Goal: Transaction & Acquisition: Download file/media

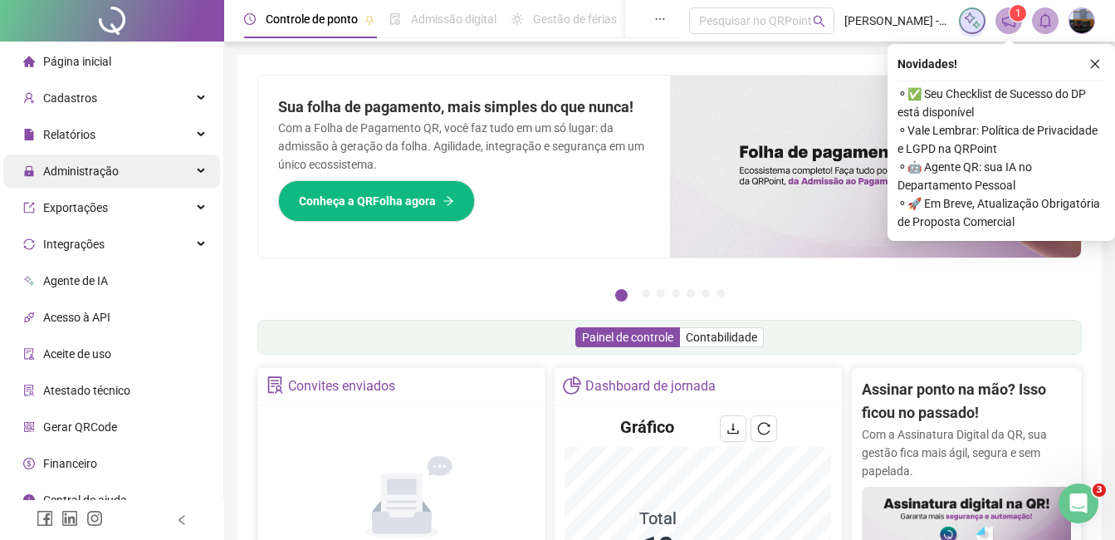
click at [109, 172] on span "Administração" at bounding box center [81, 170] width 76 height 13
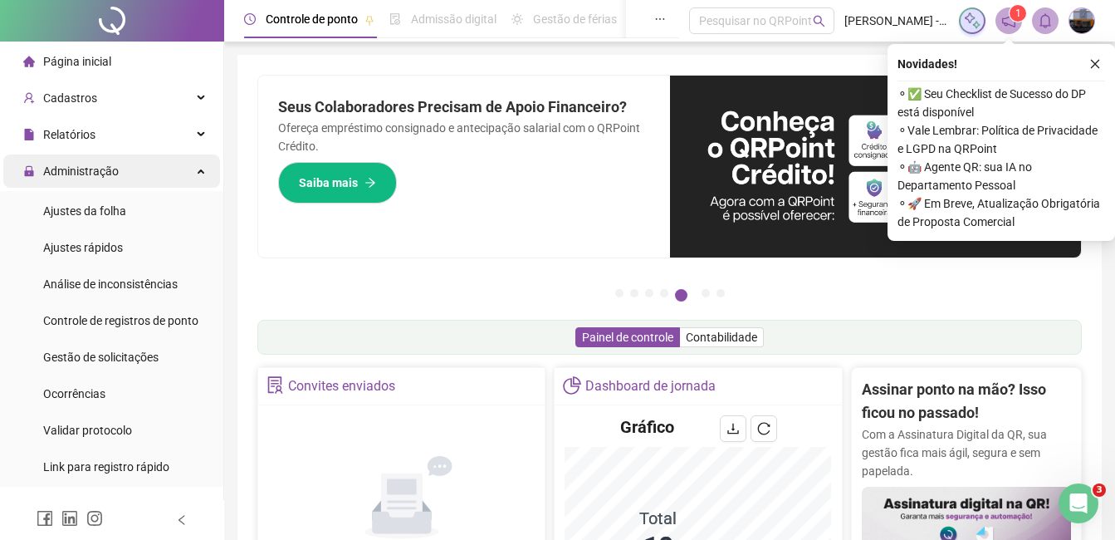
click at [100, 179] on span "Administração" at bounding box center [70, 170] width 95 height 33
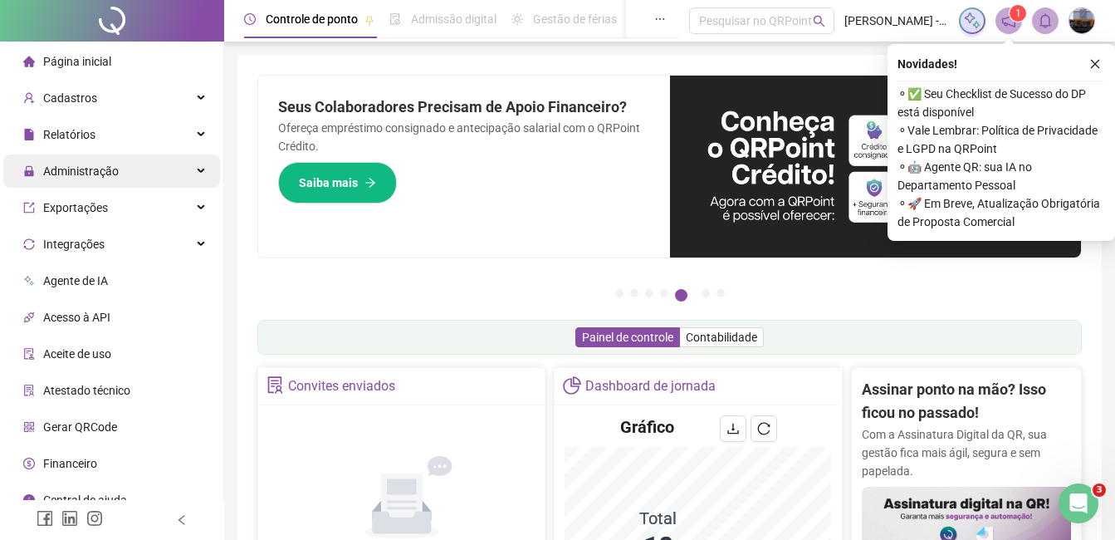
click at [110, 177] on span "Administração" at bounding box center [81, 170] width 76 height 13
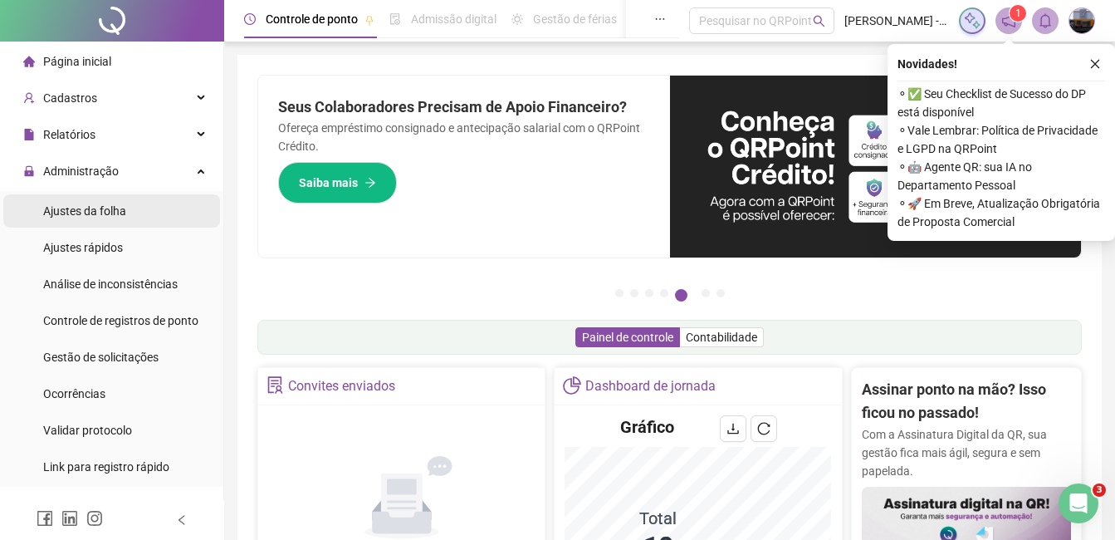
click at [105, 208] on span "Ajustes da folha" at bounding box center [84, 210] width 83 height 13
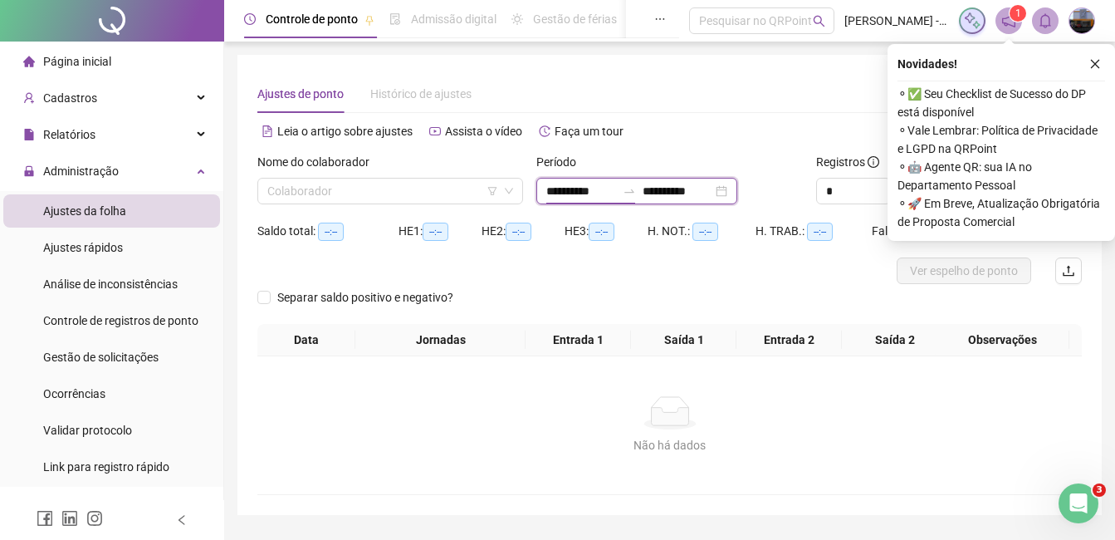
click at [553, 198] on input "**********" at bounding box center [581, 191] width 70 height 18
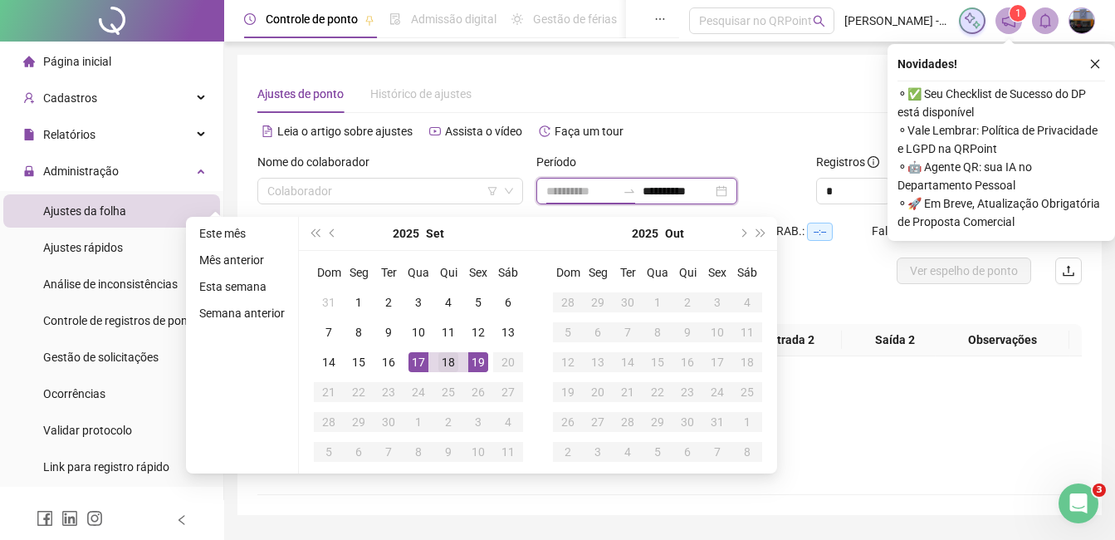
type input "**********"
click at [438, 359] on div "18" at bounding box center [448, 362] width 20 height 20
click at [477, 361] on div "19" at bounding box center [478, 362] width 20 height 20
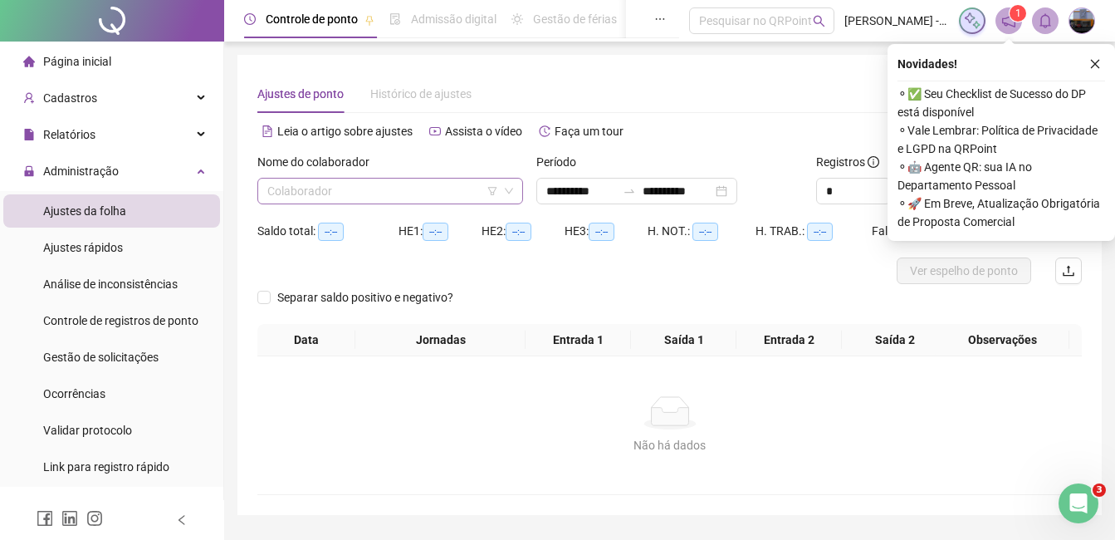
click at [341, 184] on input "search" at bounding box center [382, 190] width 231 height 25
click at [281, 181] on input "search" at bounding box center [382, 190] width 231 height 25
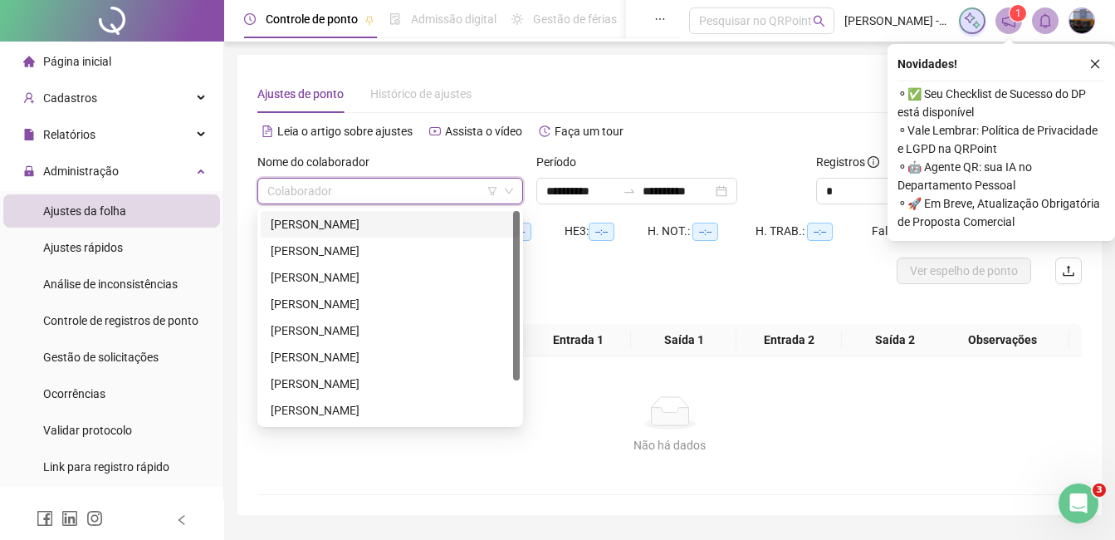
click at [301, 220] on div "[PERSON_NAME]" at bounding box center [390, 224] width 239 height 18
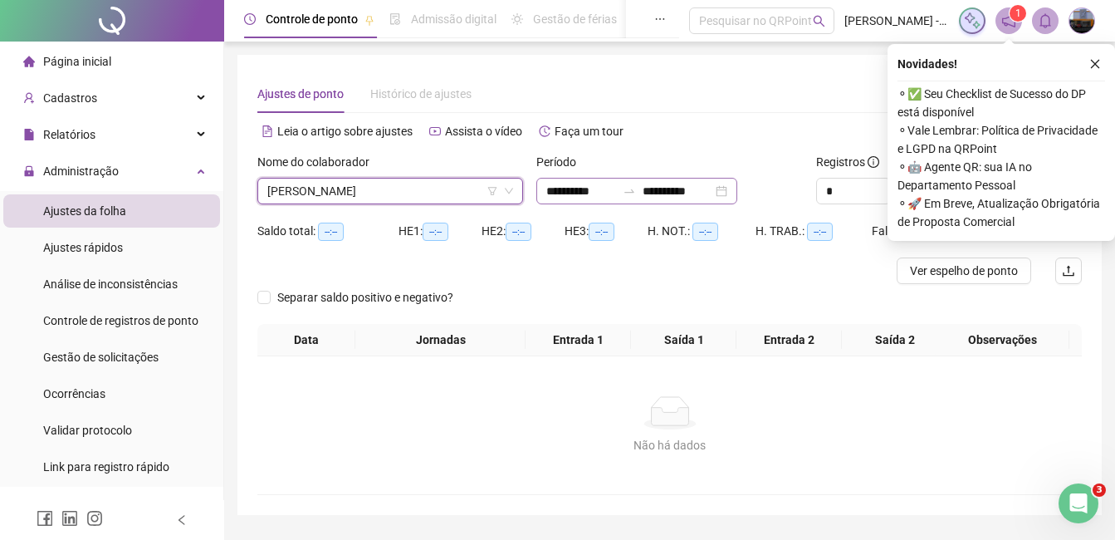
click at [543, 188] on div "**********" at bounding box center [636, 191] width 201 height 27
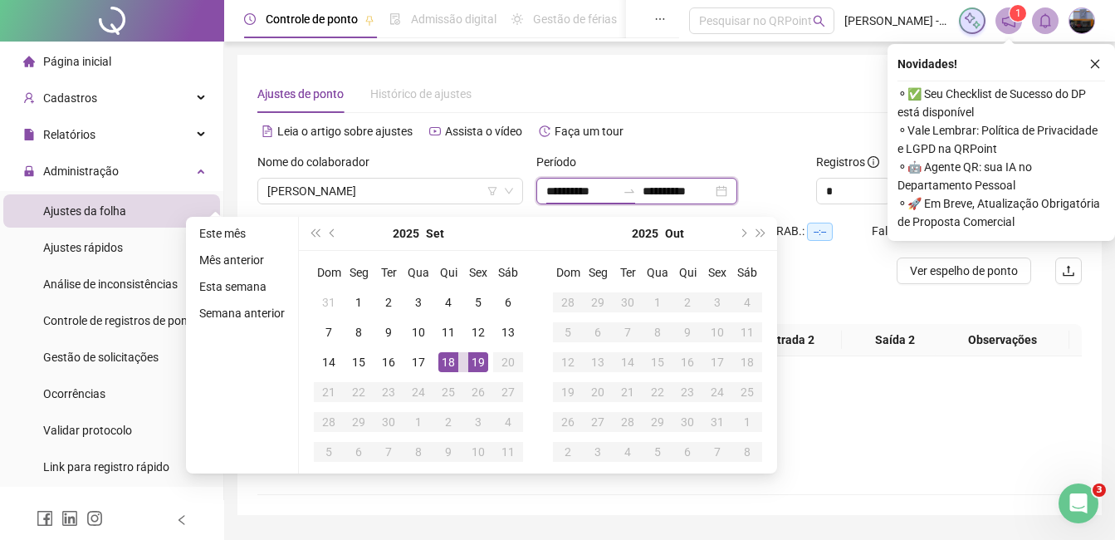
click at [543, 188] on div "**********" at bounding box center [636, 191] width 201 height 27
click at [1096, 64] on icon "close" at bounding box center [1095, 64] width 12 height 12
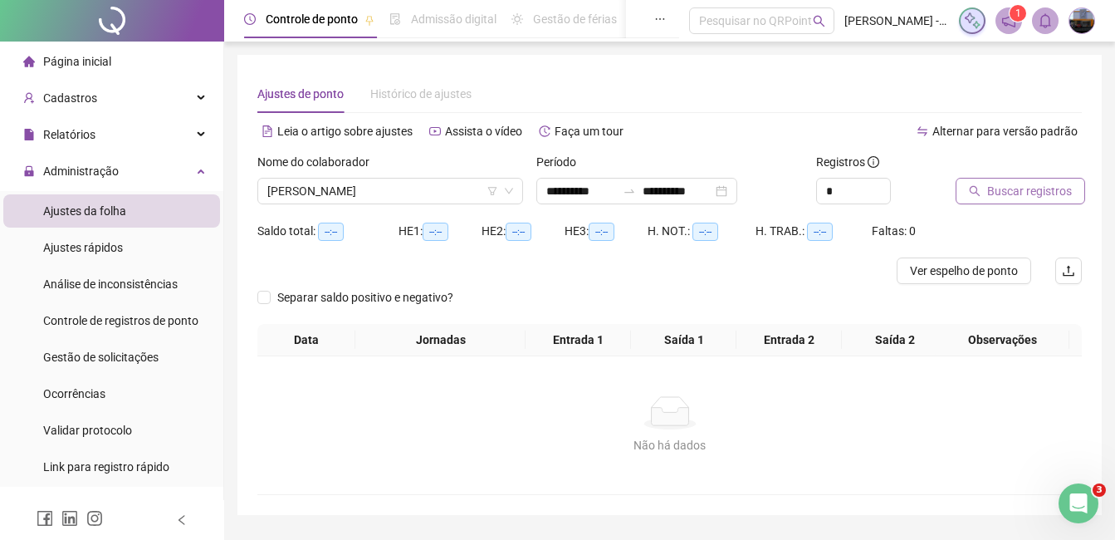
click at [1016, 194] on span "Buscar registros" at bounding box center [1029, 191] width 85 height 18
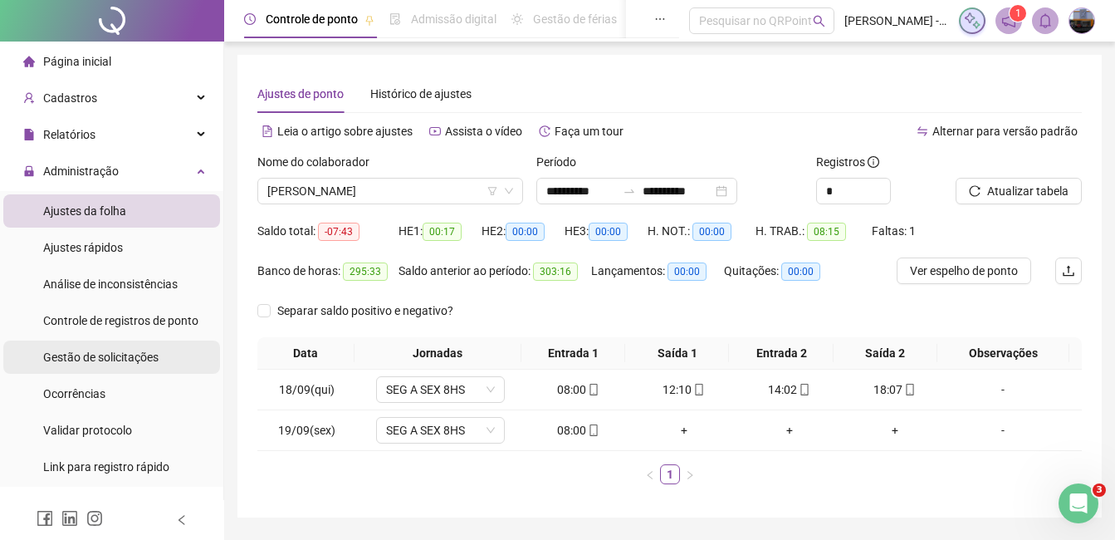
click at [90, 350] on span "Gestão de solicitações" at bounding box center [100, 356] width 115 height 13
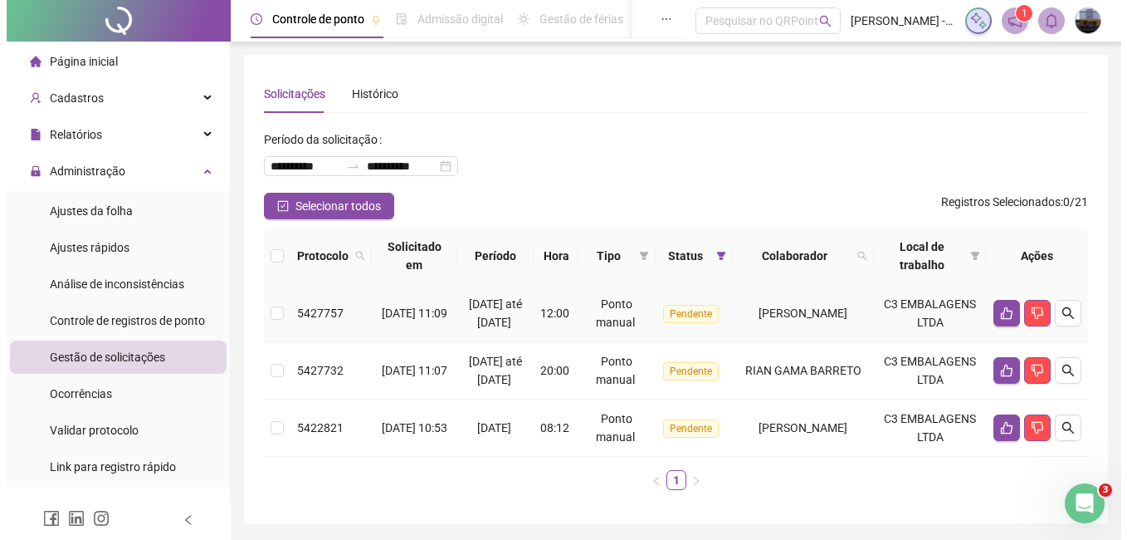
scroll to position [83, 0]
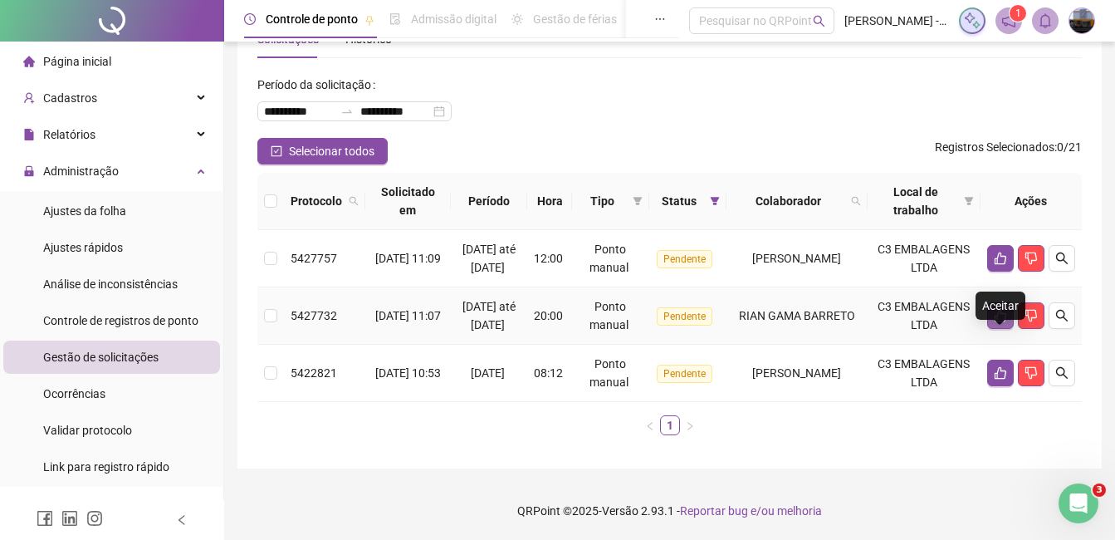
click at [1003, 309] on icon "like" at bounding box center [1000, 315] width 13 height 13
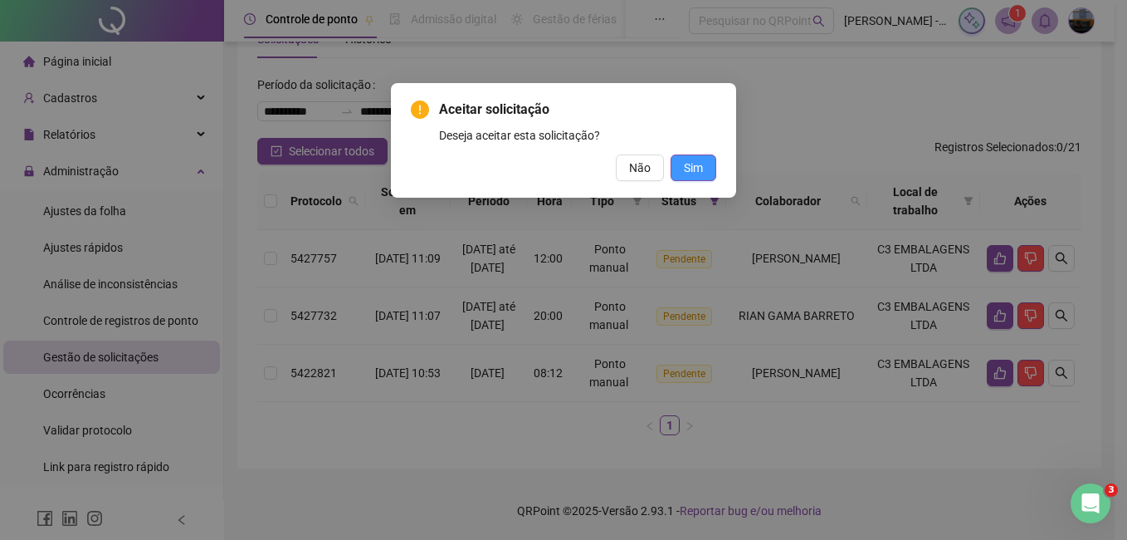
click at [702, 167] on span "Sim" at bounding box center [693, 168] width 19 height 18
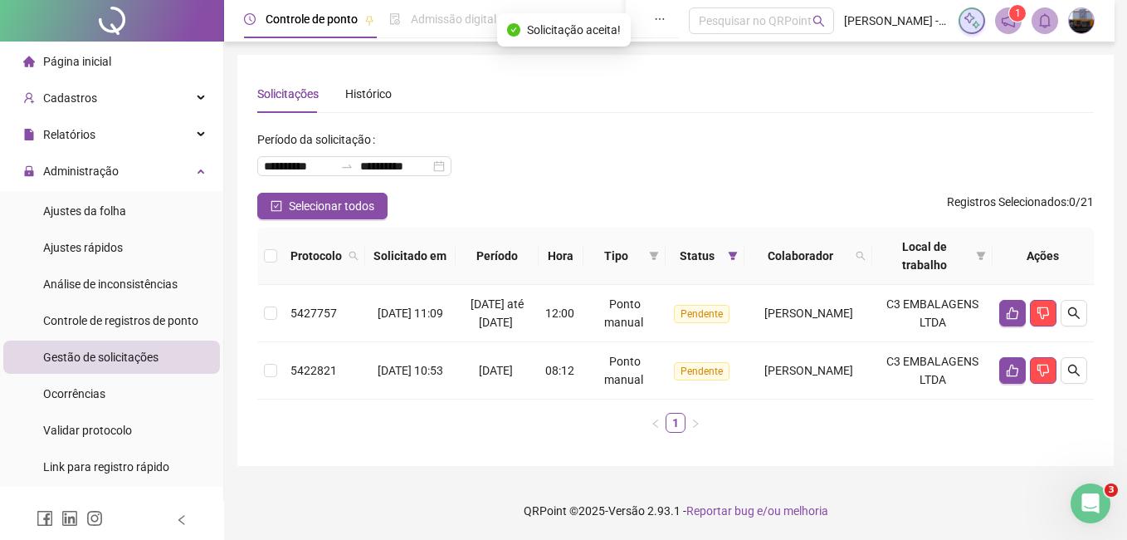
scroll to position [16, 0]
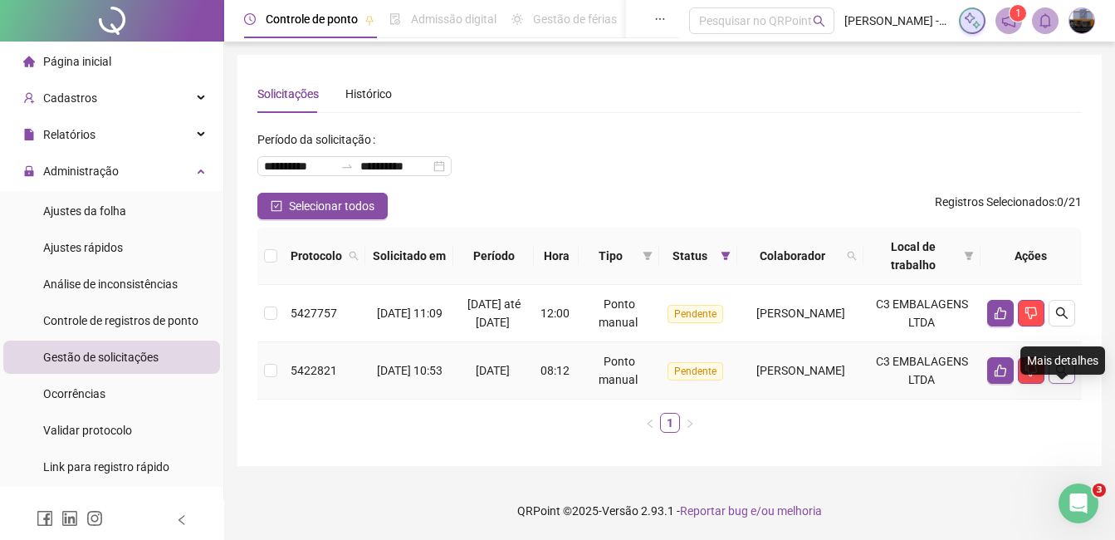
click at [1054, 374] on button "button" at bounding box center [1061, 370] width 27 height 27
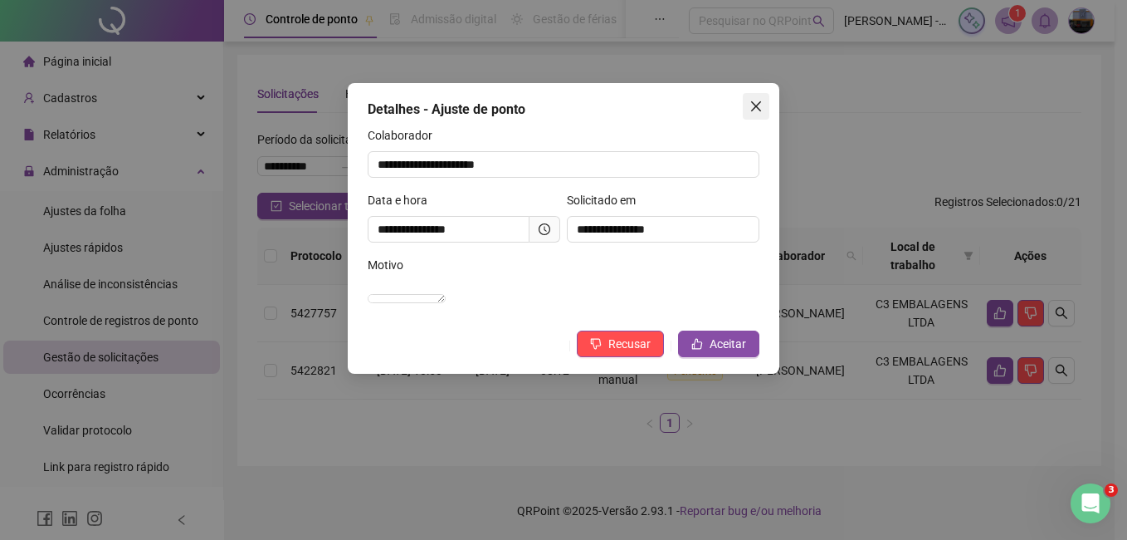
click at [755, 106] on icon "close" at bounding box center [756, 106] width 13 height 13
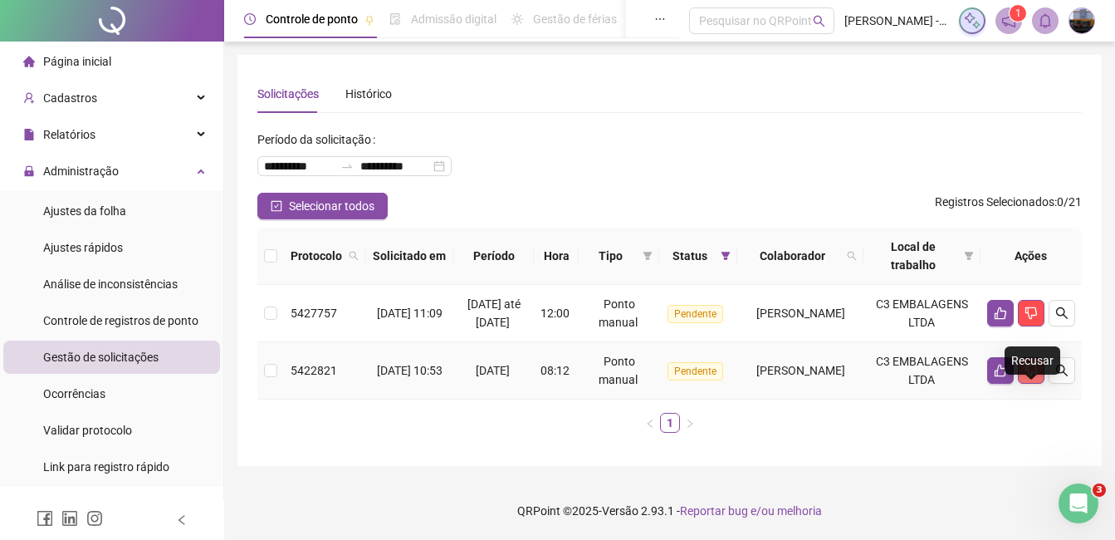
click at [1028, 374] on button "button" at bounding box center [1031, 370] width 27 height 27
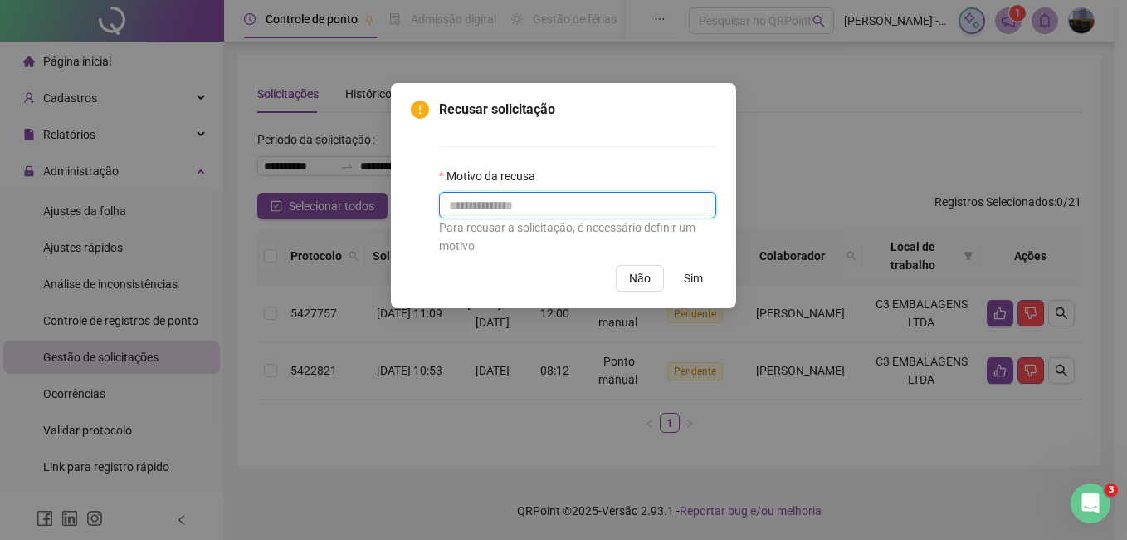
click at [559, 205] on input "text" at bounding box center [577, 205] width 277 height 27
type input "*"
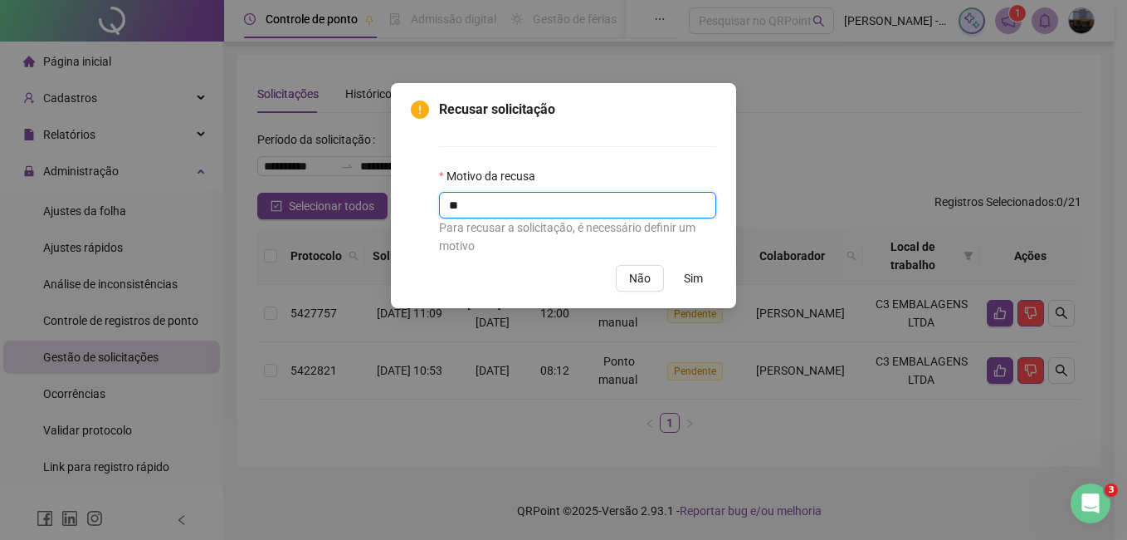
type input "*"
type input "**********"
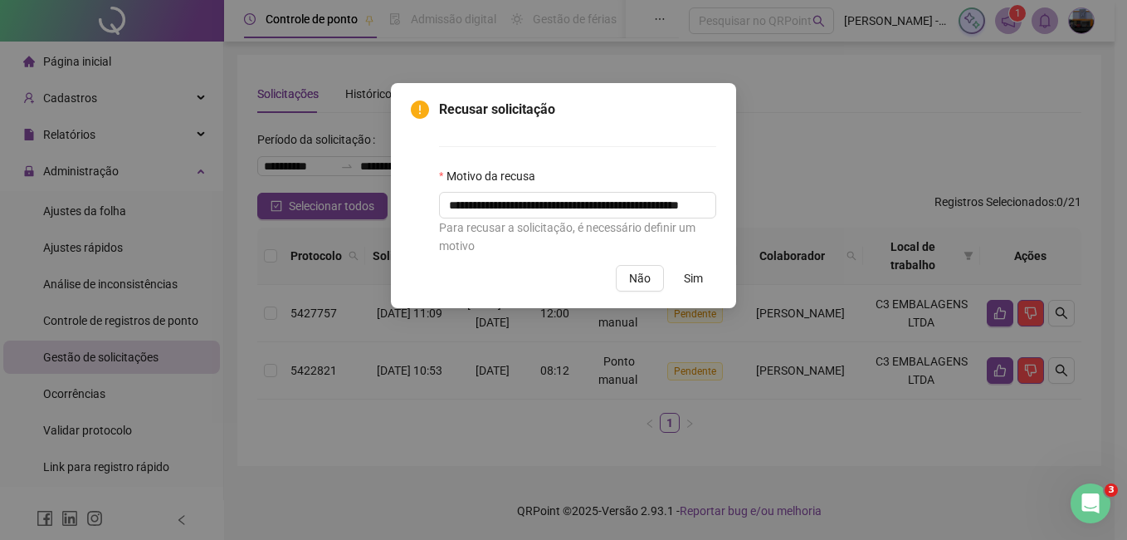
click at [696, 276] on span "Sim" at bounding box center [693, 278] width 19 height 18
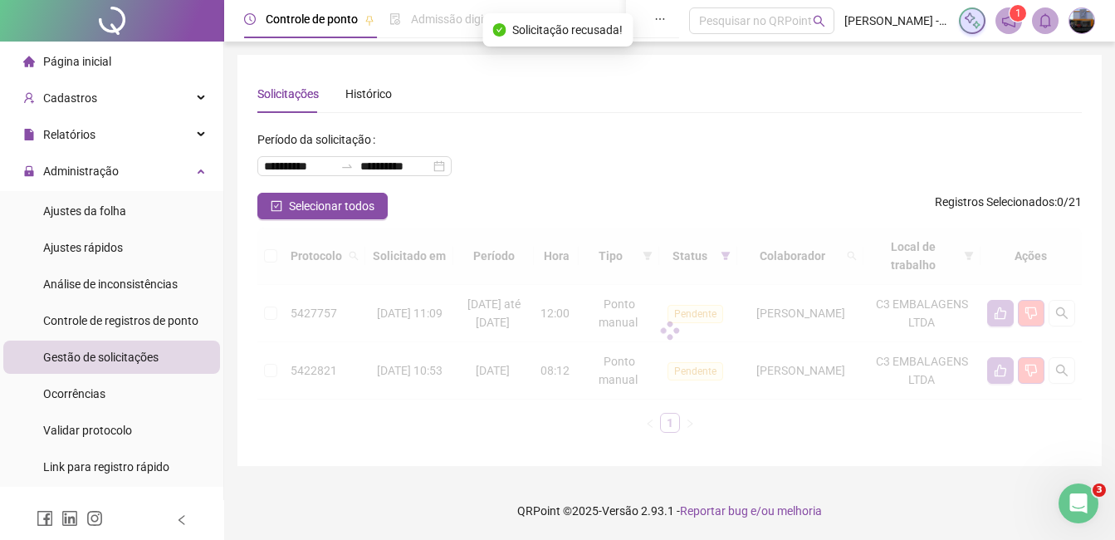
scroll to position [0, 0]
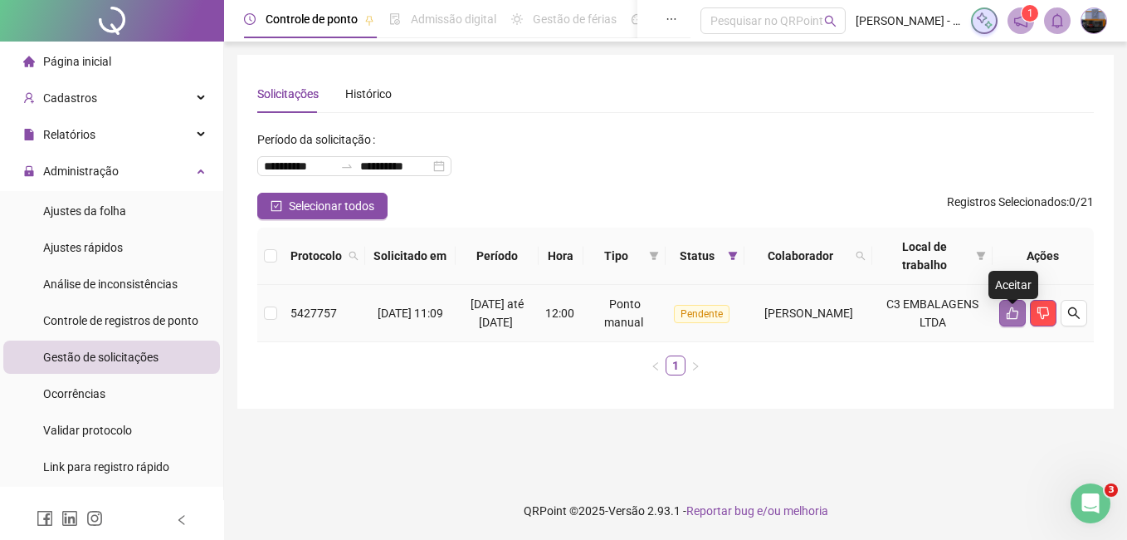
click at [1010, 320] on icon "like" at bounding box center [1013, 313] width 12 height 12
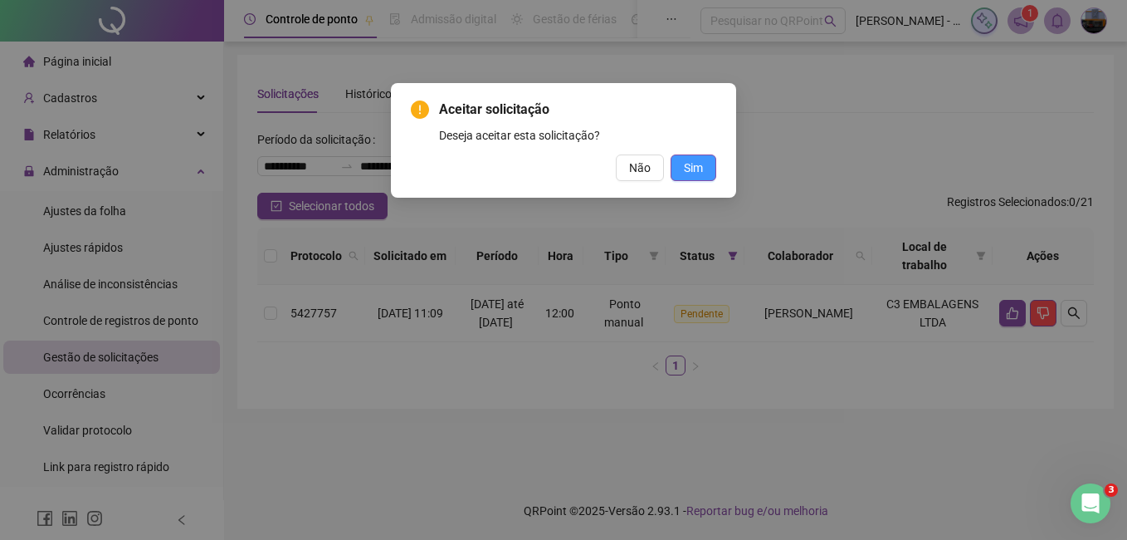
click at [692, 164] on span "Sim" at bounding box center [693, 168] width 19 height 18
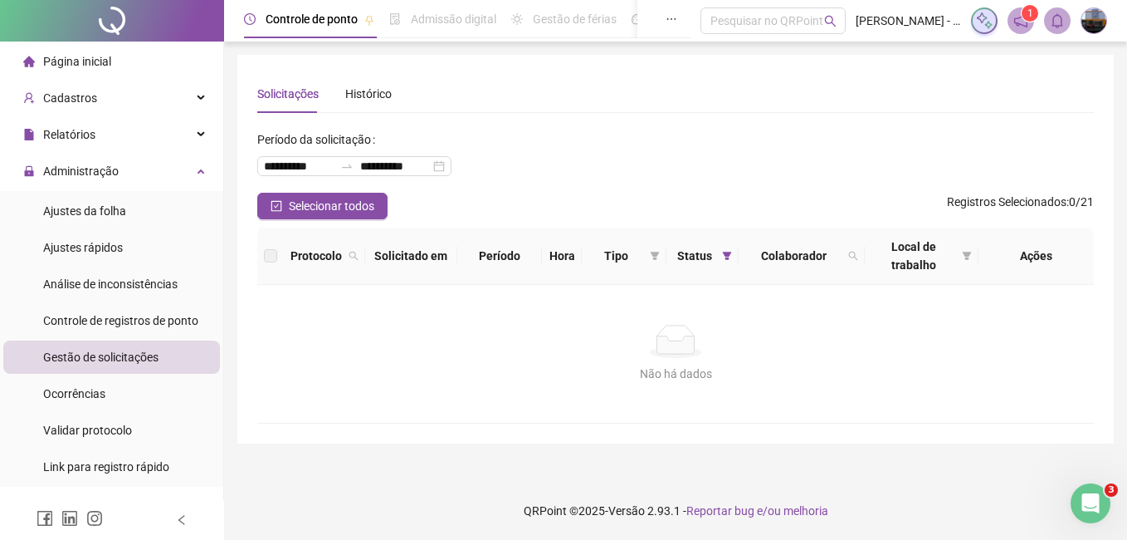
click at [115, 193] on ul "Ajustes da folha Ajustes rápidos Análise de inconsistências Controle de registr…" at bounding box center [111, 339] width 223 height 296
click at [119, 201] on div "Ajustes da folha" at bounding box center [84, 210] width 83 height 33
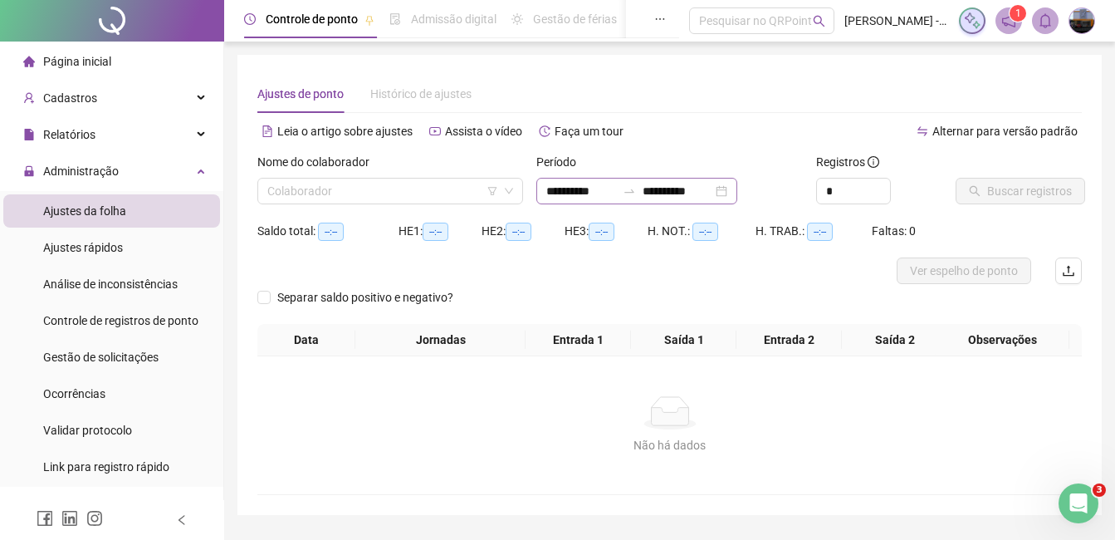
click at [545, 188] on div "**********" at bounding box center [636, 191] width 201 height 27
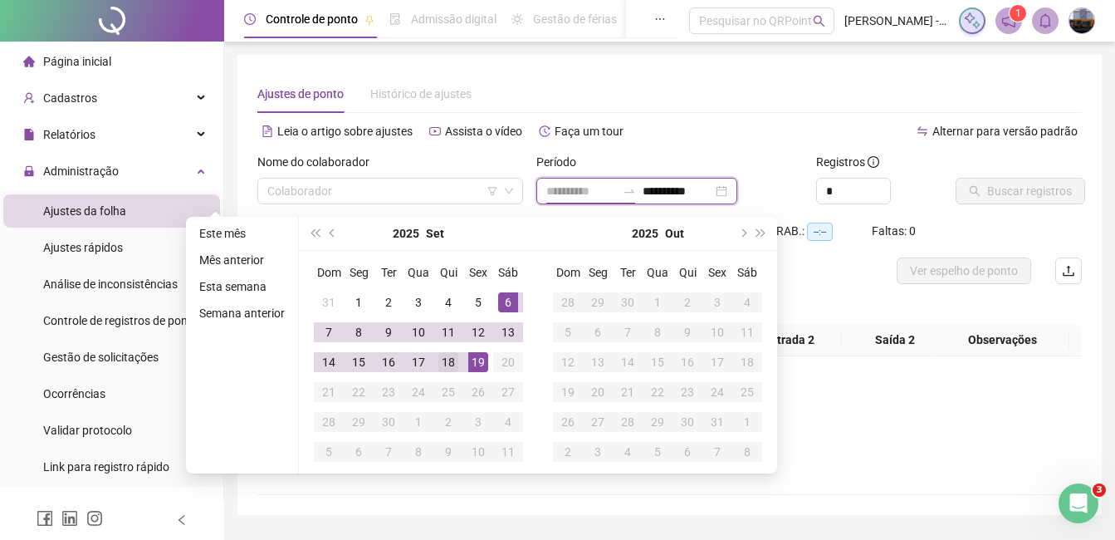
type input "**********"
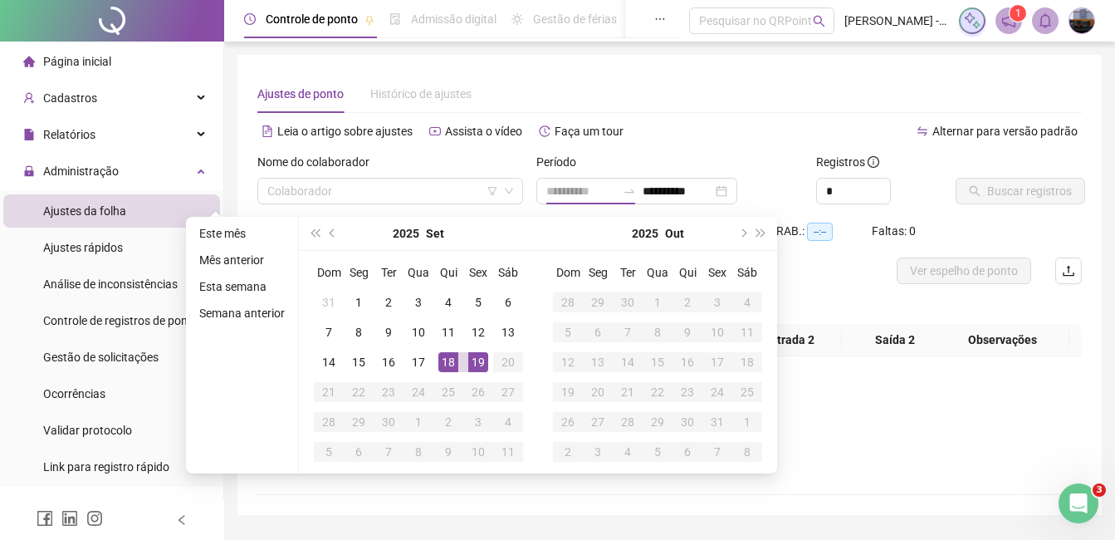
click at [441, 359] on div "18" at bounding box center [448, 362] width 20 height 20
click at [476, 361] on div "19" at bounding box center [478, 362] width 20 height 20
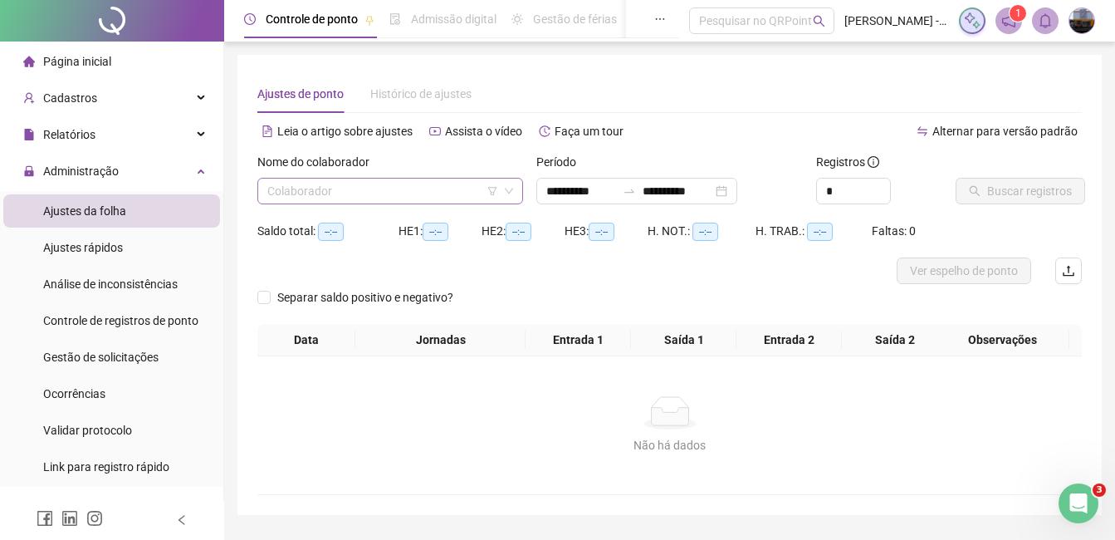
click at [320, 201] on input "search" at bounding box center [382, 190] width 231 height 25
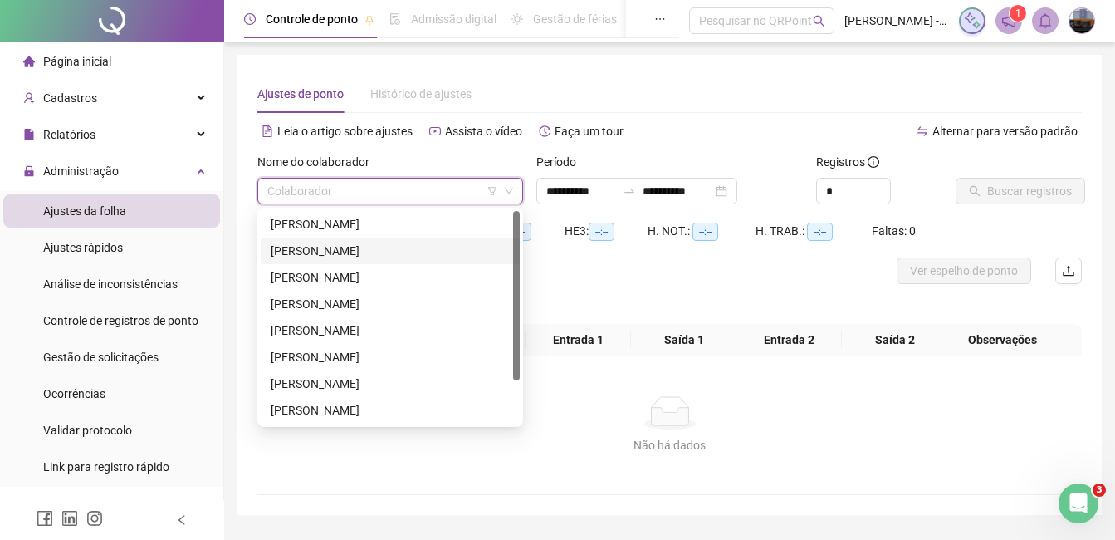
click at [335, 229] on div "[PERSON_NAME]" at bounding box center [390, 224] width 239 height 18
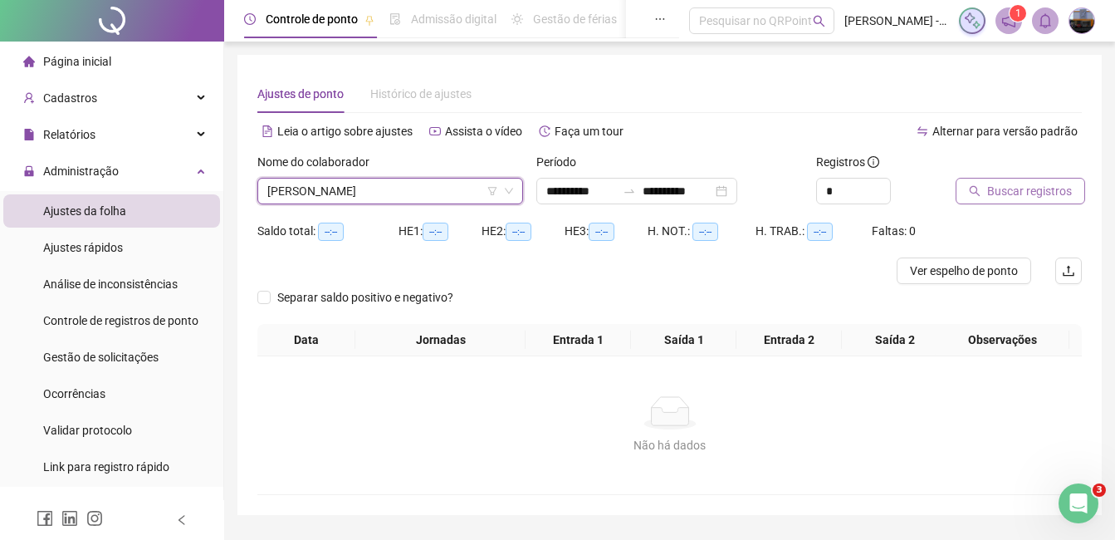
click at [1000, 198] on span "Buscar registros" at bounding box center [1029, 191] width 85 height 18
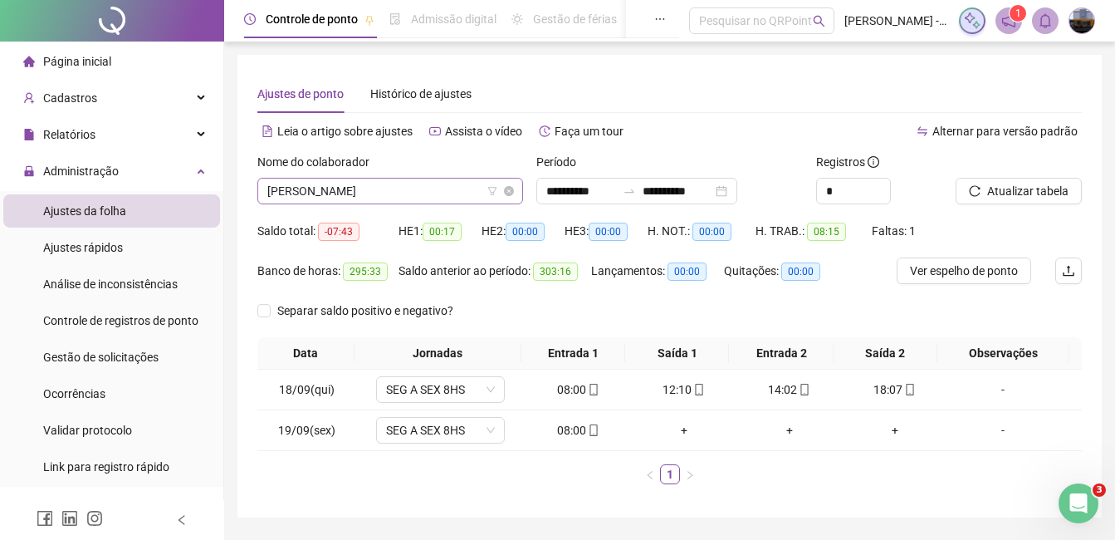
click at [340, 197] on span "[PERSON_NAME]" at bounding box center [390, 190] width 246 height 25
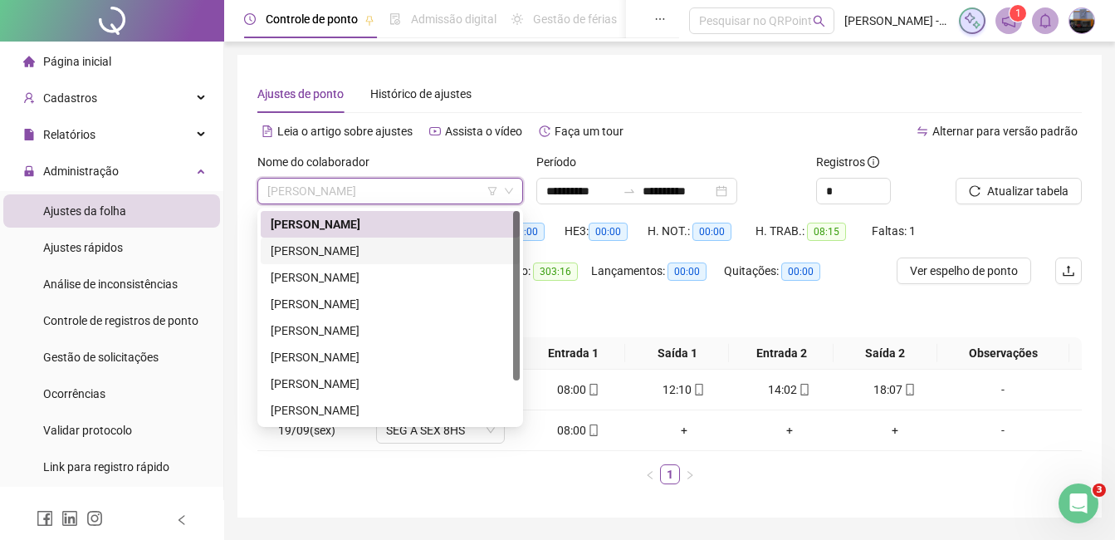
click at [352, 248] on div "[PERSON_NAME]" at bounding box center [390, 251] width 239 height 18
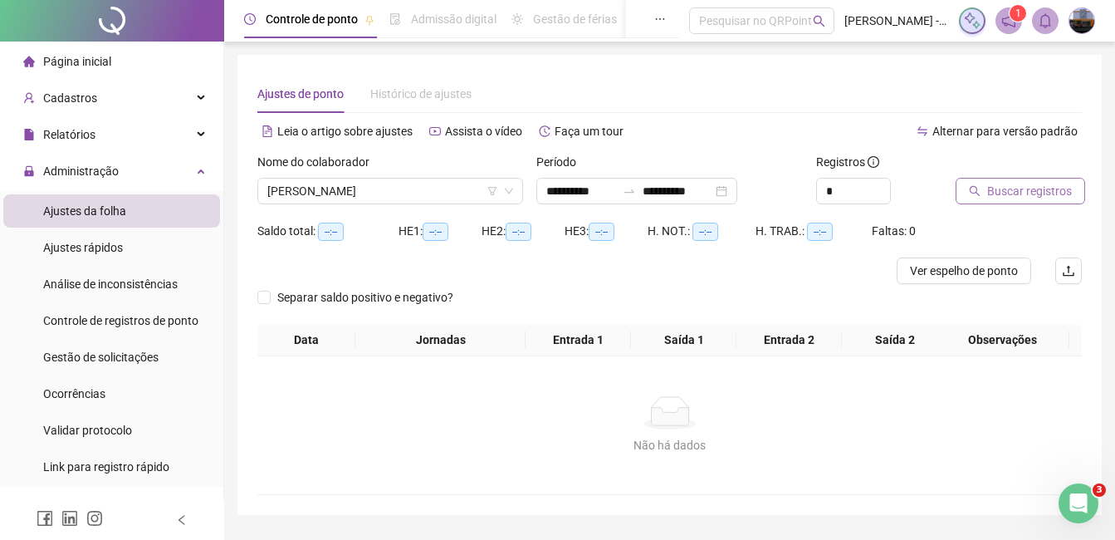
click at [978, 198] on button "Buscar registros" at bounding box center [1021, 191] width 130 height 27
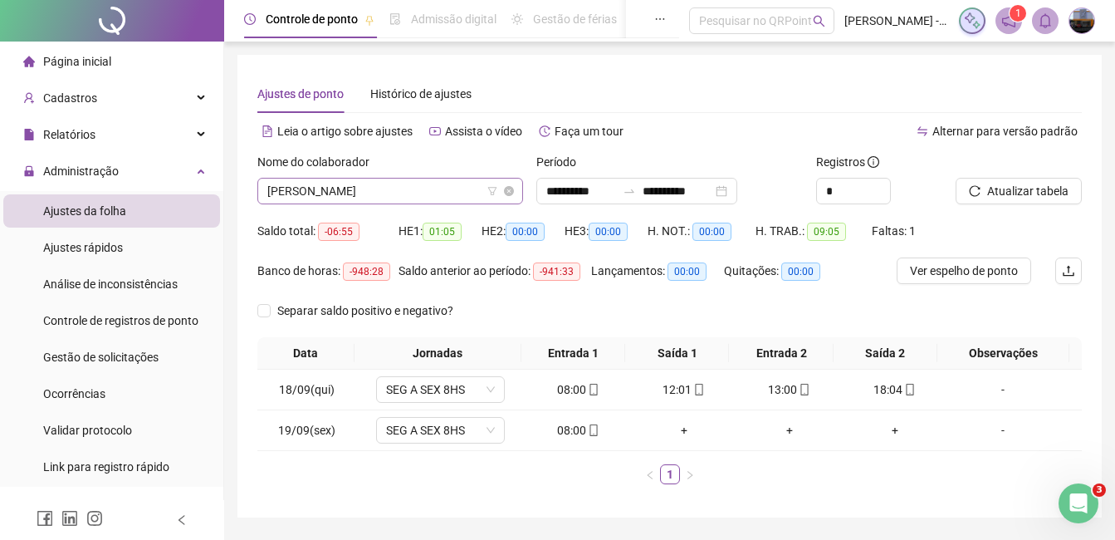
click at [314, 191] on span "[PERSON_NAME]" at bounding box center [390, 190] width 246 height 25
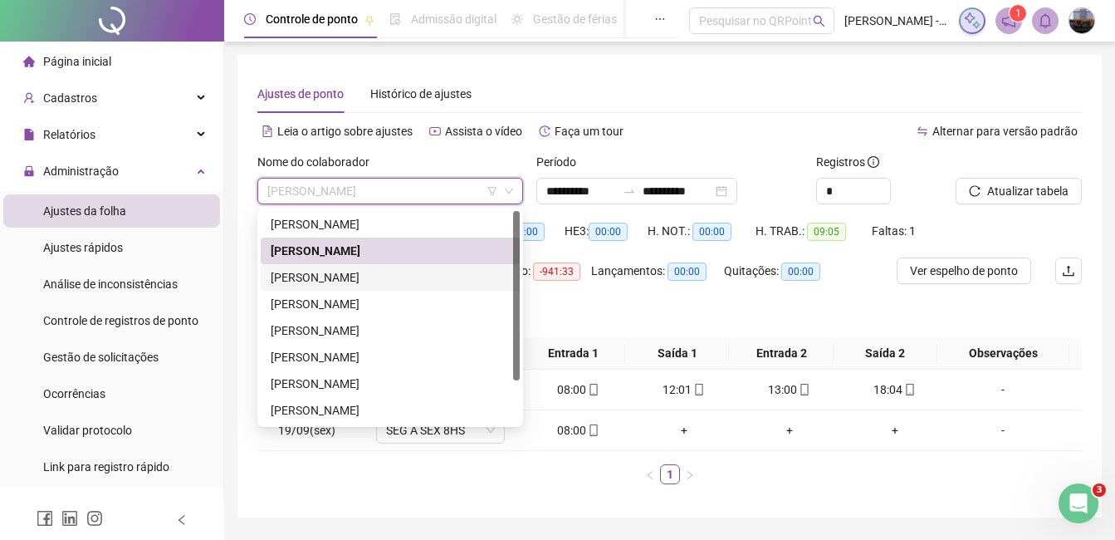
click at [319, 282] on div "[PERSON_NAME]" at bounding box center [390, 277] width 239 height 18
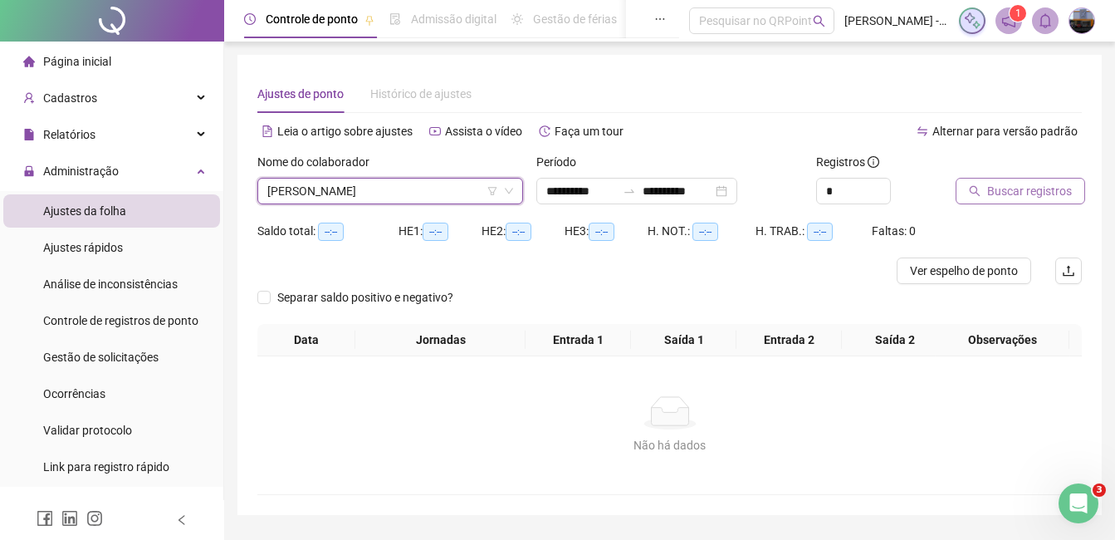
click at [1000, 198] on span "Buscar registros" at bounding box center [1029, 191] width 85 height 18
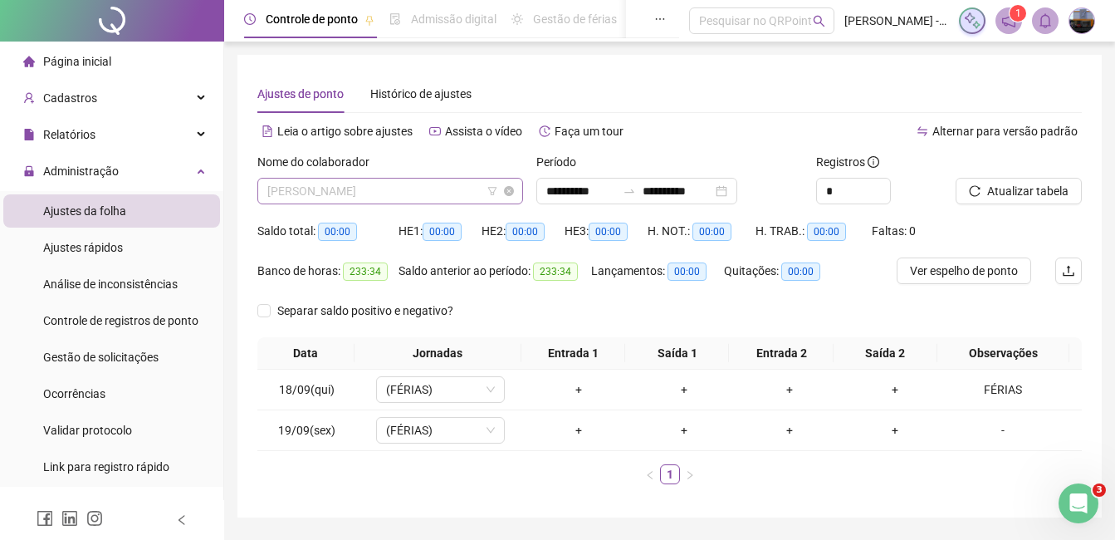
click at [318, 188] on span "[PERSON_NAME]" at bounding box center [390, 190] width 246 height 25
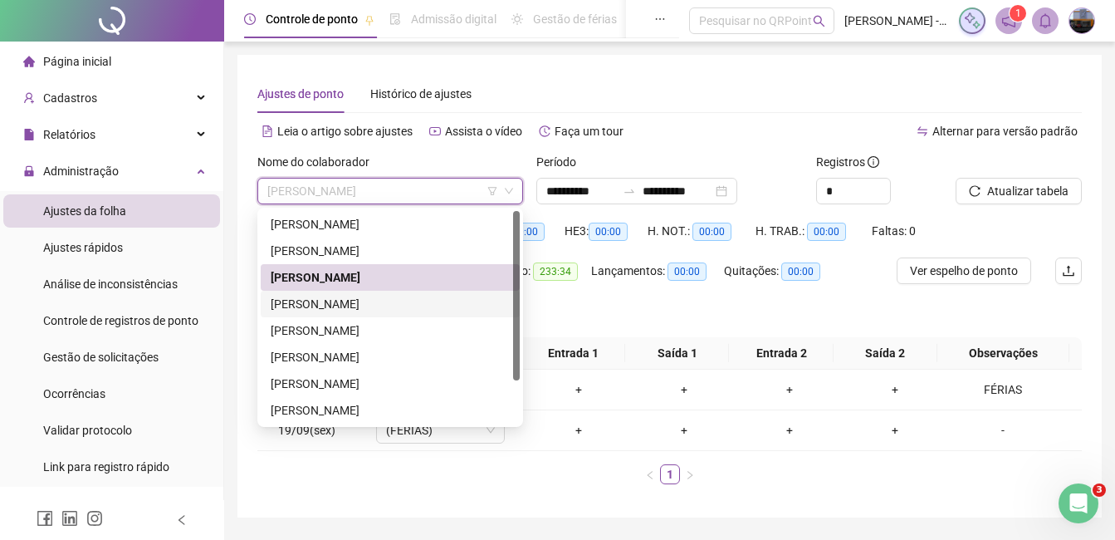
click at [323, 309] on div "[PERSON_NAME]" at bounding box center [390, 304] width 239 height 18
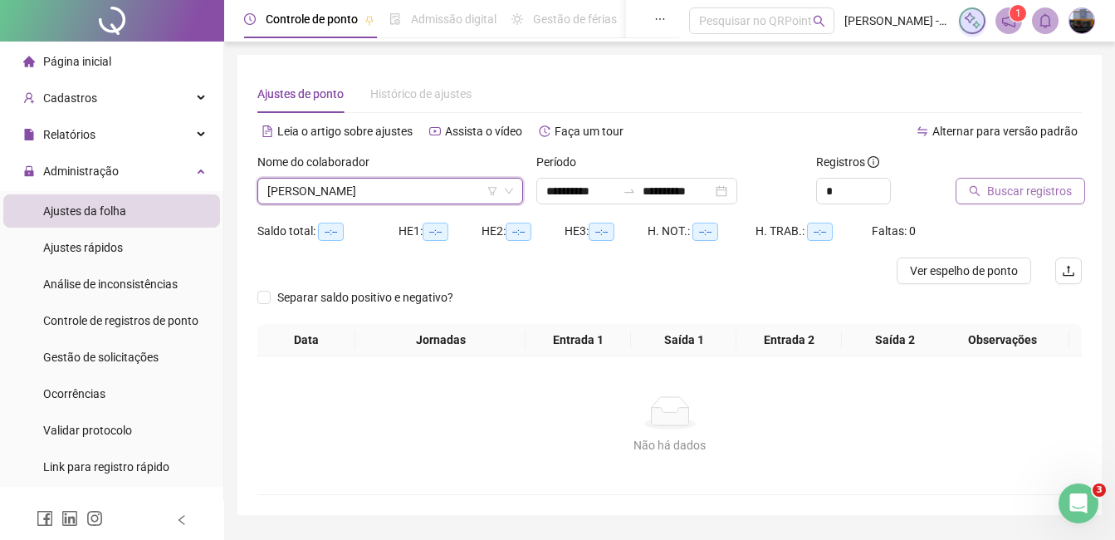
click at [967, 188] on button "Buscar registros" at bounding box center [1021, 191] width 130 height 27
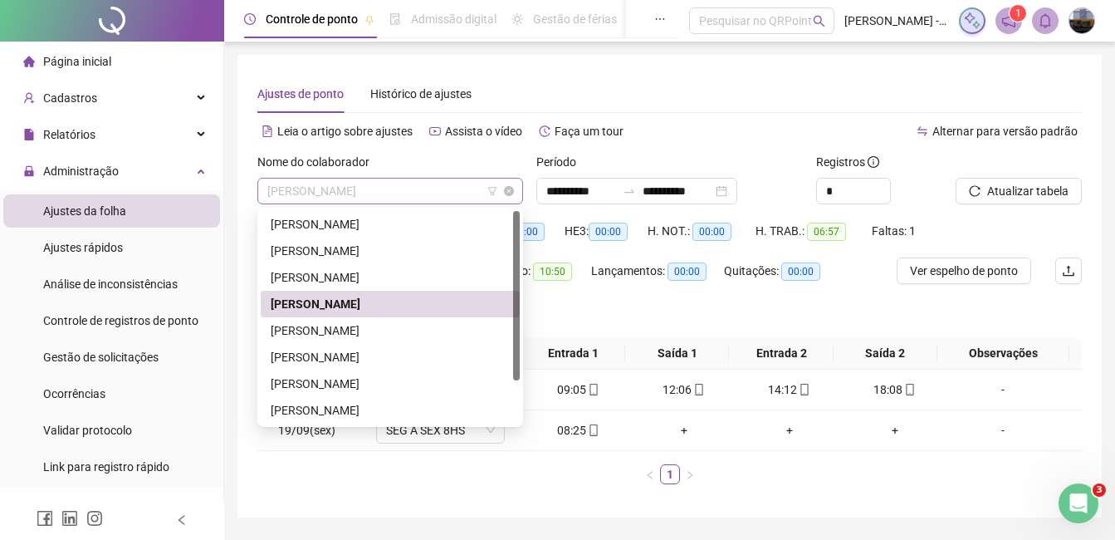
click at [309, 194] on span "[PERSON_NAME]" at bounding box center [390, 190] width 246 height 25
click at [320, 326] on div "[PERSON_NAME]" at bounding box center [390, 330] width 239 height 18
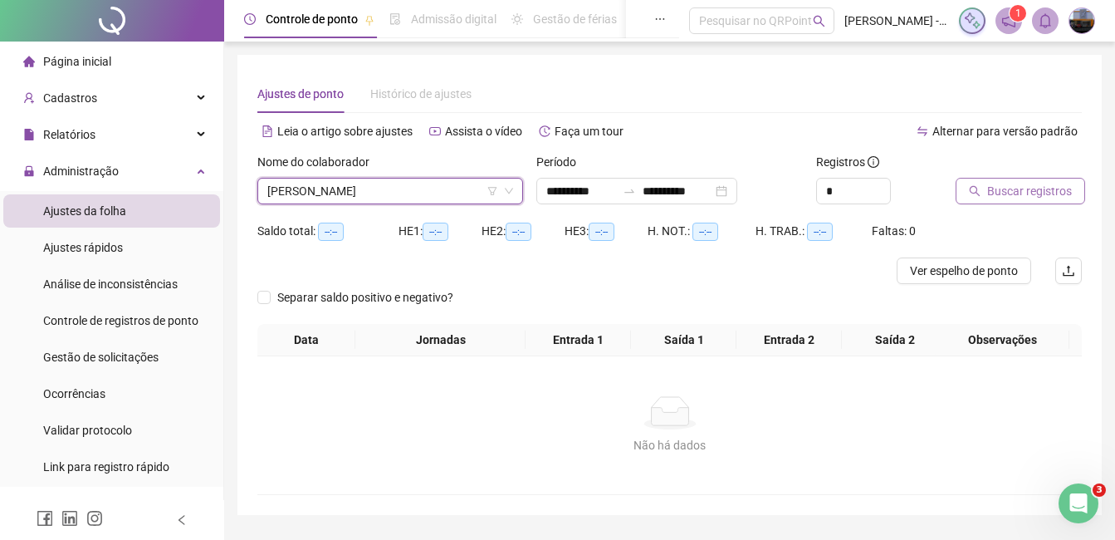
click at [1016, 193] on span "Buscar registros" at bounding box center [1029, 191] width 85 height 18
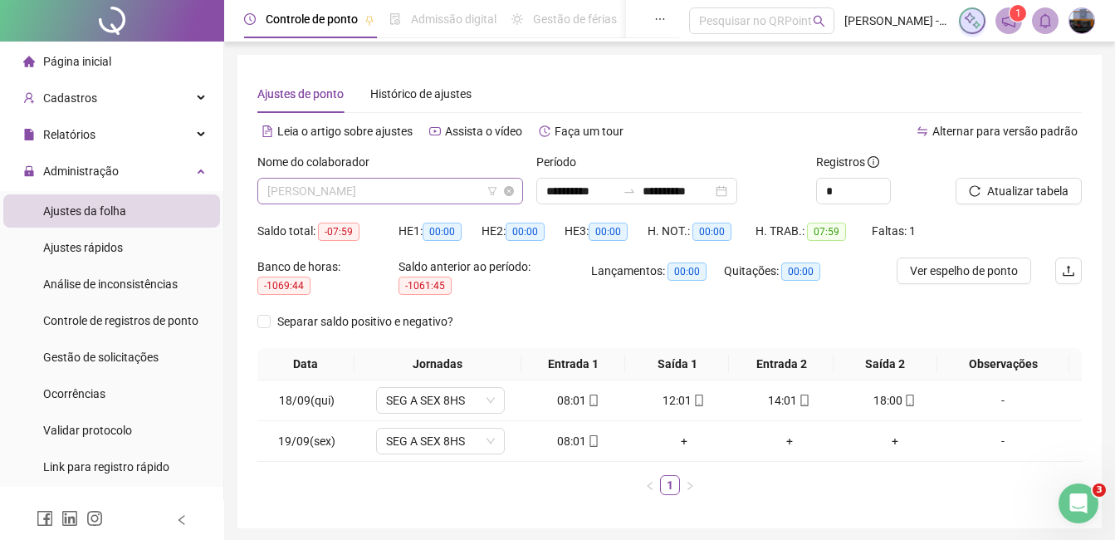
click at [366, 189] on span "[PERSON_NAME]" at bounding box center [390, 190] width 246 height 25
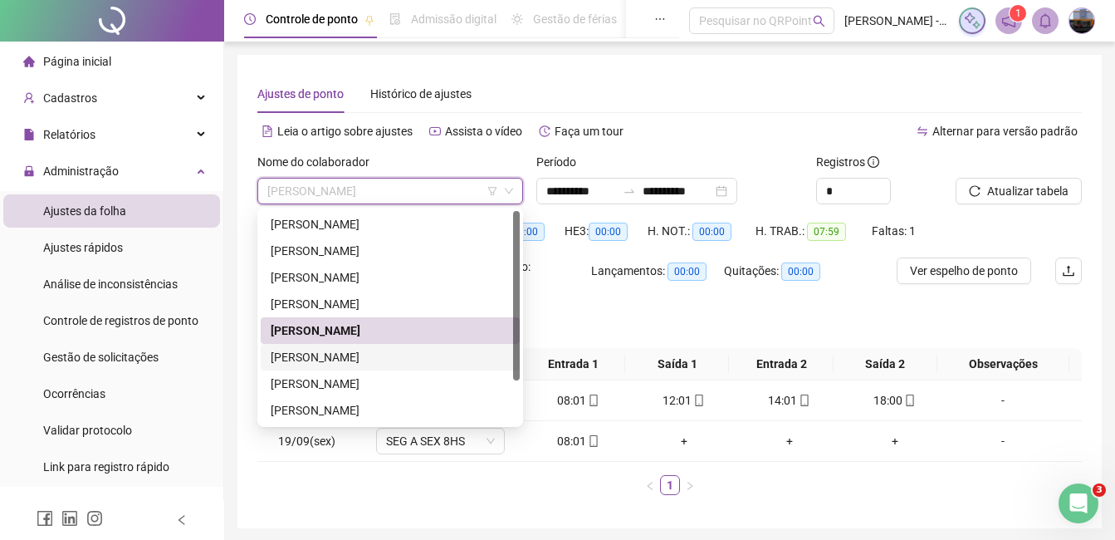
click at [349, 357] on div "[PERSON_NAME]" at bounding box center [390, 357] width 239 height 18
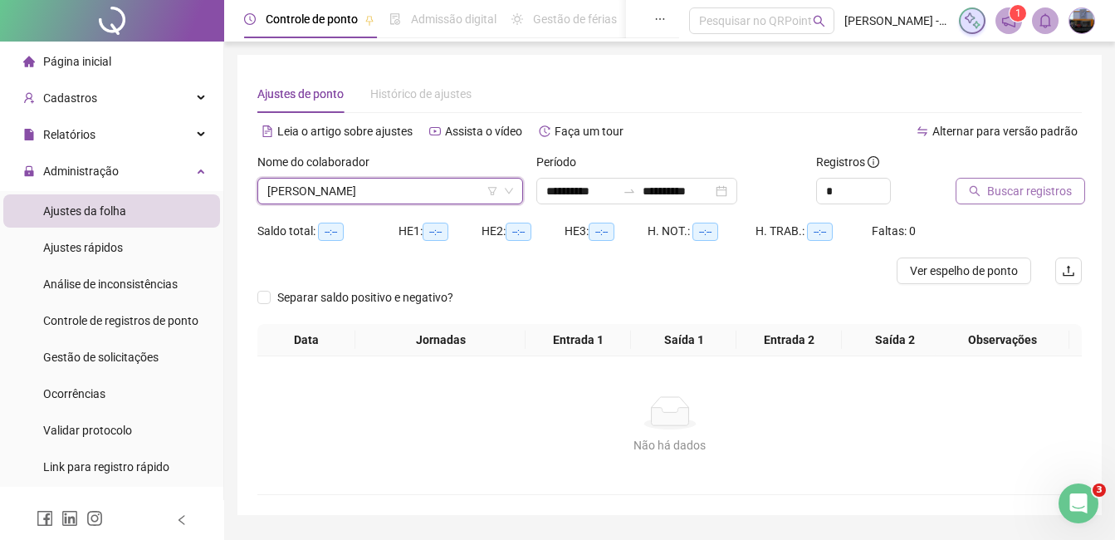
click at [991, 187] on span "Buscar registros" at bounding box center [1029, 191] width 85 height 18
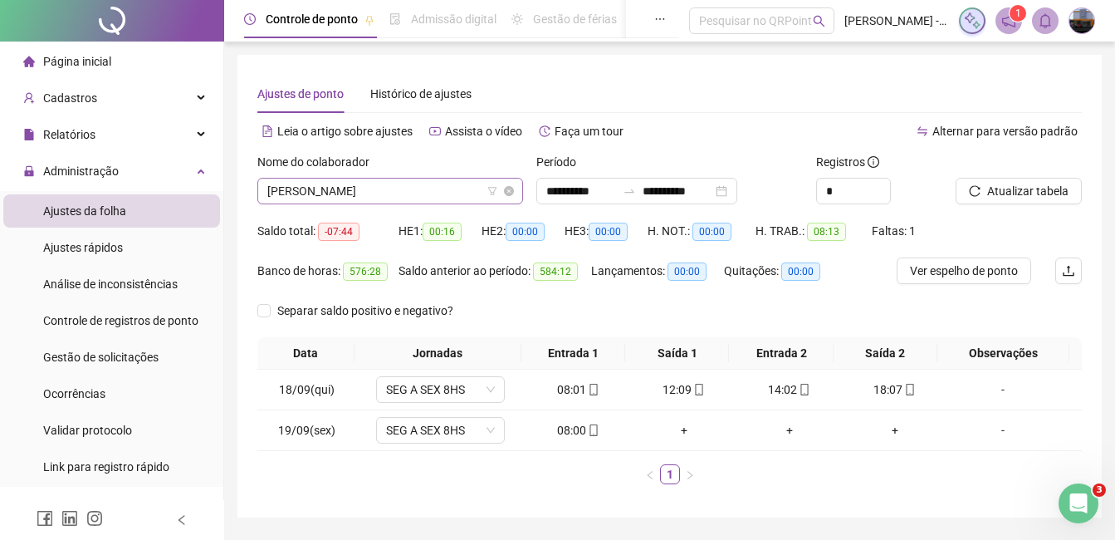
click at [408, 189] on span "[PERSON_NAME]" at bounding box center [390, 190] width 246 height 25
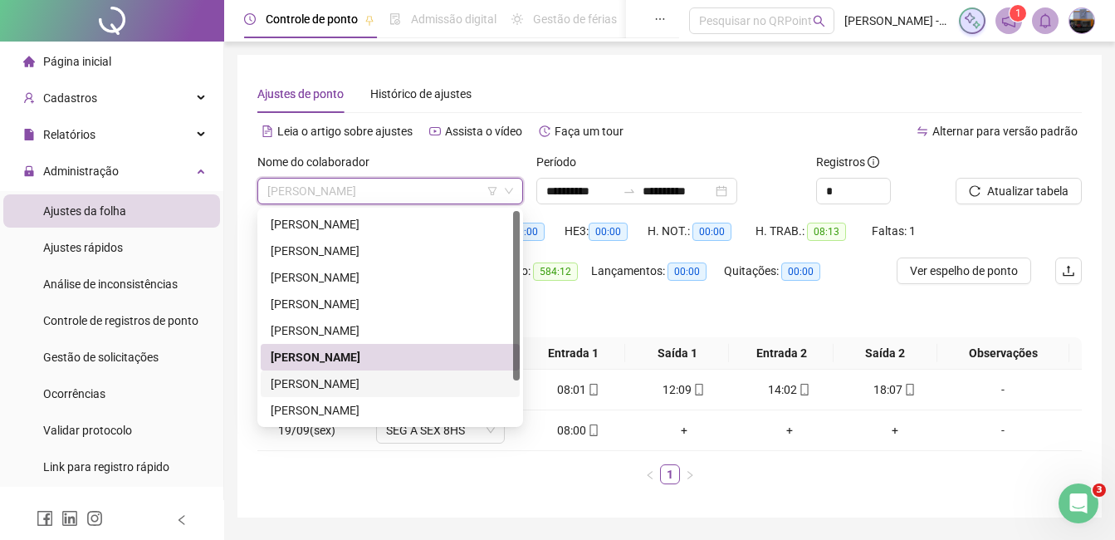
click at [340, 382] on div "[PERSON_NAME]" at bounding box center [390, 383] width 239 height 18
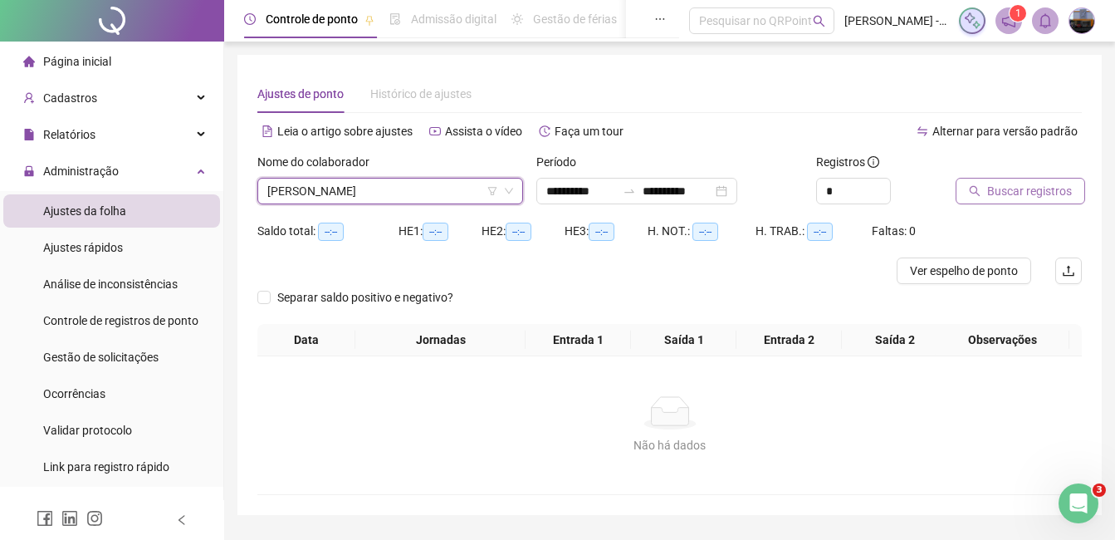
click at [977, 189] on icon "search" at bounding box center [975, 191] width 12 height 12
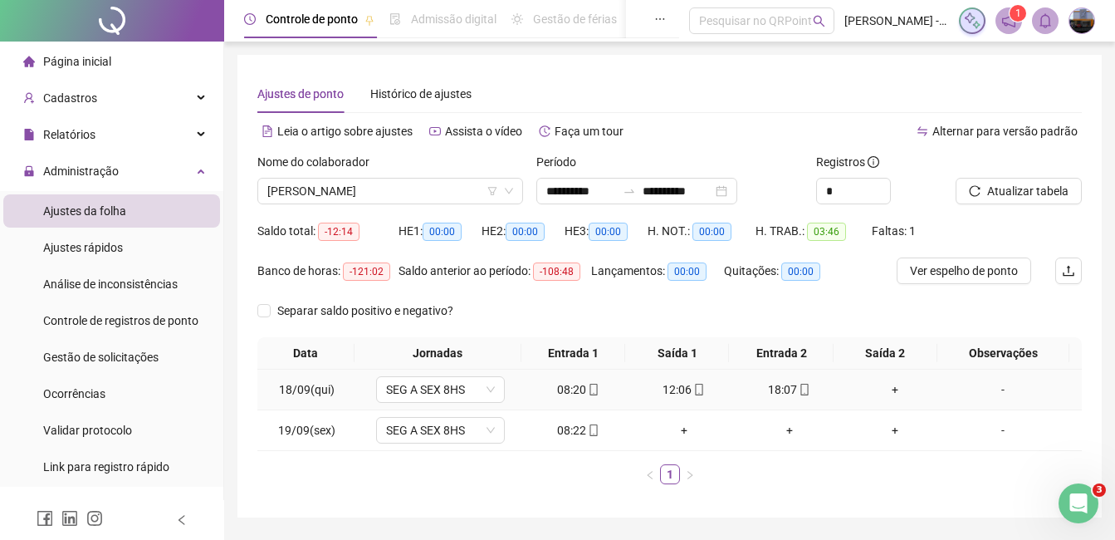
click at [885, 385] on div "+" at bounding box center [894, 389] width 92 height 18
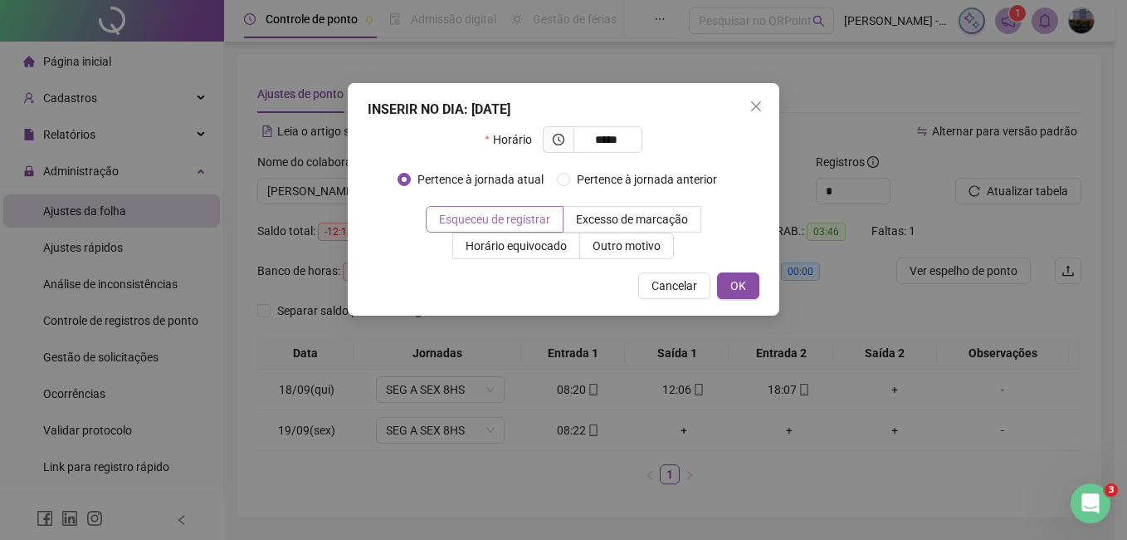
type input "*****"
click at [520, 217] on span "Esqueceu de registrar" at bounding box center [494, 219] width 111 height 13
click at [616, 245] on span "Outro motivo" at bounding box center [627, 245] width 68 height 13
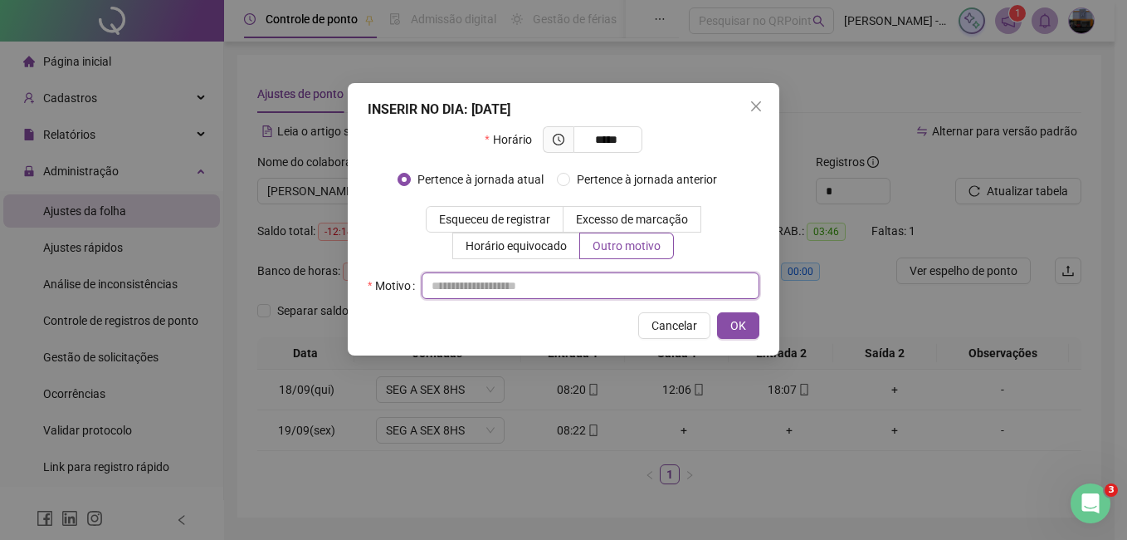
click at [523, 284] on input "text" at bounding box center [591, 285] width 338 height 27
type input "**********"
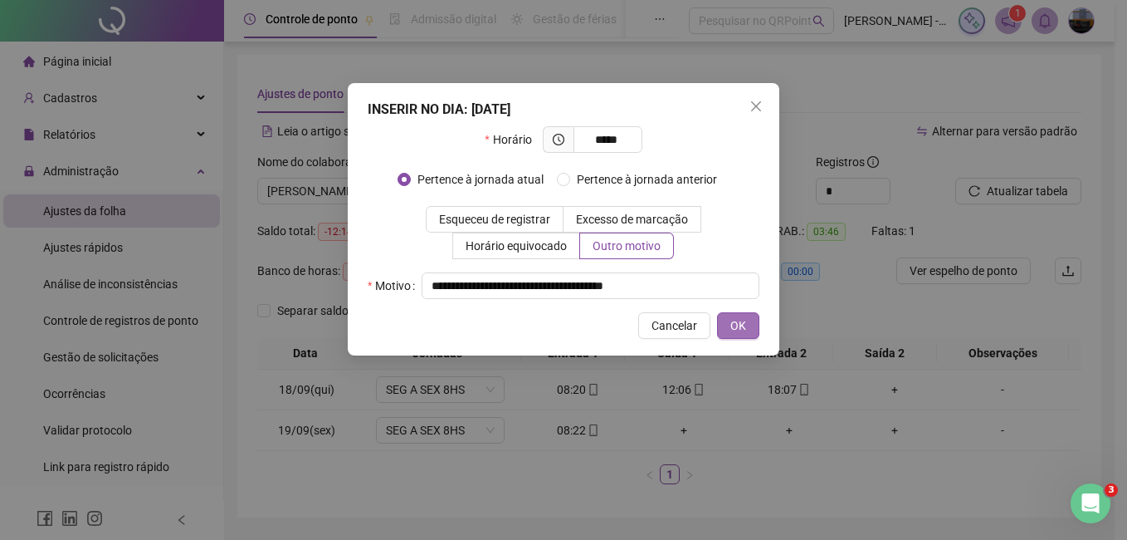
click at [727, 320] on button "OK" at bounding box center [738, 325] width 42 height 27
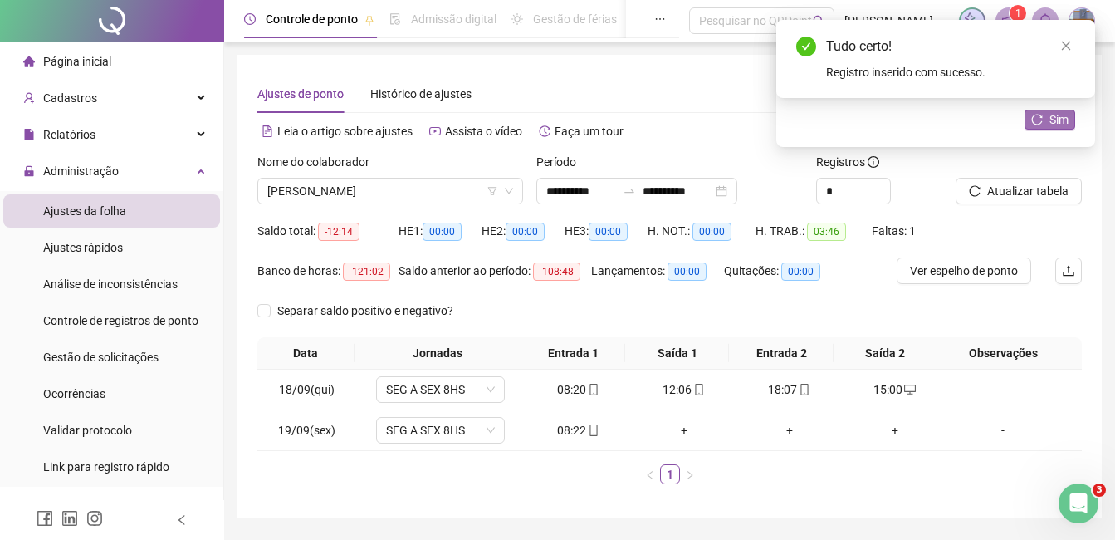
click at [1060, 124] on span "Sim" at bounding box center [1058, 119] width 19 height 18
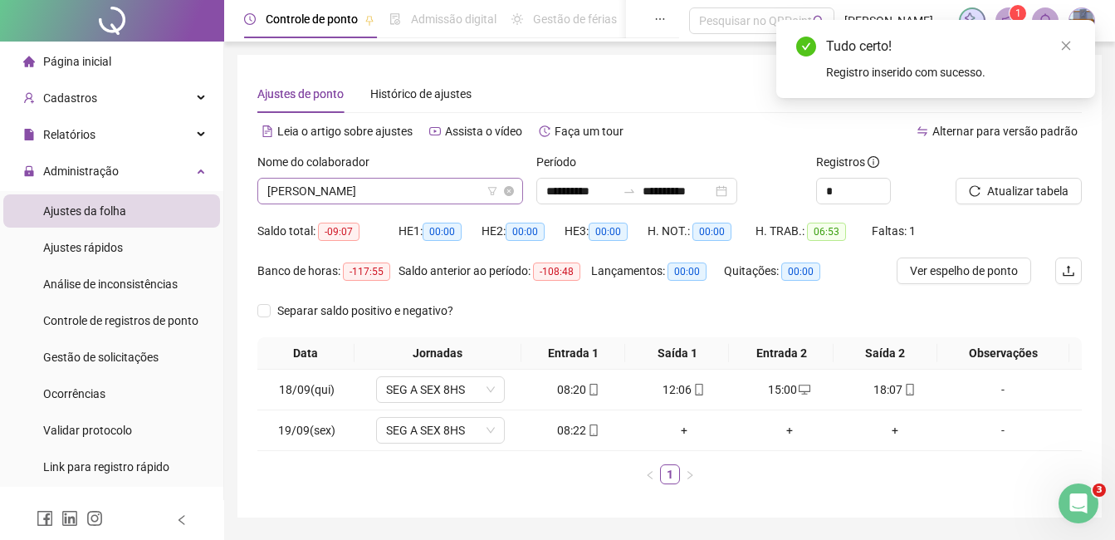
click at [384, 189] on span "[PERSON_NAME]" at bounding box center [390, 190] width 246 height 25
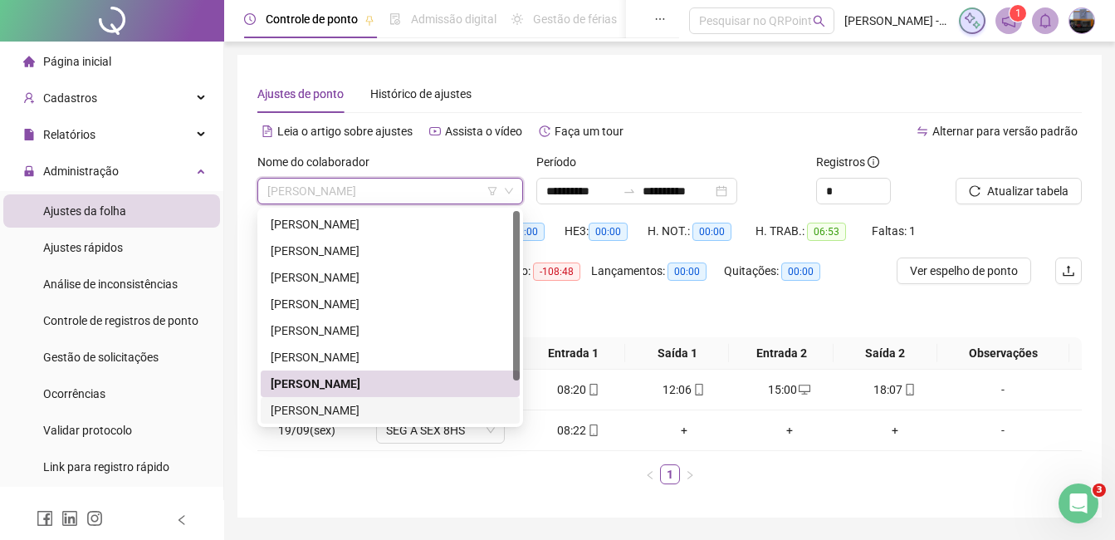
click at [367, 404] on div "[PERSON_NAME]" at bounding box center [390, 410] width 239 height 18
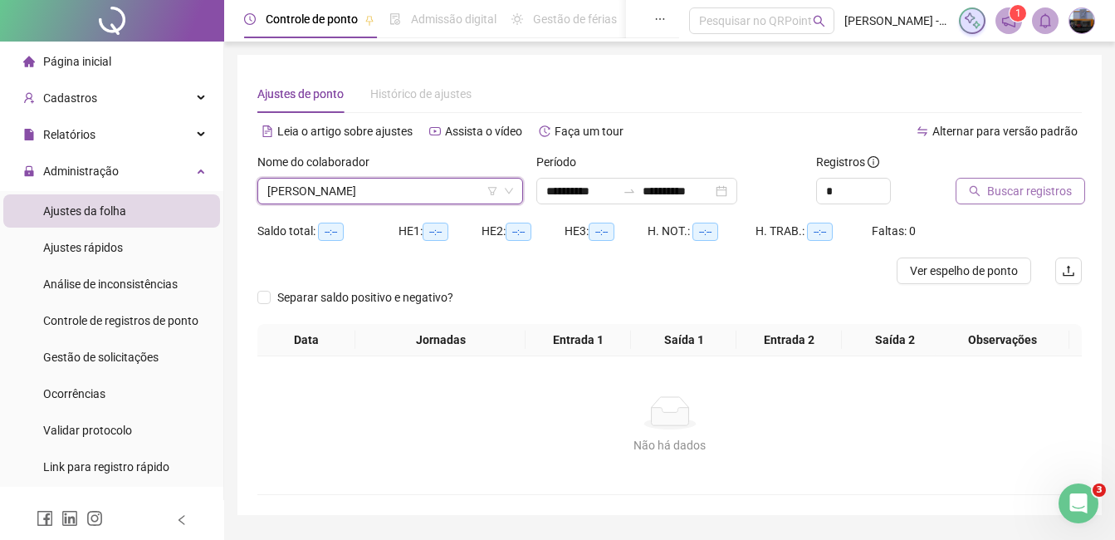
click at [1017, 186] on span "Buscar registros" at bounding box center [1029, 191] width 85 height 18
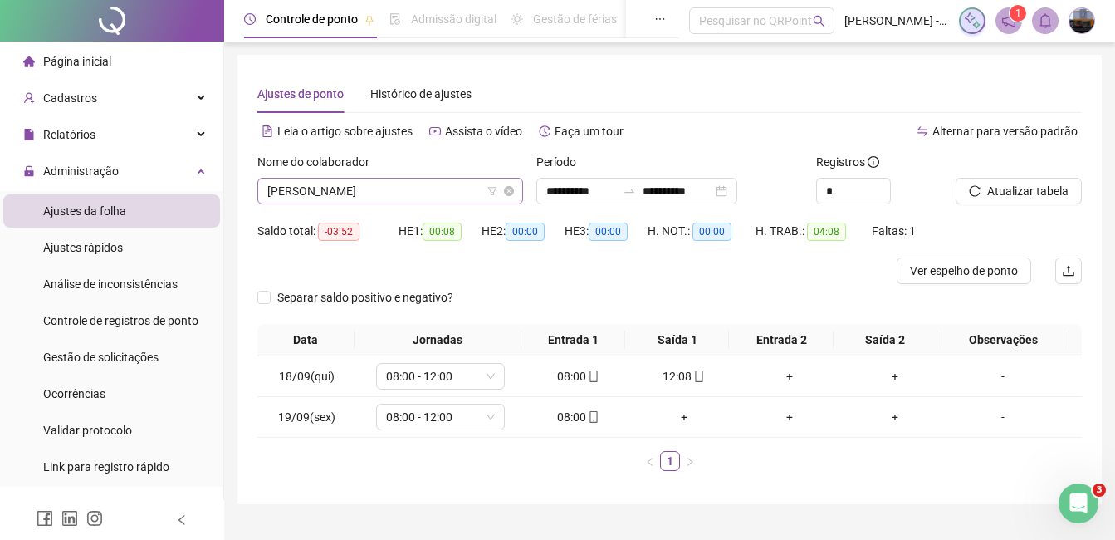
click at [364, 187] on span "[PERSON_NAME]" at bounding box center [390, 190] width 246 height 25
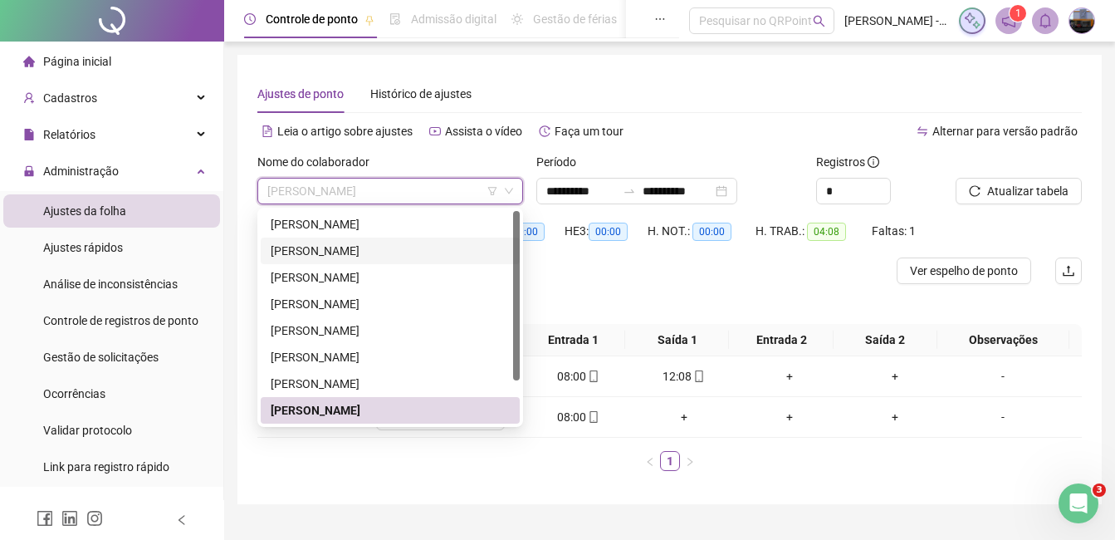
scroll to position [53, 0]
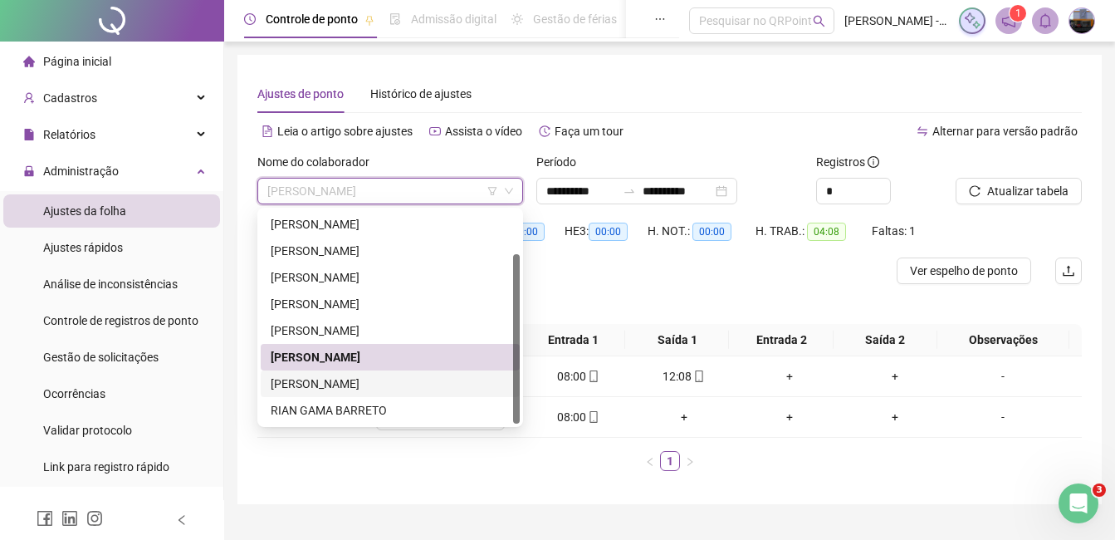
click at [344, 380] on div "[PERSON_NAME]" at bounding box center [390, 383] width 239 height 18
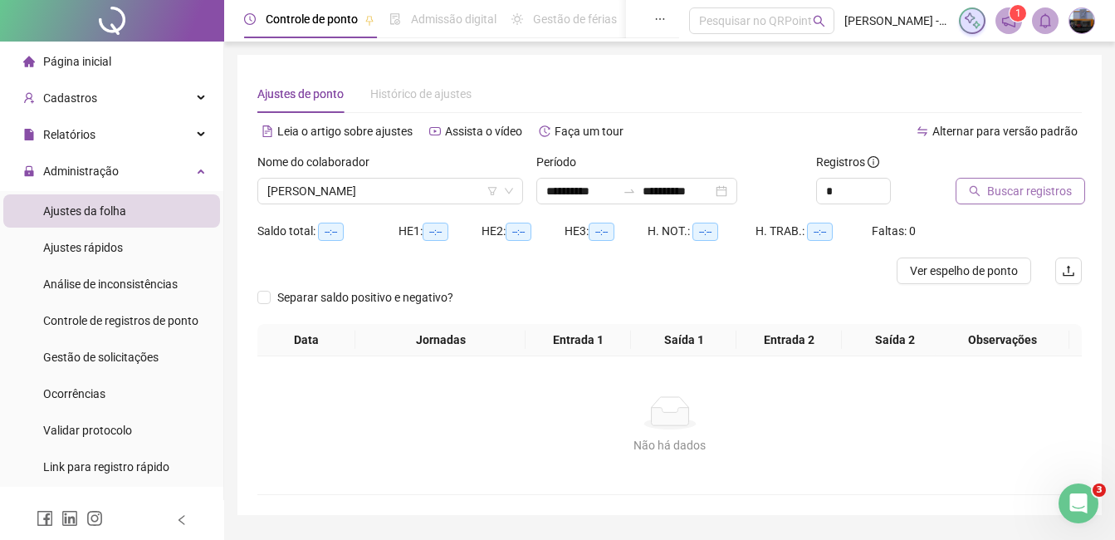
click at [1014, 193] on span "Buscar registros" at bounding box center [1029, 191] width 85 height 18
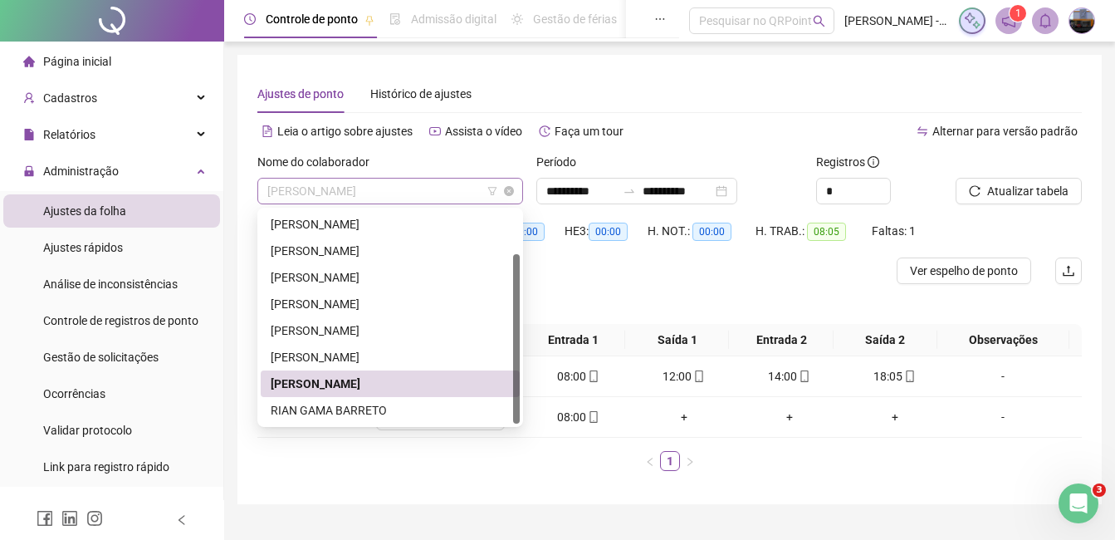
click at [388, 193] on span "[PERSON_NAME]" at bounding box center [390, 190] width 246 height 25
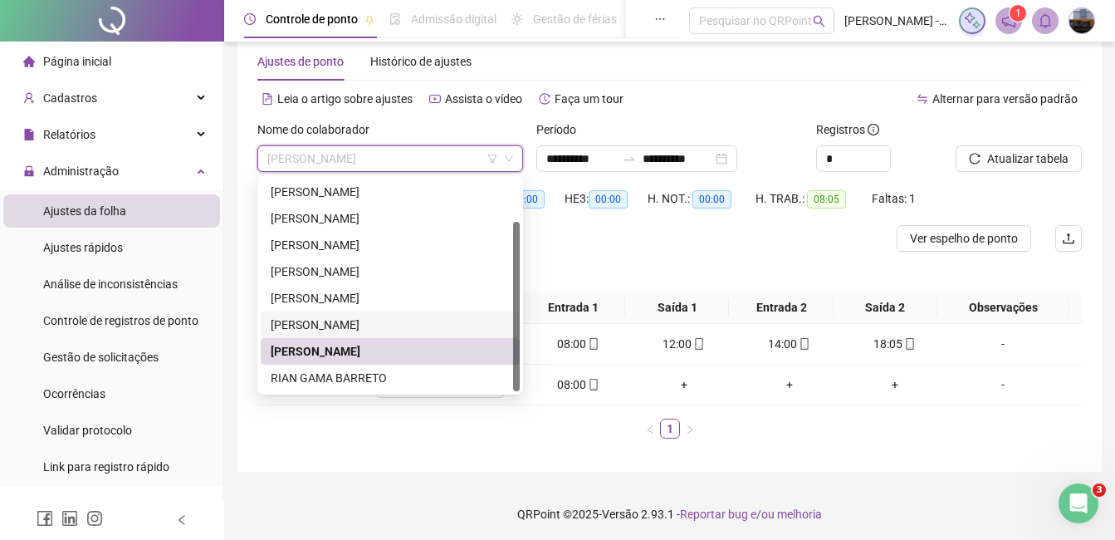
scroll to position [36, 0]
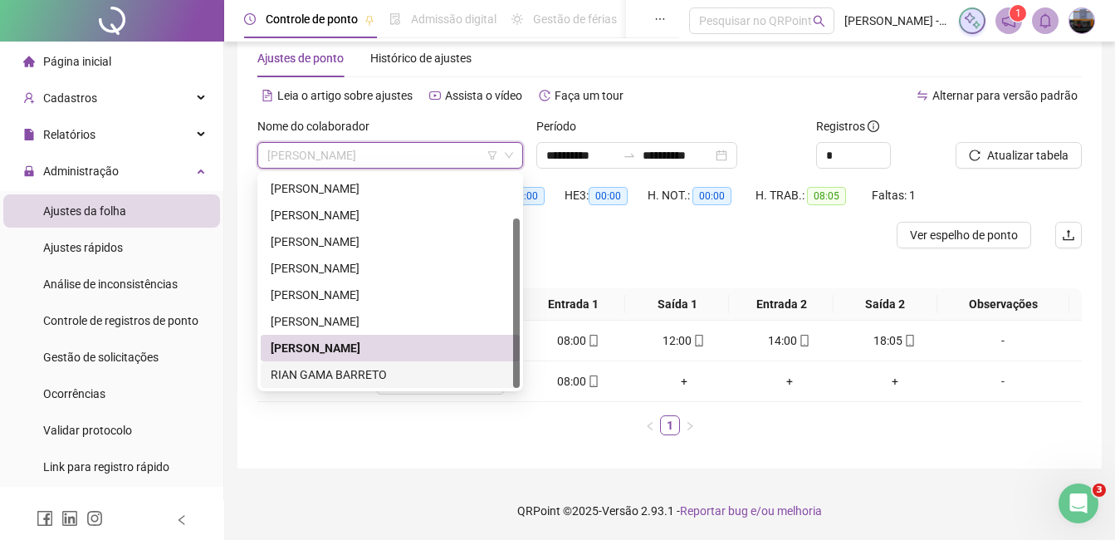
click at [381, 365] on div "RIAN GAMA BARRETO" at bounding box center [390, 374] width 239 height 18
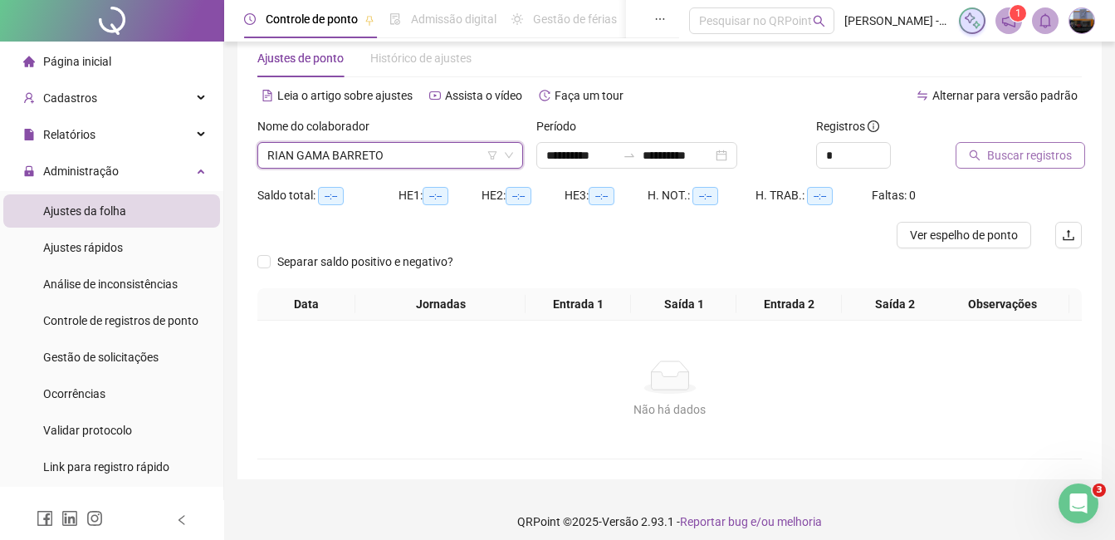
click at [979, 151] on icon "search" at bounding box center [975, 155] width 12 height 12
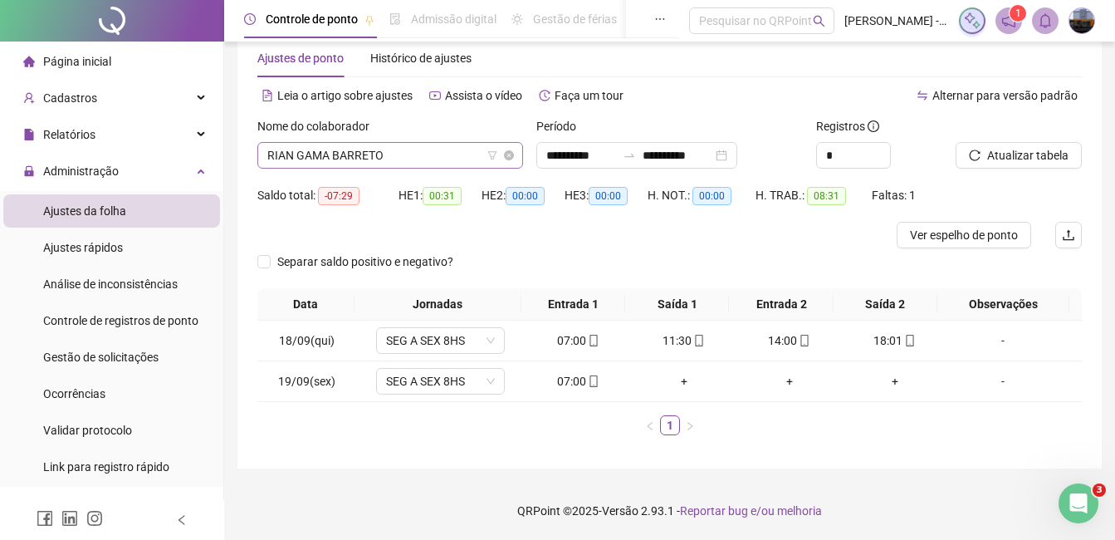
click at [354, 147] on span "RIAN GAMA BARRETO" at bounding box center [390, 155] width 246 height 25
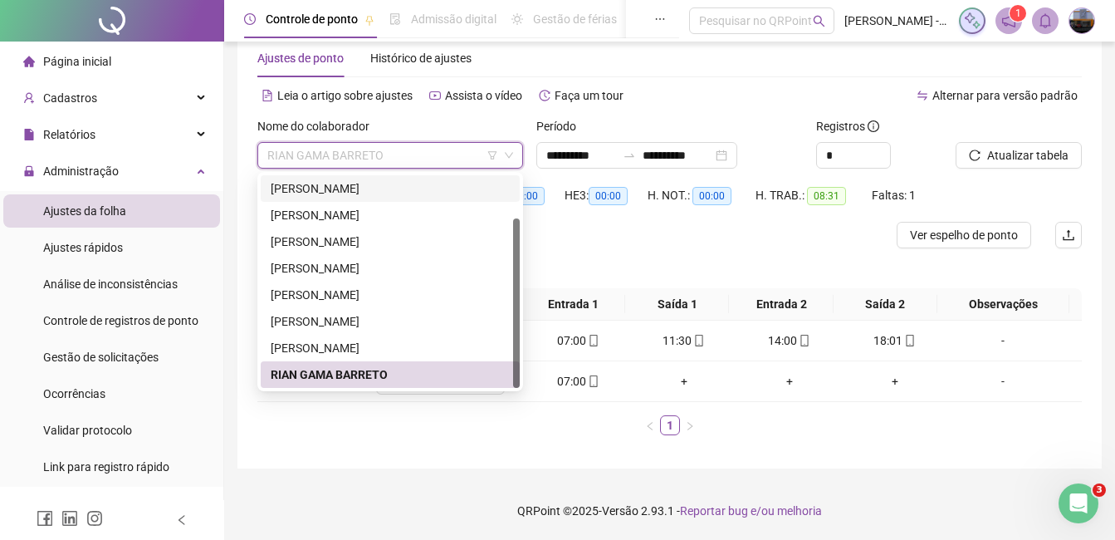
click at [428, 193] on div "[PERSON_NAME]" at bounding box center [390, 188] width 239 height 18
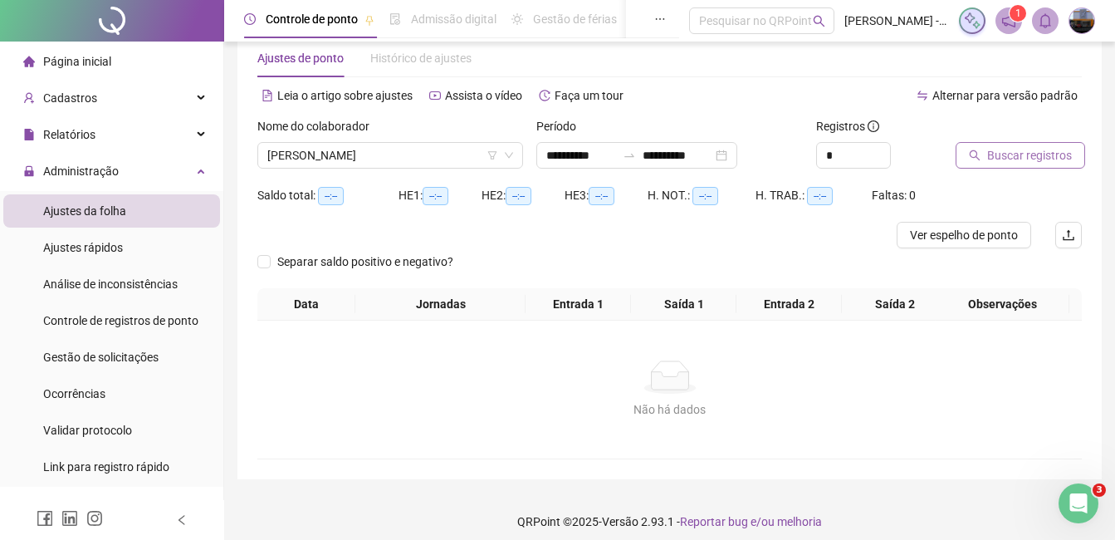
click at [979, 158] on icon "search" at bounding box center [975, 155] width 12 height 12
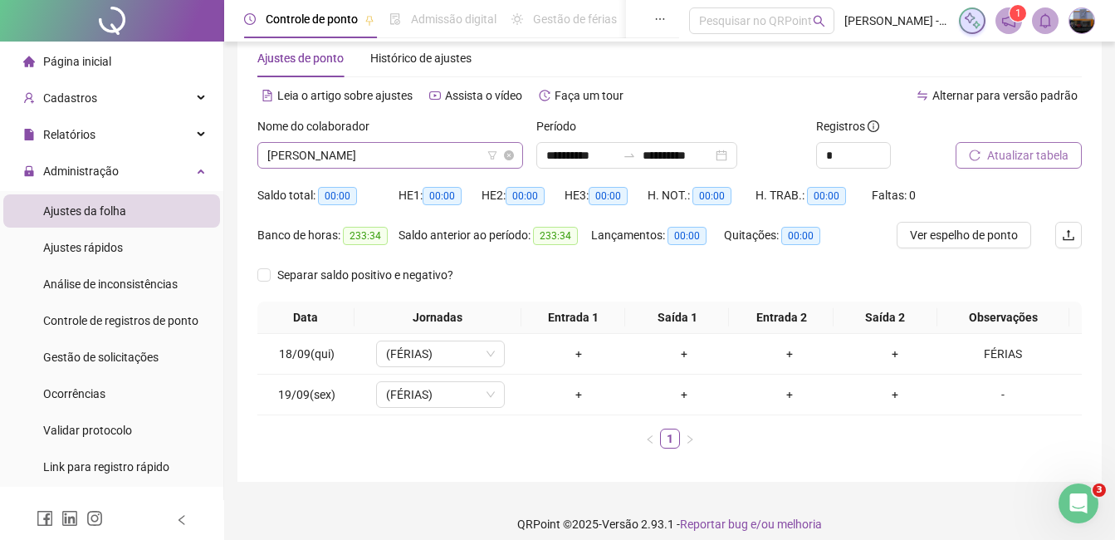
click at [368, 154] on span "[PERSON_NAME]" at bounding box center [390, 155] width 246 height 25
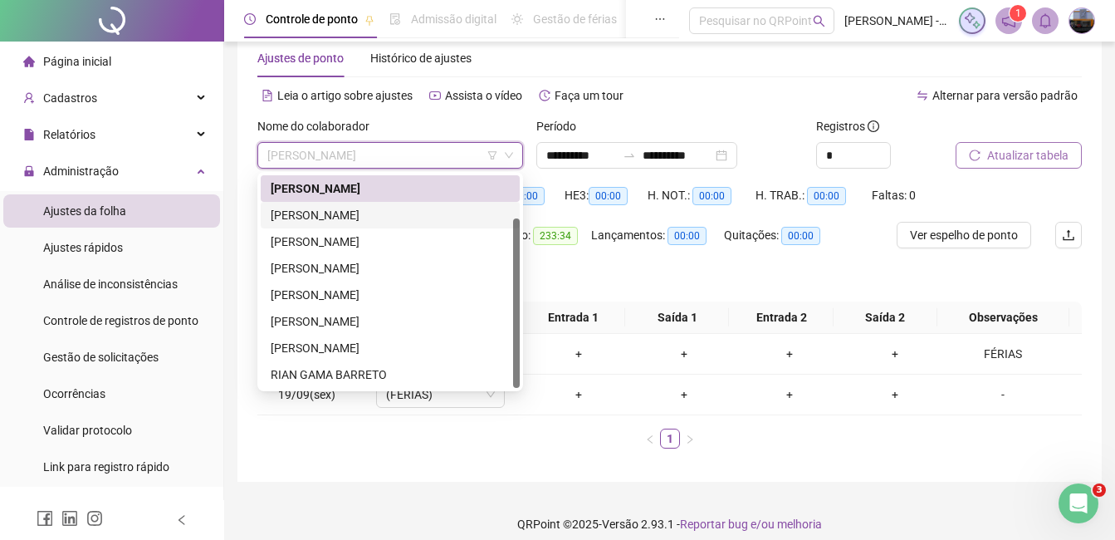
click at [353, 213] on div "[PERSON_NAME]" at bounding box center [390, 215] width 239 height 18
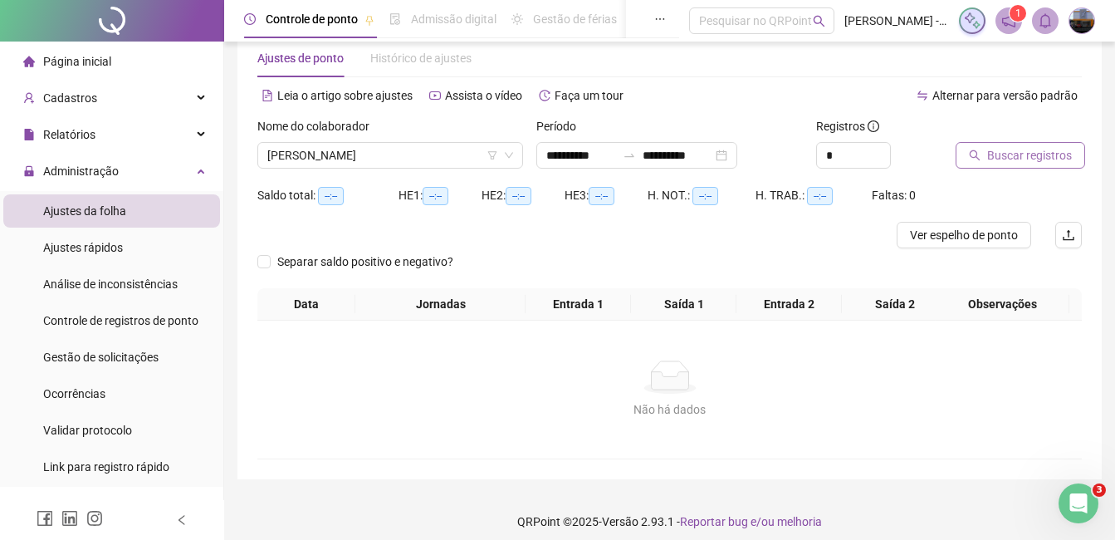
click at [991, 147] on span "Buscar registros" at bounding box center [1029, 155] width 85 height 18
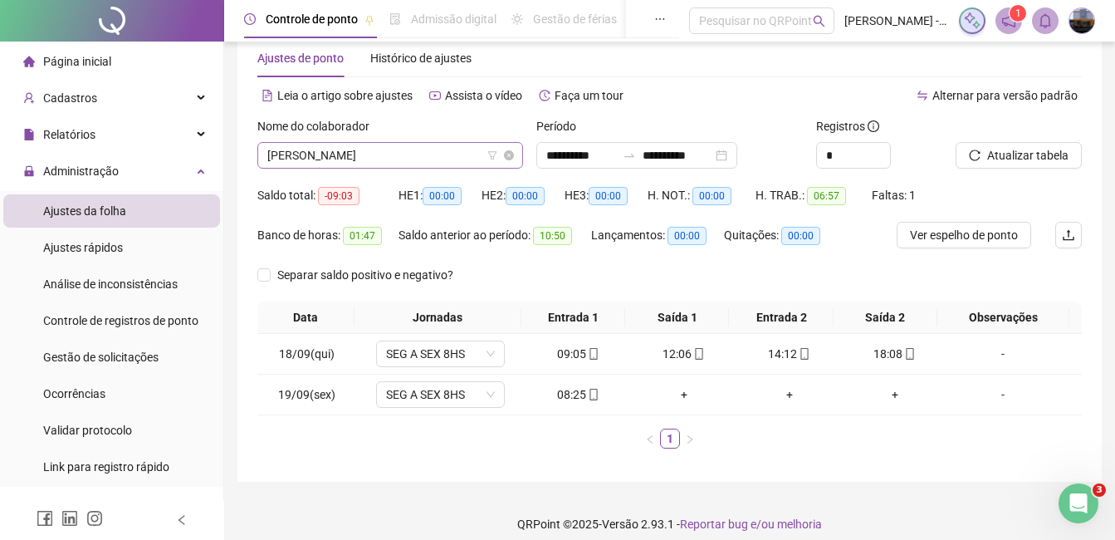
click at [408, 150] on span "[PERSON_NAME]" at bounding box center [390, 155] width 246 height 25
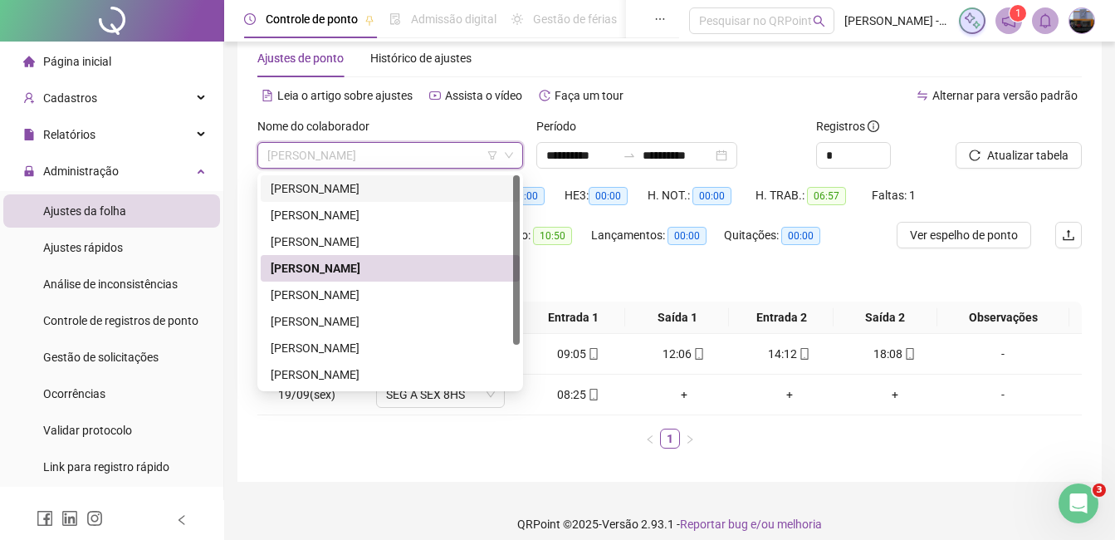
scroll to position [0, 0]
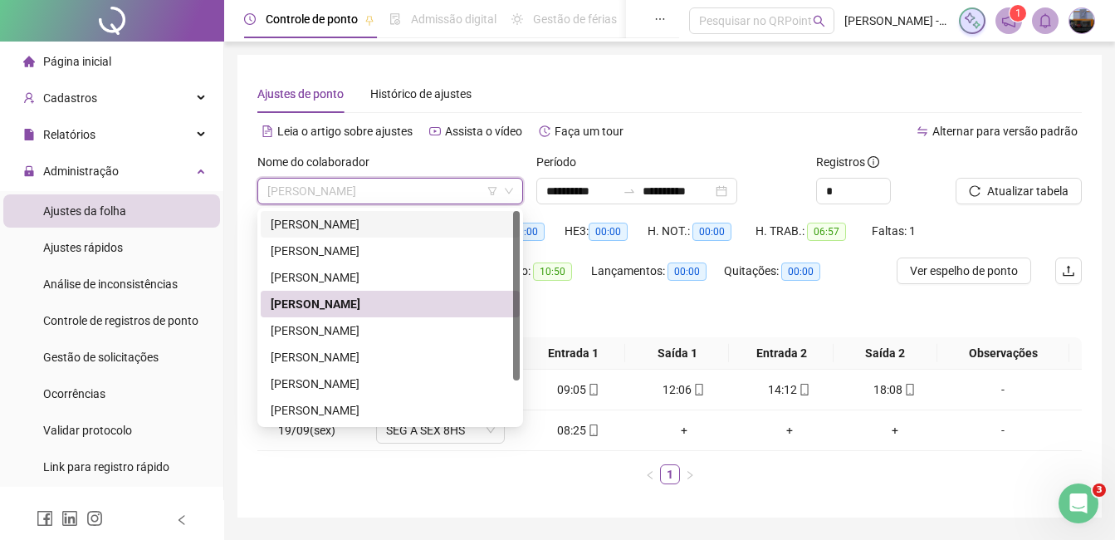
click at [385, 227] on div "[PERSON_NAME]" at bounding box center [390, 224] width 239 height 18
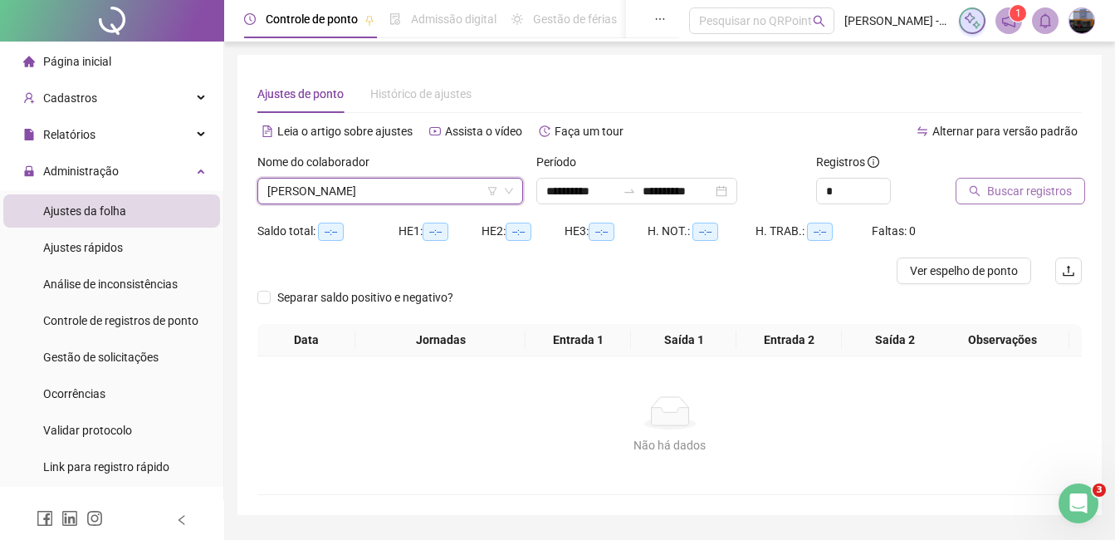
click at [1044, 194] on span "Buscar registros" at bounding box center [1029, 191] width 85 height 18
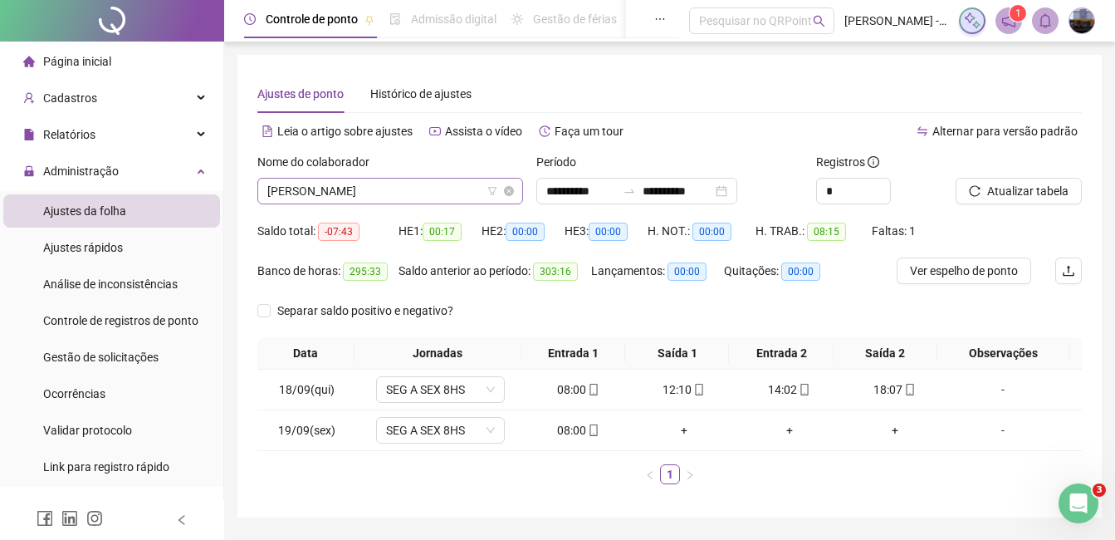
click at [438, 201] on span "[PERSON_NAME]" at bounding box center [390, 190] width 246 height 25
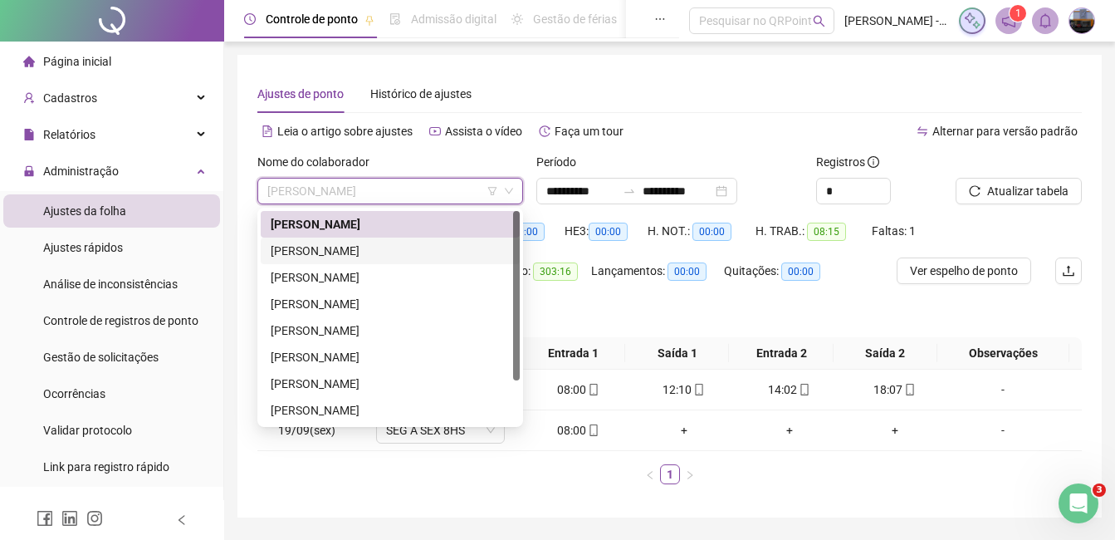
click at [332, 251] on div "[PERSON_NAME]" at bounding box center [390, 251] width 239 height 18
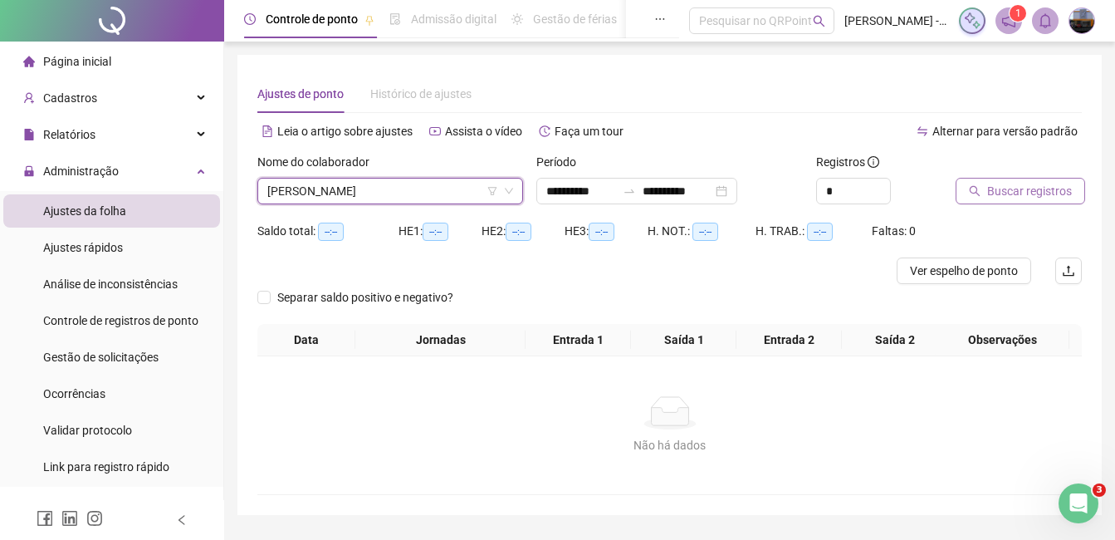
click at [987, 181] on button "Buscar registros" at bounding box center [1021, 191] width 130 height 27
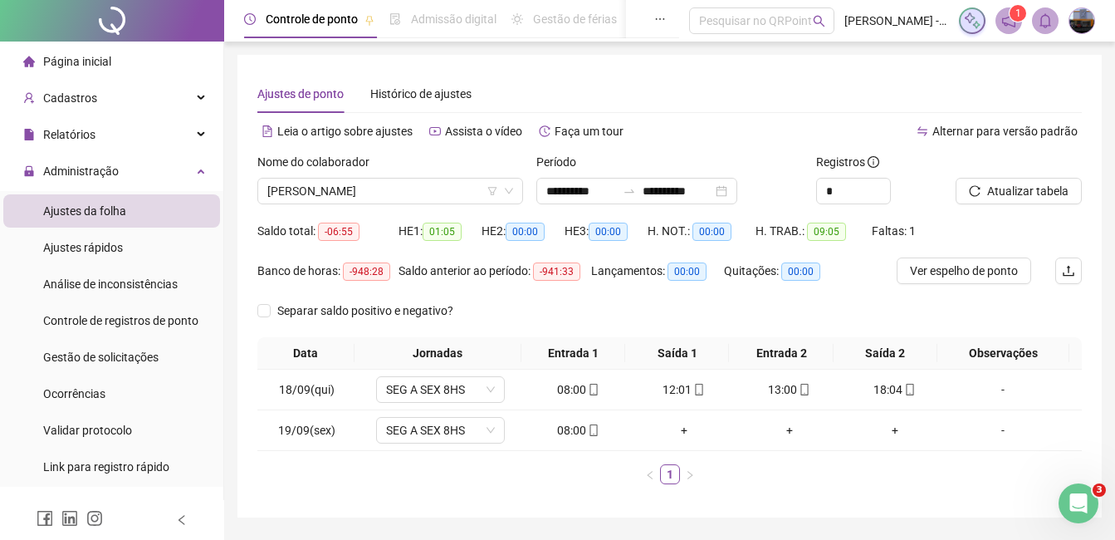
click at [364, 174] on div "Nome do colaborador" at bounding box center [390, 165] width 266 height 25
click at [346, 189] on span "[PERSON_NAME]" at bounding box center [390, 190] width 246 height 25
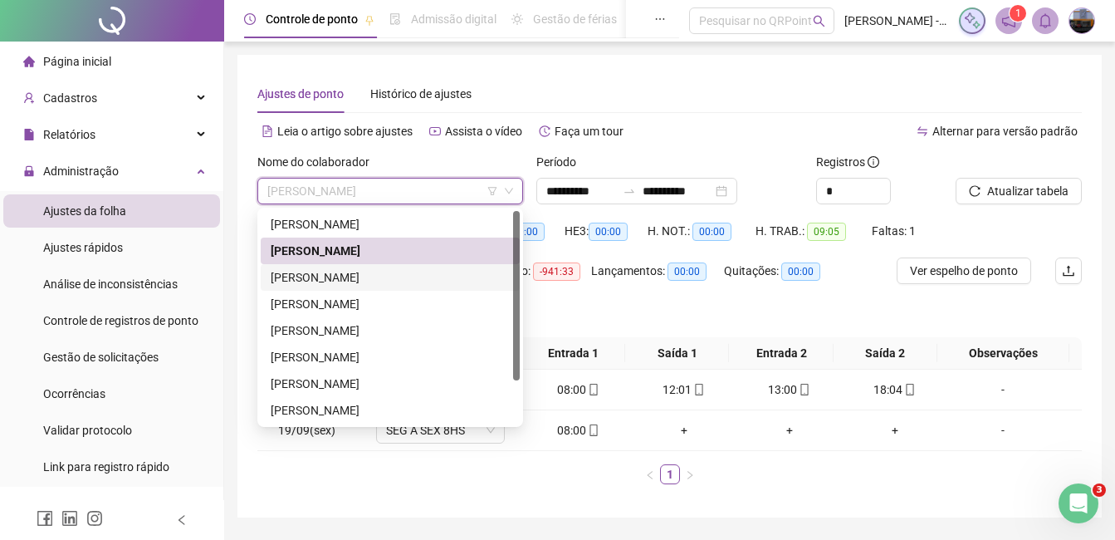
click at [359, 271] on div "[PERSON_NAME]" at bounding box center [390, 277] width 239 height 18
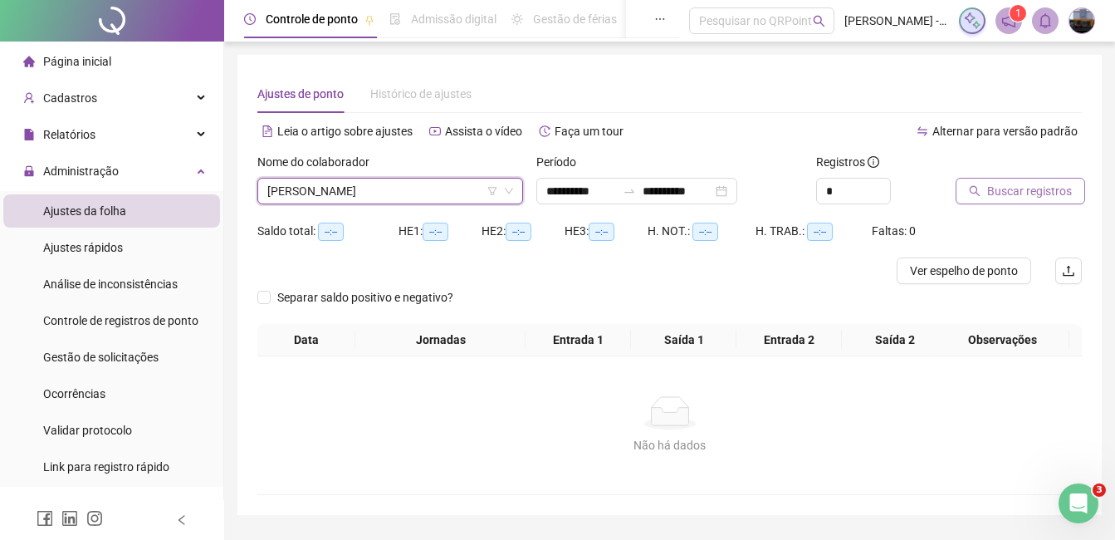
click at [990, 185] on span "Buscar registros" at bounding box center [1029, 191] width 85 height 18
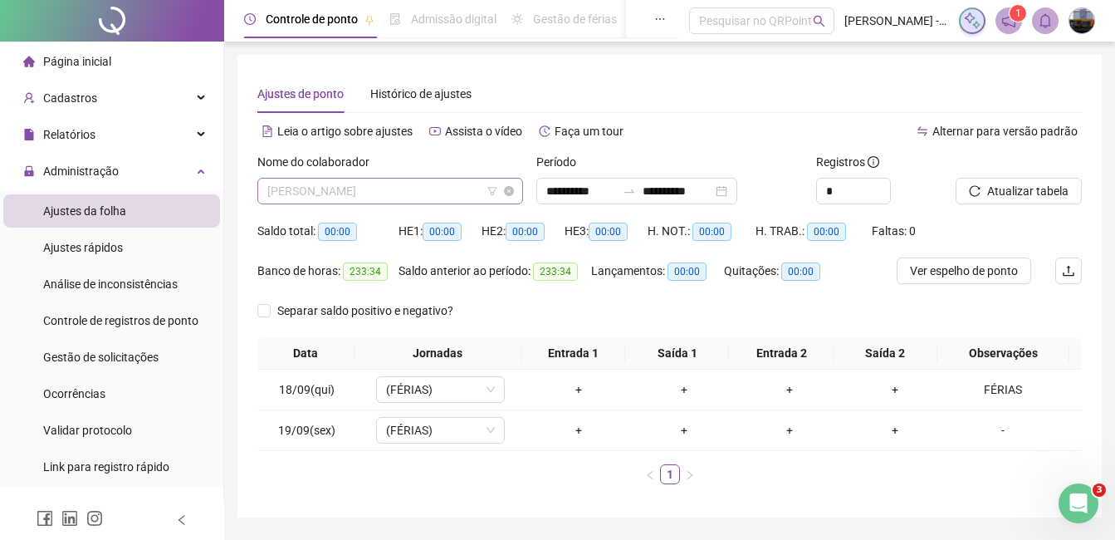
click at [374, 189] on span "[PERSON_NAME]" at bounding box center [390, 190] width 246 height 25
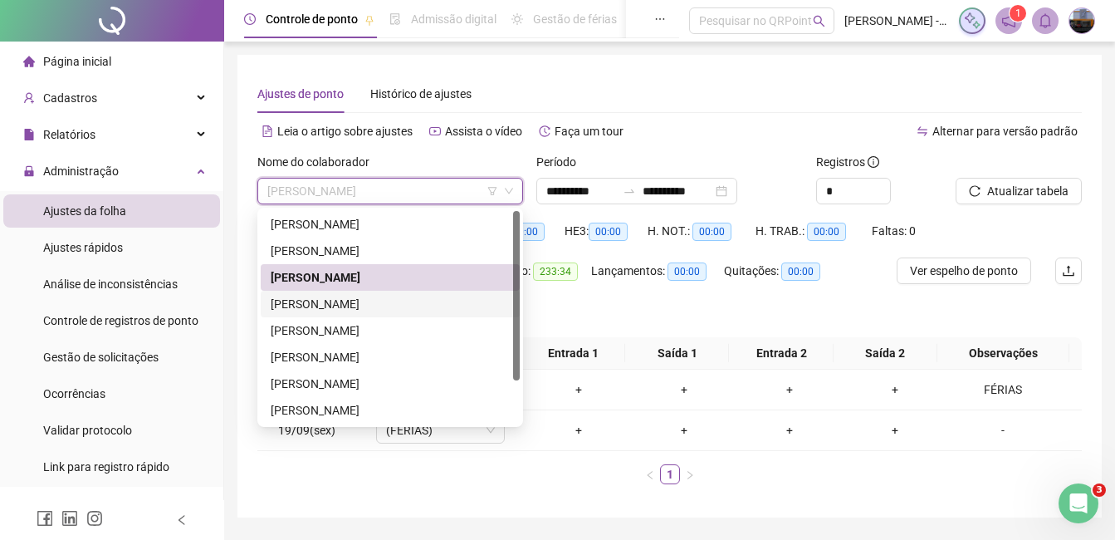
click at [328, 306] on div "[PERSON_NAME]" at bounding box center [390, 304] width 239 height 18
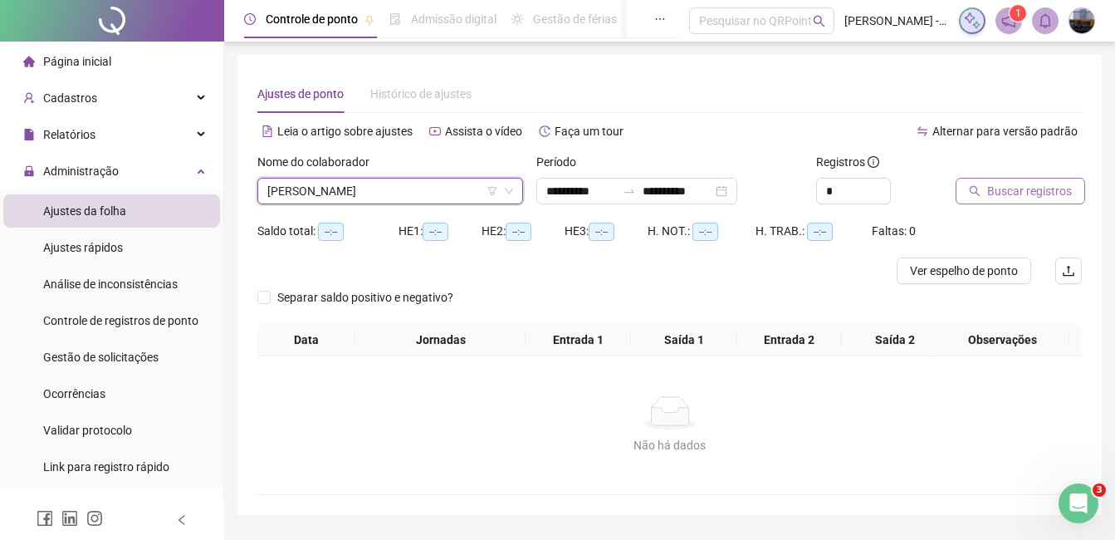
click at [990, 191] on span "Buscar registros" at bounding box center [1029, 191] width 85 height 18
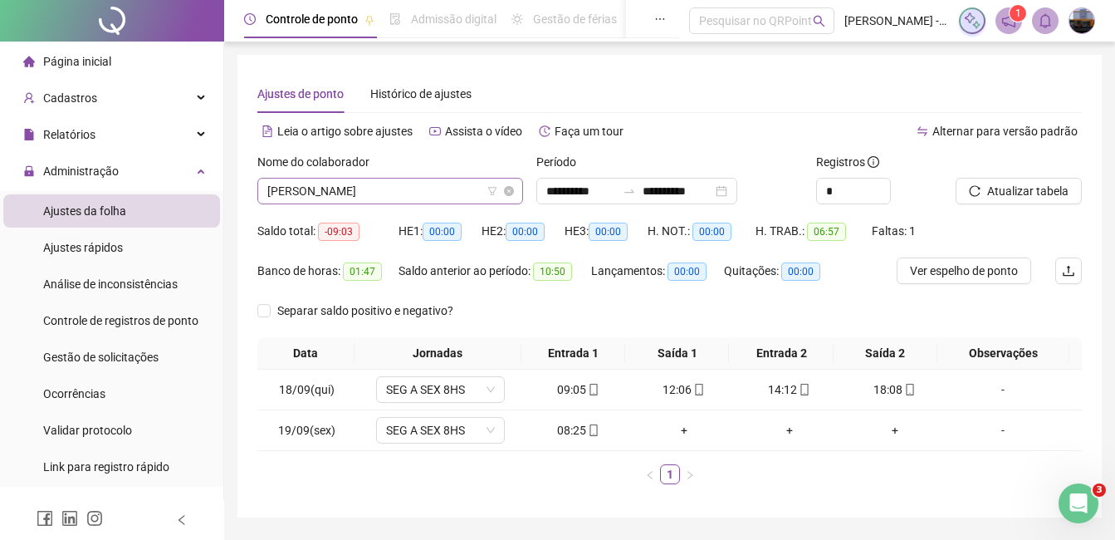
click at [404, 192] on span "[PERSON_NAME]" at bounding box center [390, 190] width 246 height 25
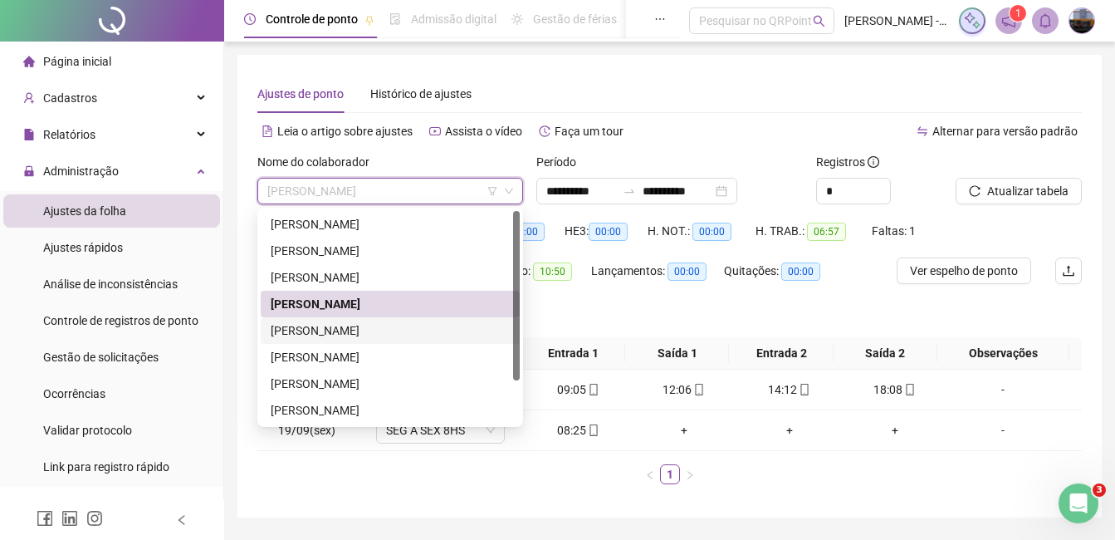
click at [355, 325] on div "[PERSON_NAME]" at bounding box center [390, 330] width 239 height 18
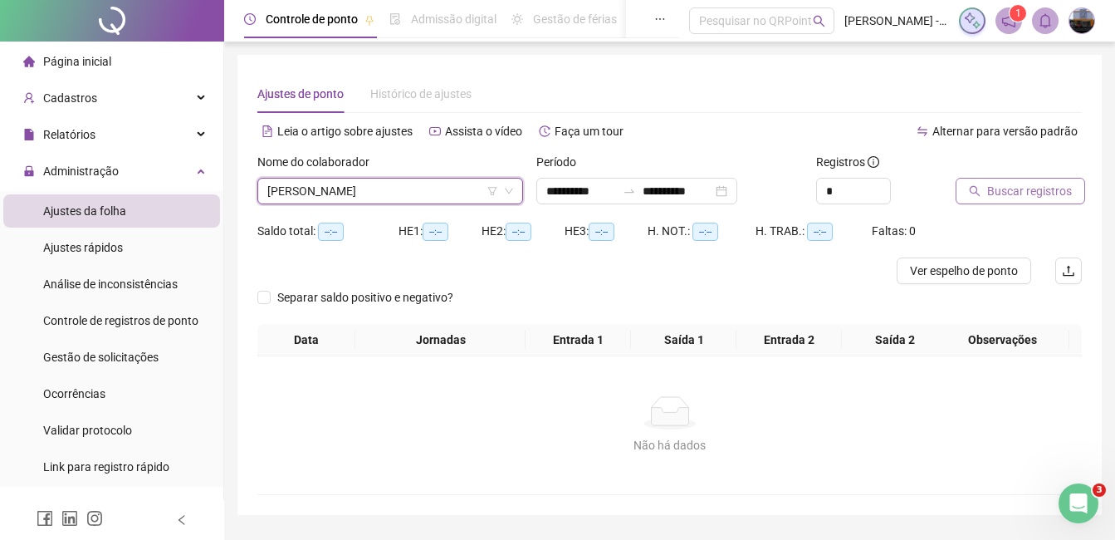
click at [975, 197] on button "Buscar registros" at bounding box center [1021, 191] width 130 height 27
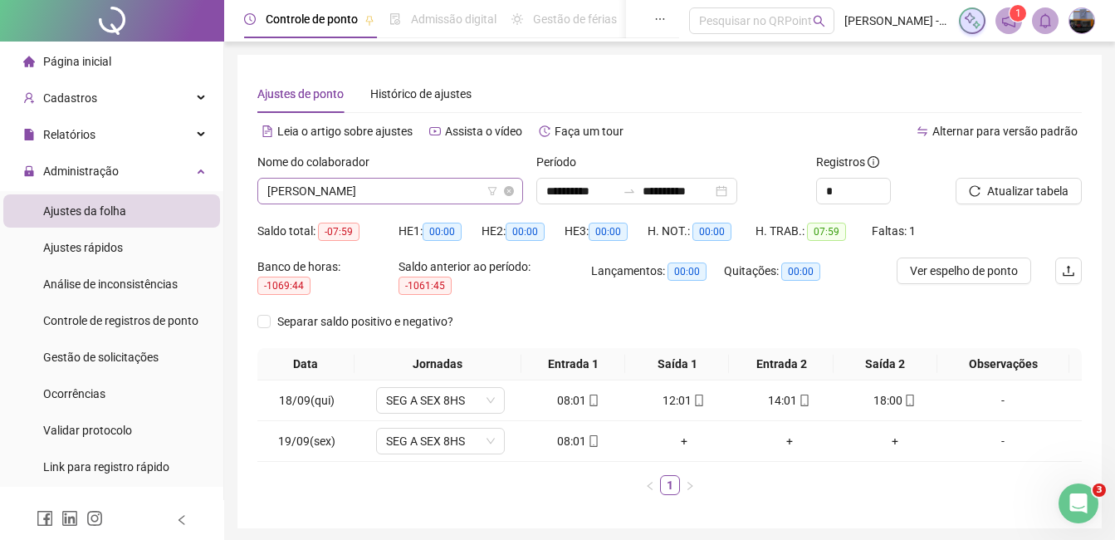
click at [402, 198] on span "[PERSON_NAME]" at bounding box center [390, 190] width 246 height 25
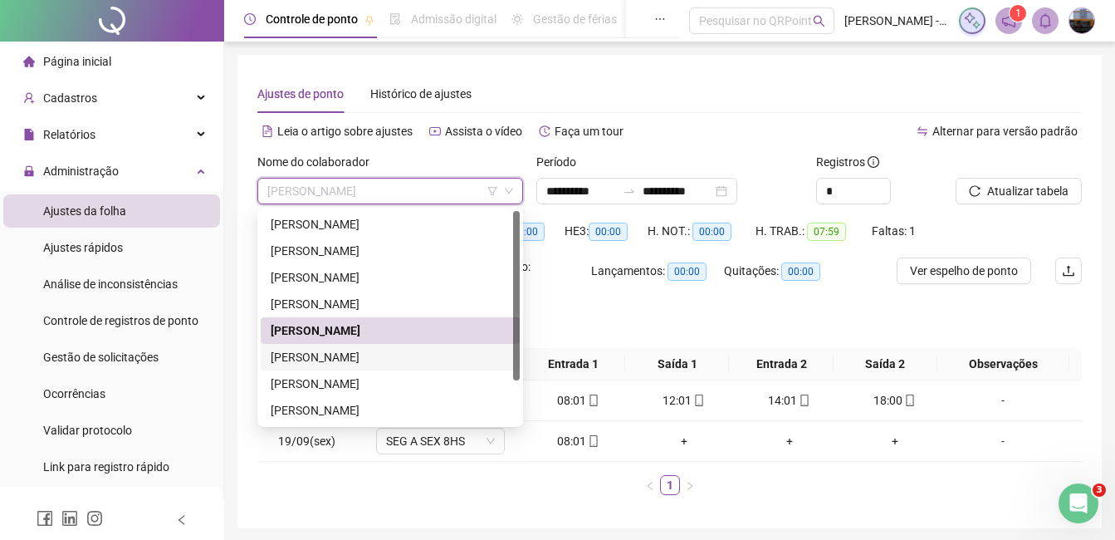
click at [363, 360] on div "[PERSON_NAME]" at bounding box center [390, 357] width 239 height 18
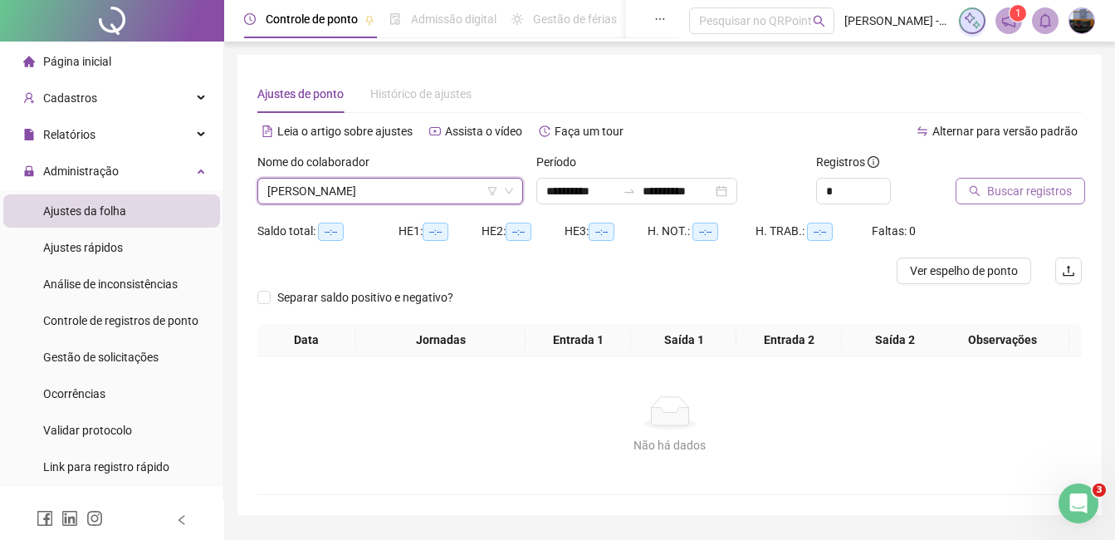
click at [1014, 194] on span "Buscar registros" at bounding box center [1029, 191] width 85 height 18
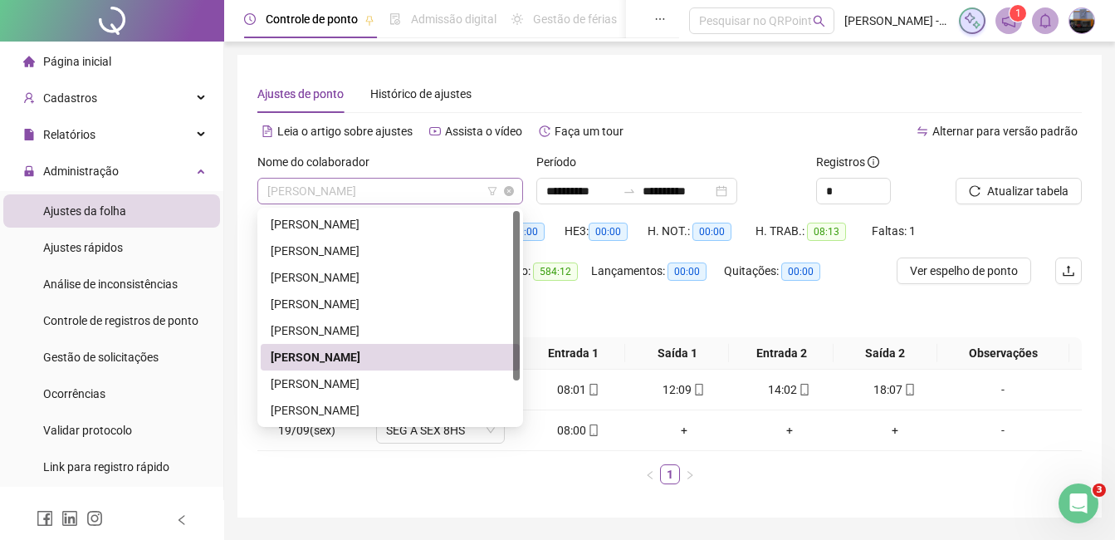
click at [416, 198] on span "[PERSON_NAME]" at bounding box center [390, 190] width 246 height 25
click at [338, 377] on div "[PERSON_NAME]" at bounding box center [390, 383] width 239 height 18
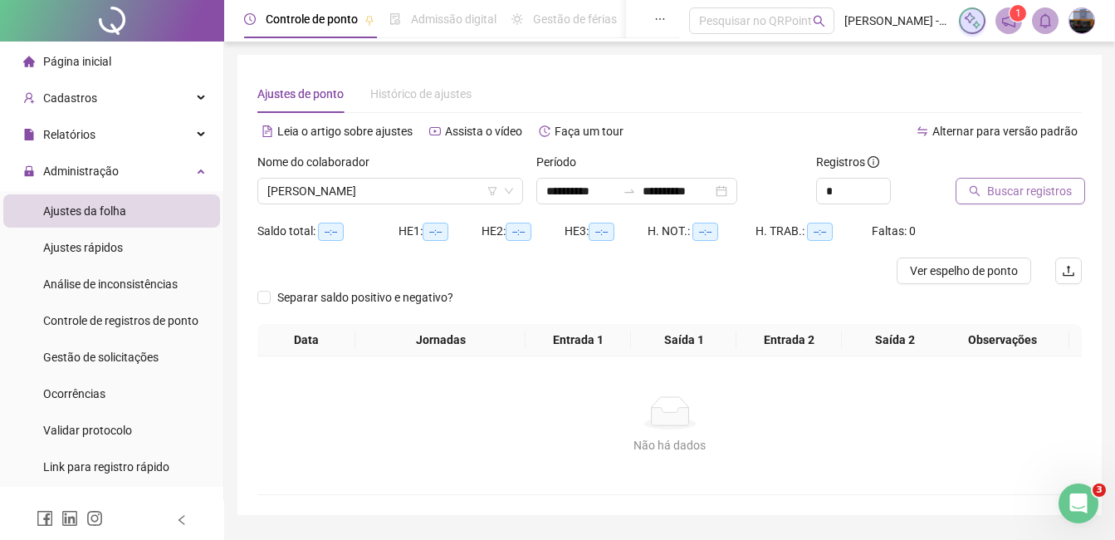
click at [1036, 195] on span "Buscar registros" at bounding box center [1029, 191] width 85 height 18
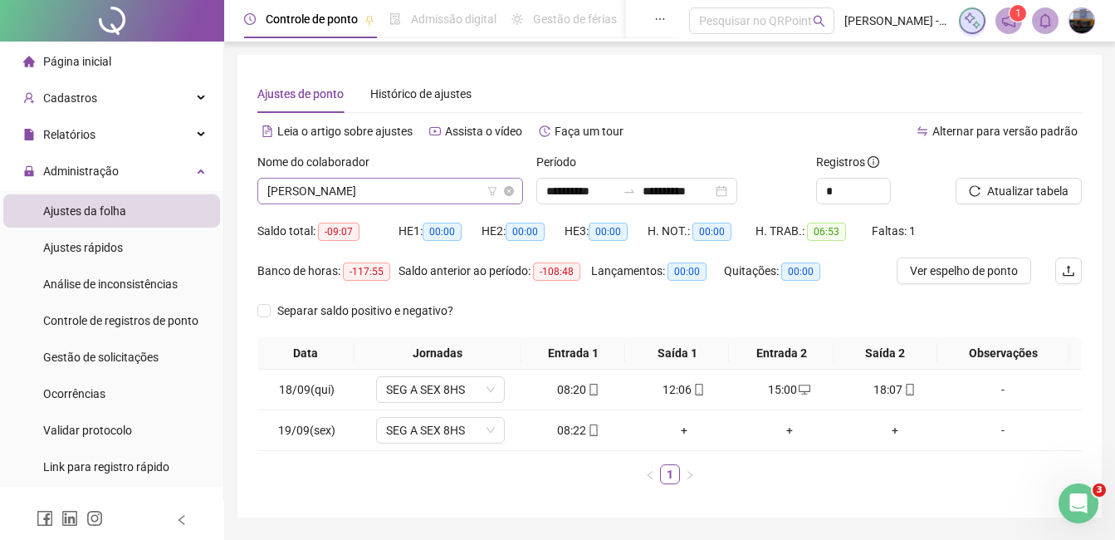
click at [385, 189] on span "[PERSON_NAME]" at bounding box center [390, 190] width 246 height 25
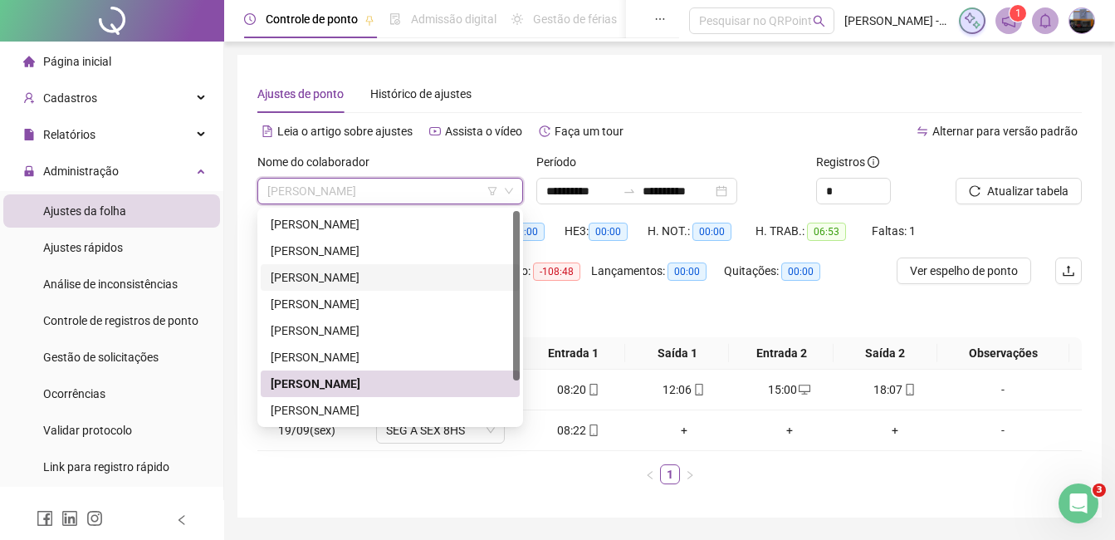
scroll to position [53, 0]
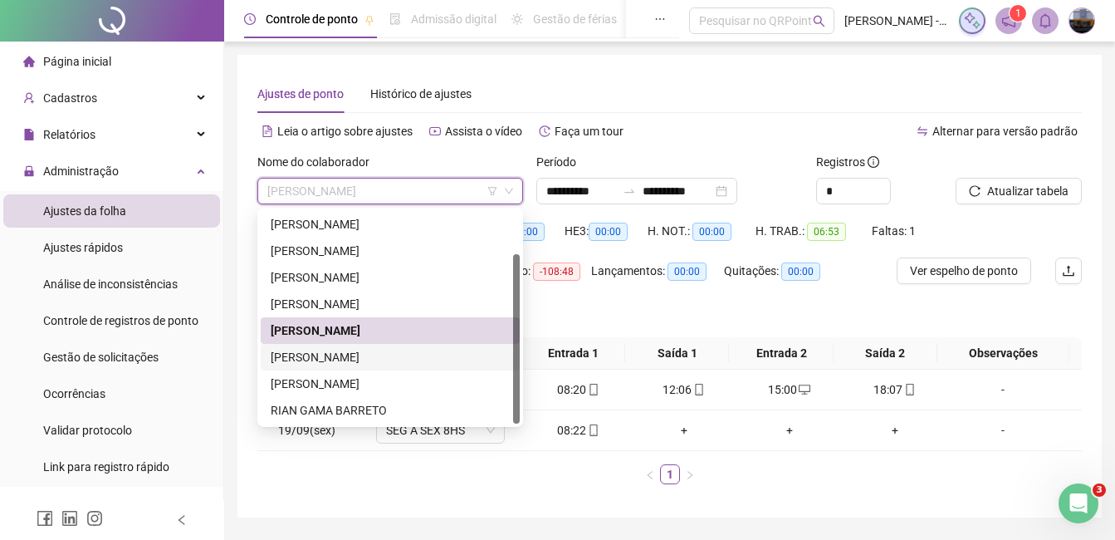
click at [341, 357] on div "[PERSON_NAME]" at bounding box center [390, 357] width 239 height 18
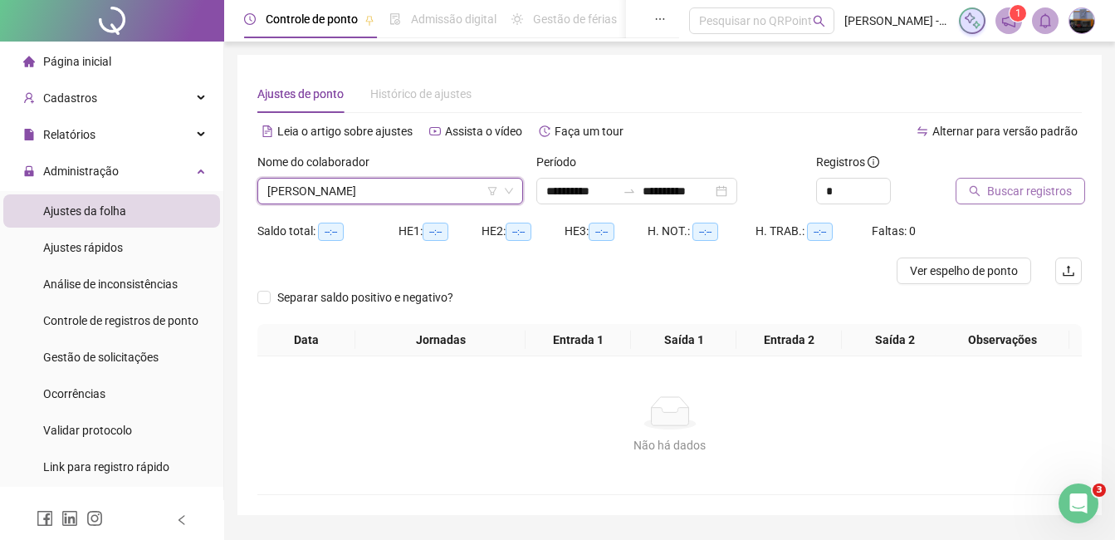
click at [988, 197] on span "Buscar registros" at bounding box center [1029, 191] width 85 height 18
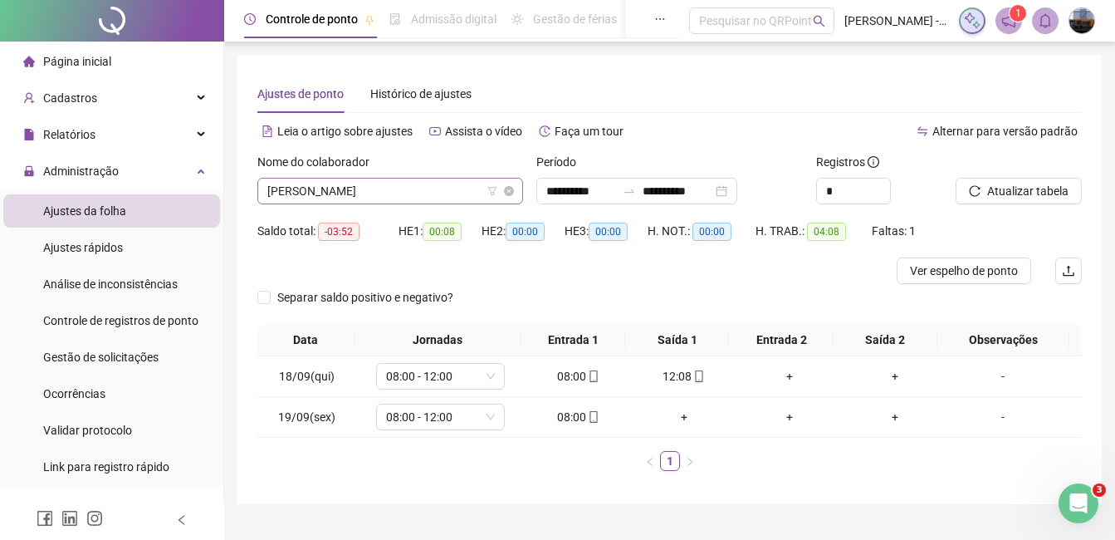
click at [381, 197] on span "[PERSON_NAME]" at bounding box center [390, 190] width 246 height 25
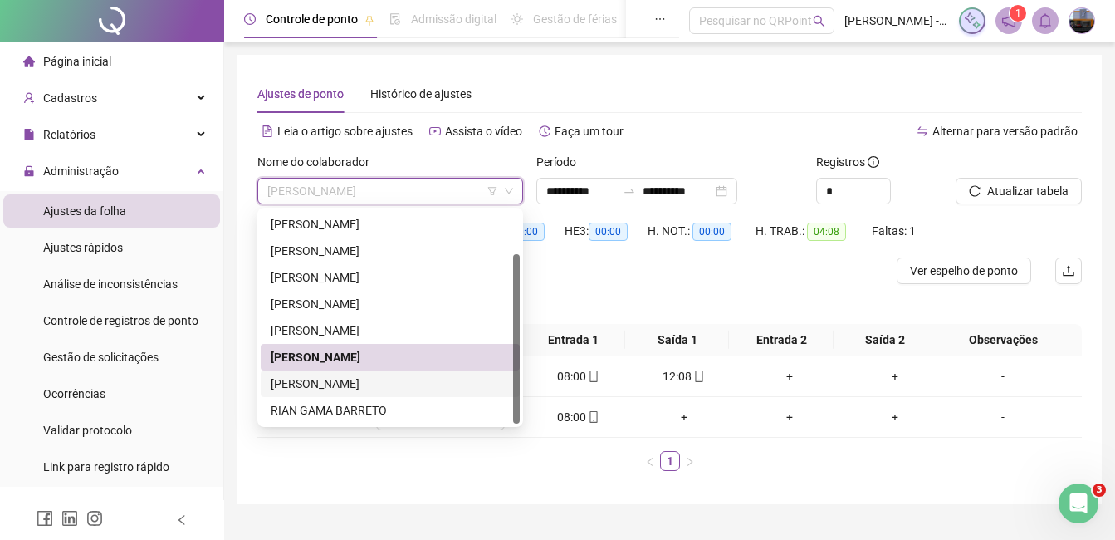
click at [299, 380] on div "[PERSON_NAME]" at bounding box center [390, 383] width 239 height 18
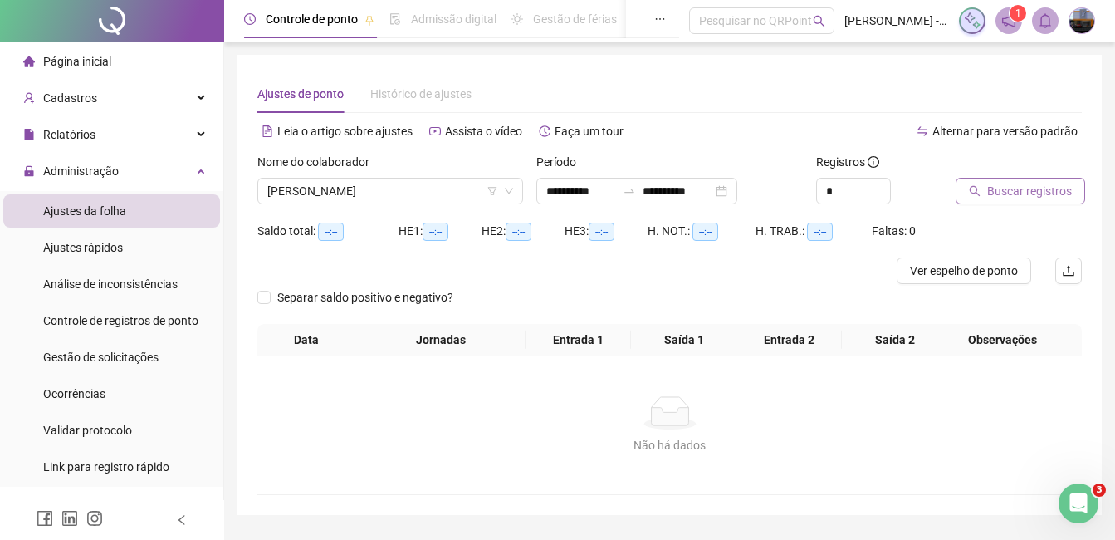
click at [980, 180] on button "Buscar registros" at bounding box center [1021, 191] width 130 height 27
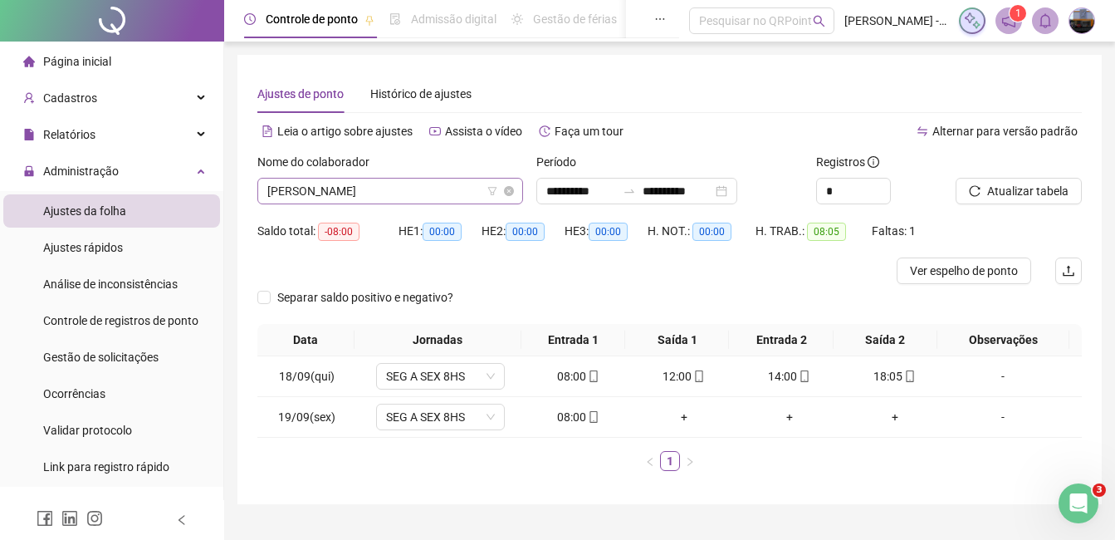
click at [374, 195] on span "[PERSON_NAME]" at bounding box center [390, 190] width 246 height 25
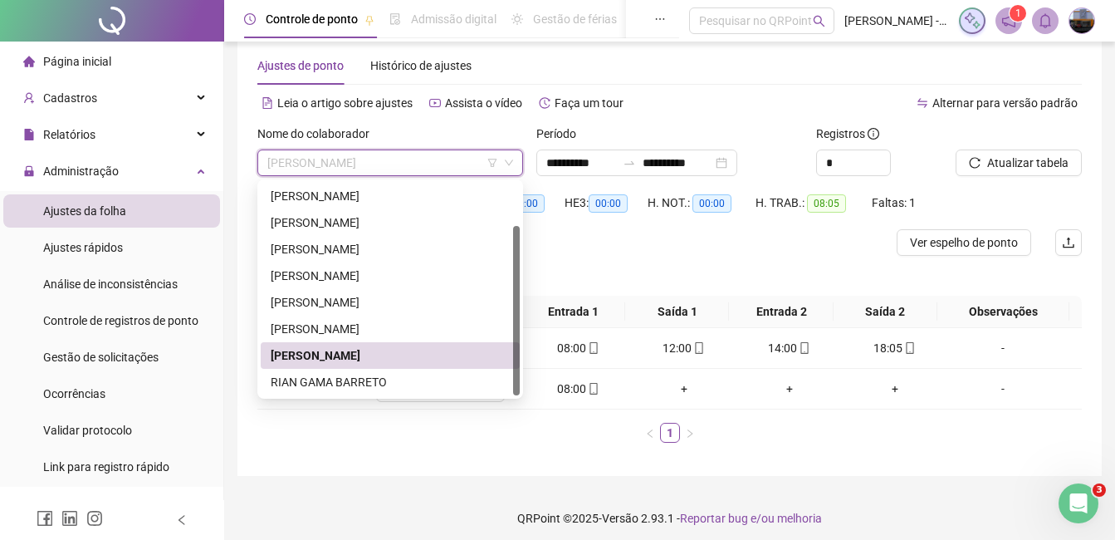
scroll to position [36, 0]
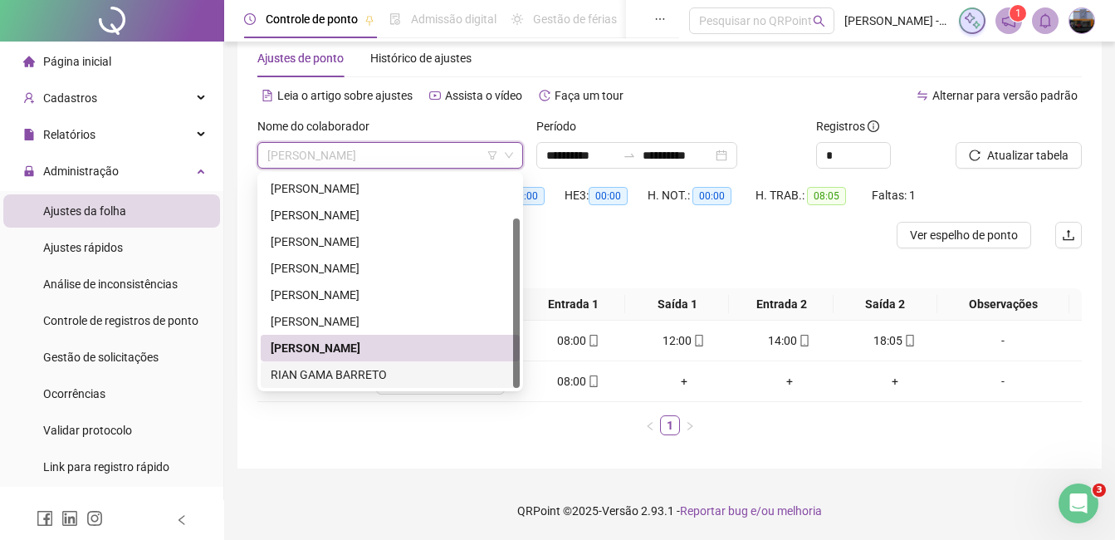
click at [355, 377] on div "RIAN GAMA BARRETO" at bounding box center [390, 374] width 239 height 18
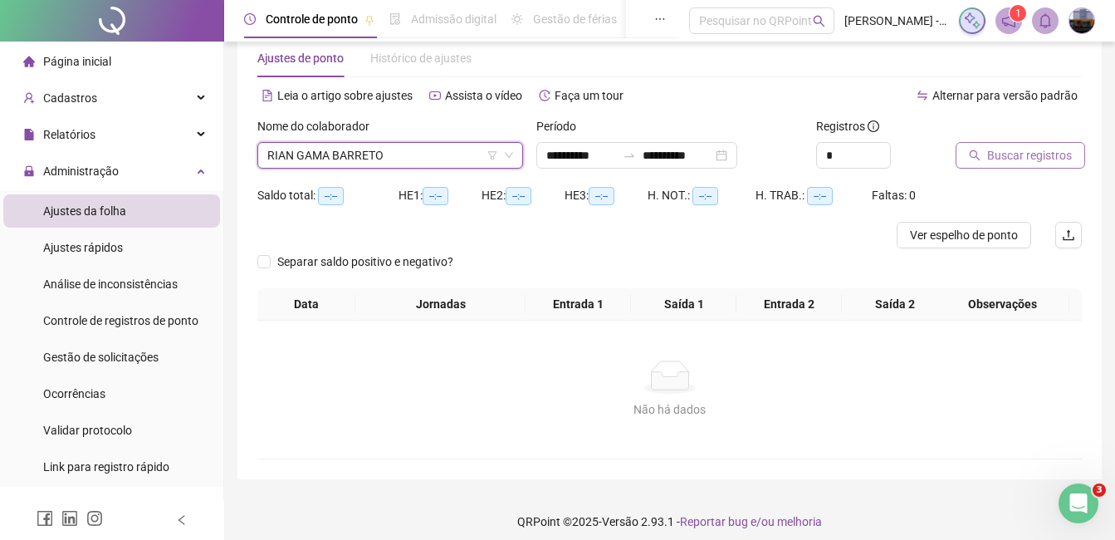
click at [1004, 157] on span "Buscar registros" at bounding box center [1029, 155] width 85 height 18
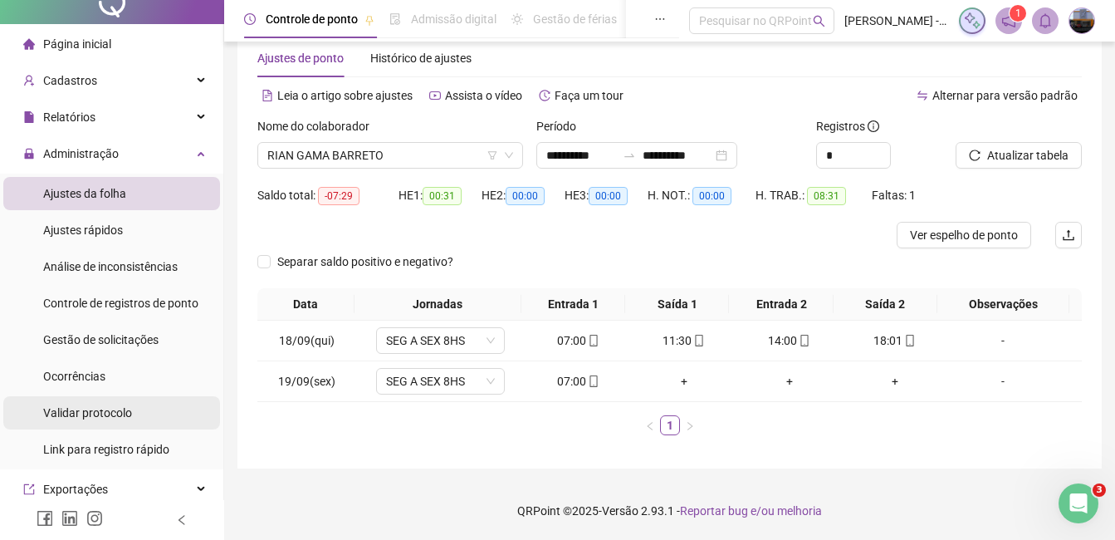
scroll to position [0, 0]
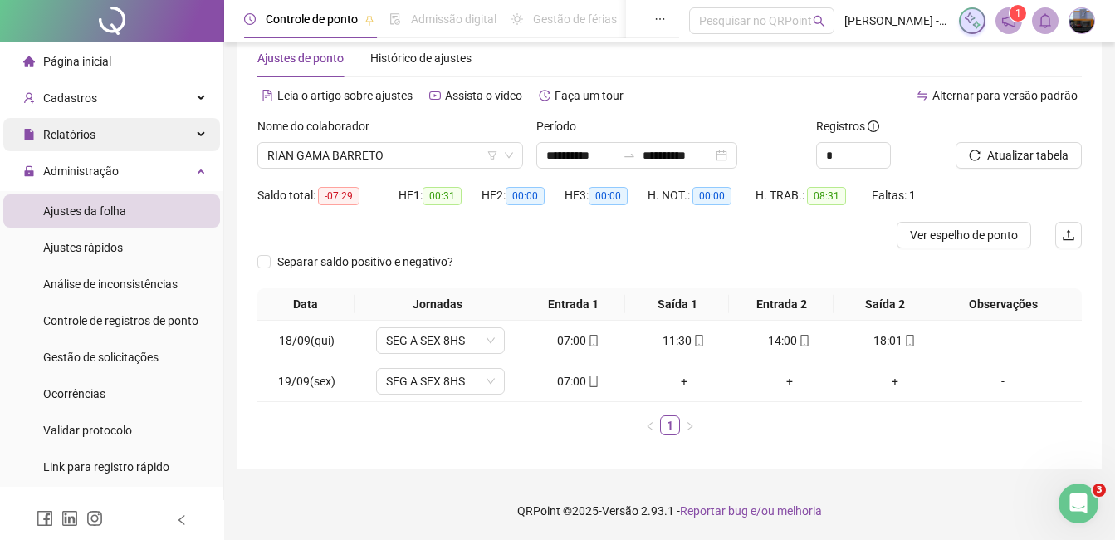
click at [107, 125] on div "Relatórios" at bounding box center [111, 134] width 217 height 33
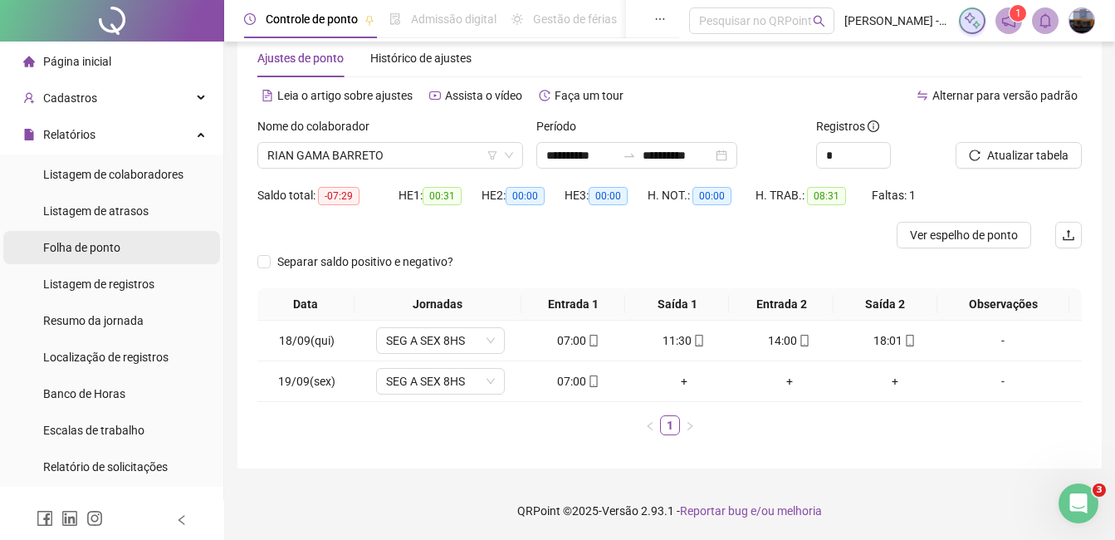
click at [103, 257] on div "Folha de ponto" at bounding box center [81, 247] width 77 height 33
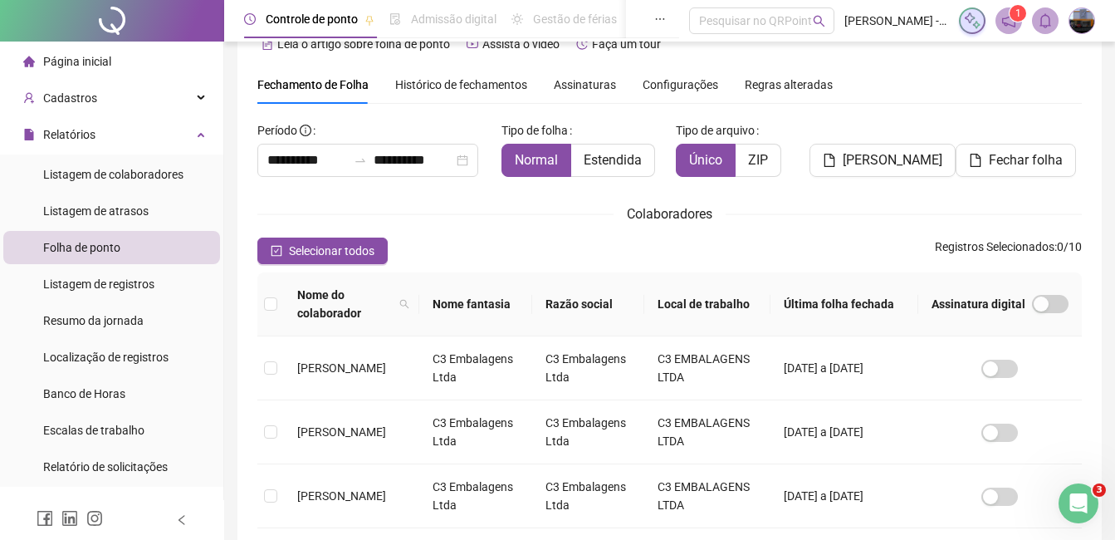
scroll to position [71, 0]
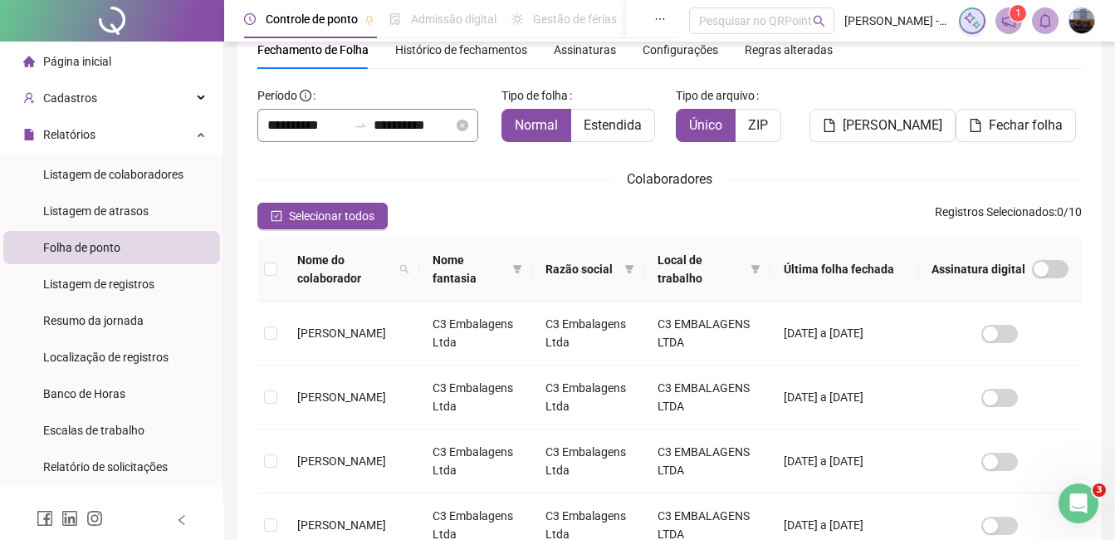
click at [266, 122] on div "**********" at bounding box center [367, 125] width 221 height 33
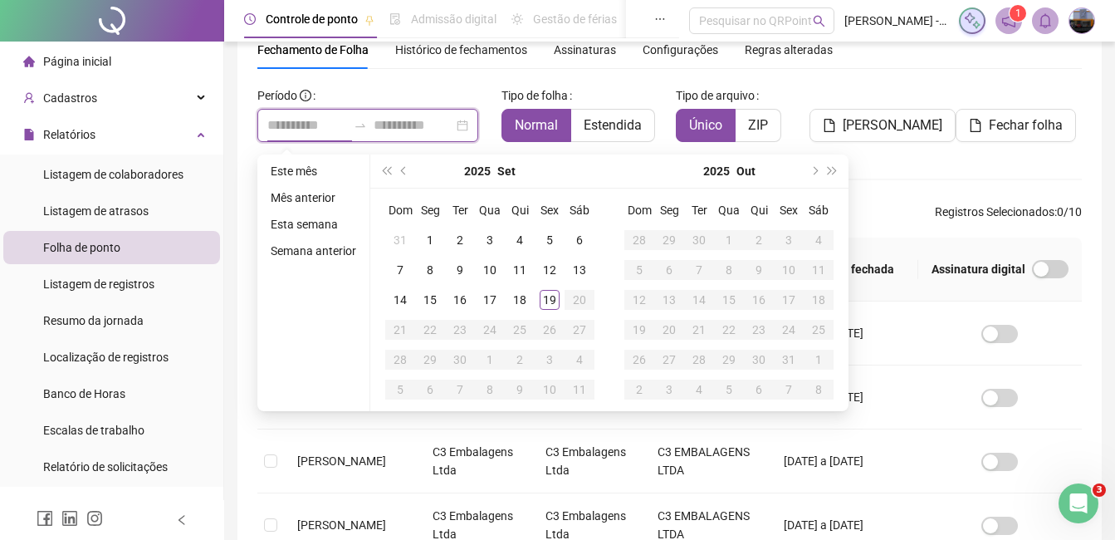
type input "**********"
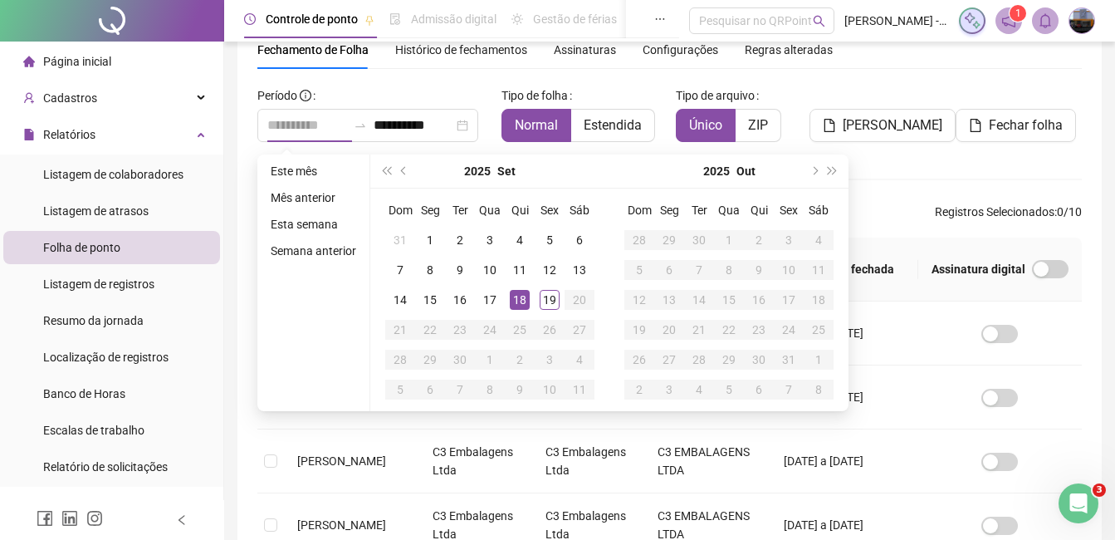
click at [515, 300] on div "18" at bounding box center [520, 300] width 20 height 20
type input "**********"
click at [544, 291] on div "19" at bounding box center [550, 300] width 20 height 20
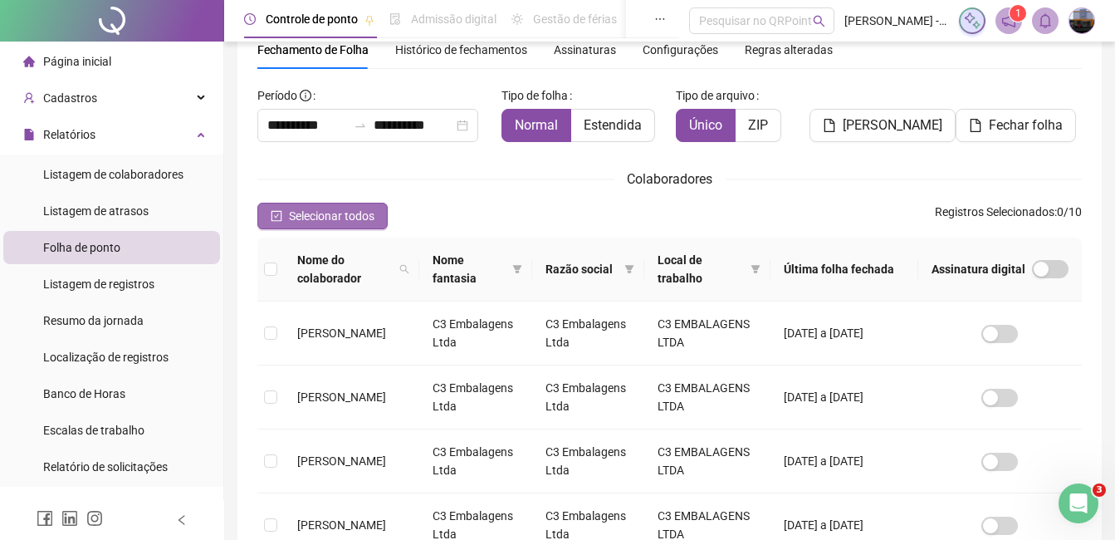
click at [324, 215] on span "Selecionar todos" at bounding box center [332, 216] width 86 height 18
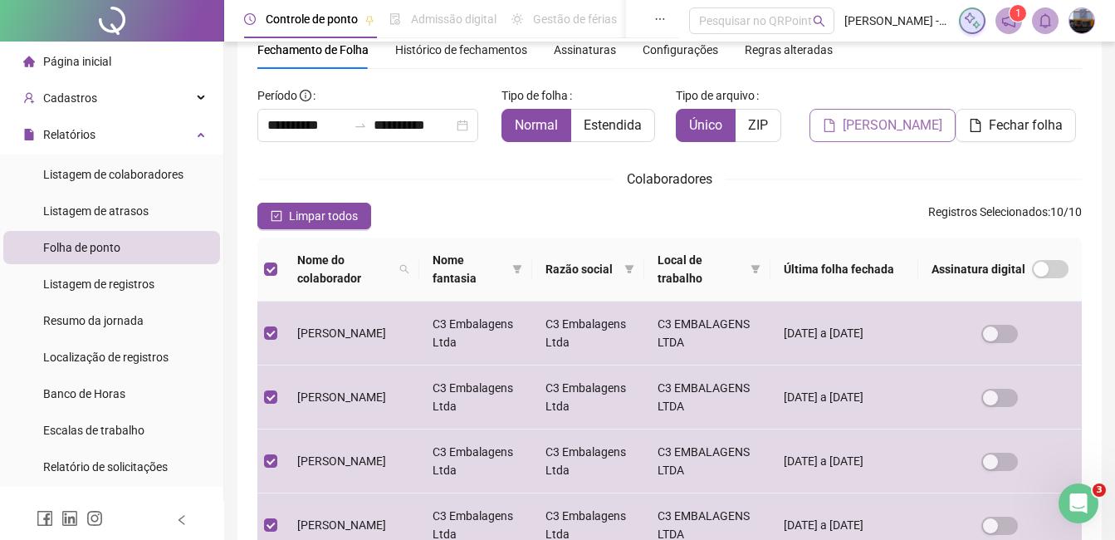
click at [878, 124] on span "[PERSON_NAME]" at bounding box center [893, 125] width 100 height 20
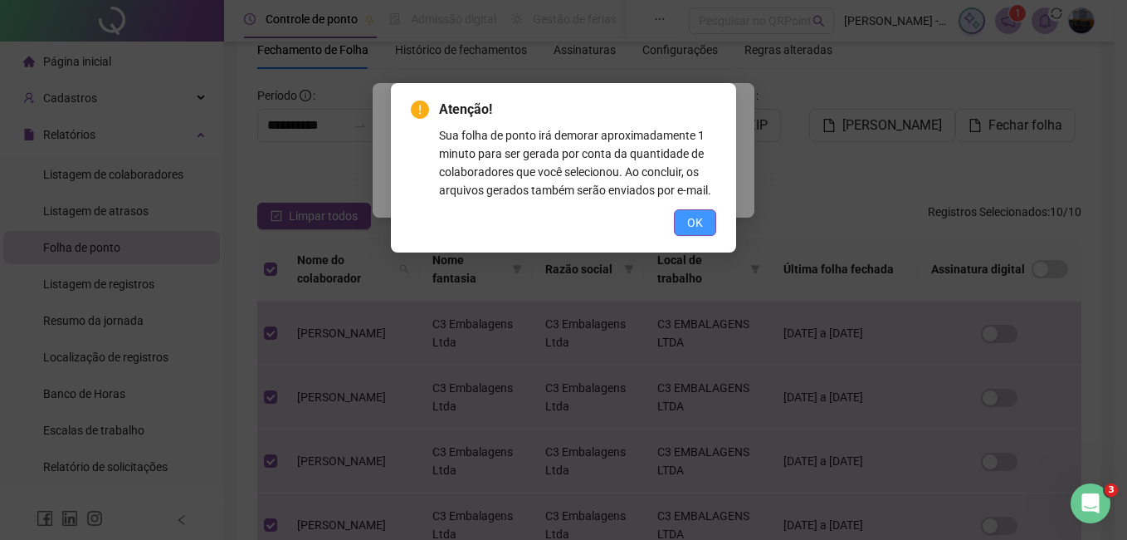
click at [701, 224] on span "OK" at bounding box center [695, 222] width 16 height 18
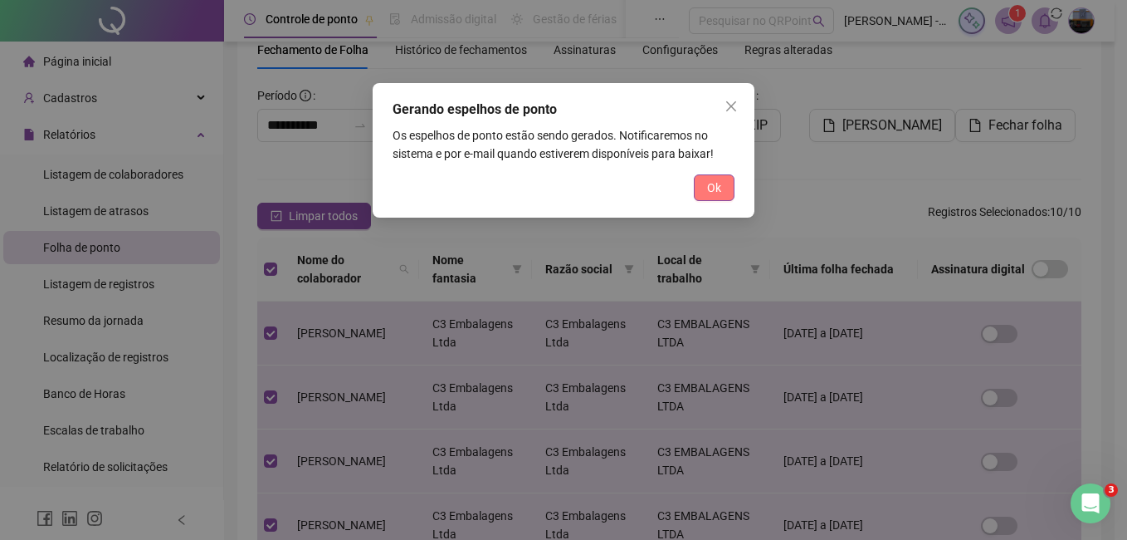
click at [710, 195] on span "Ok" at bounding box center [714, 187] width 14 height 18
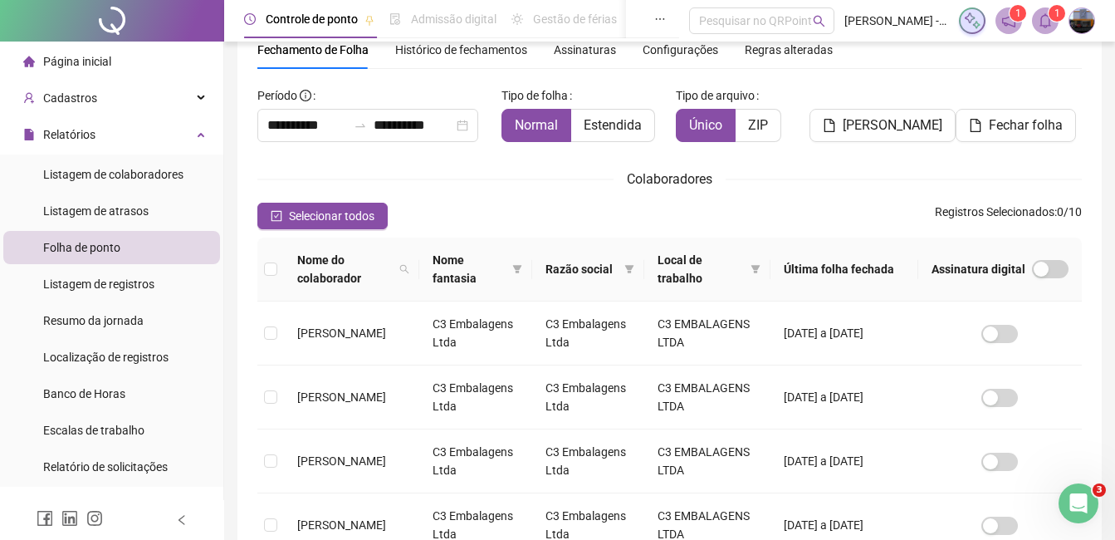
click at [937, 153] on div "[PERSON_NAME]" at bounding box center [878, 118] width 139 height 73
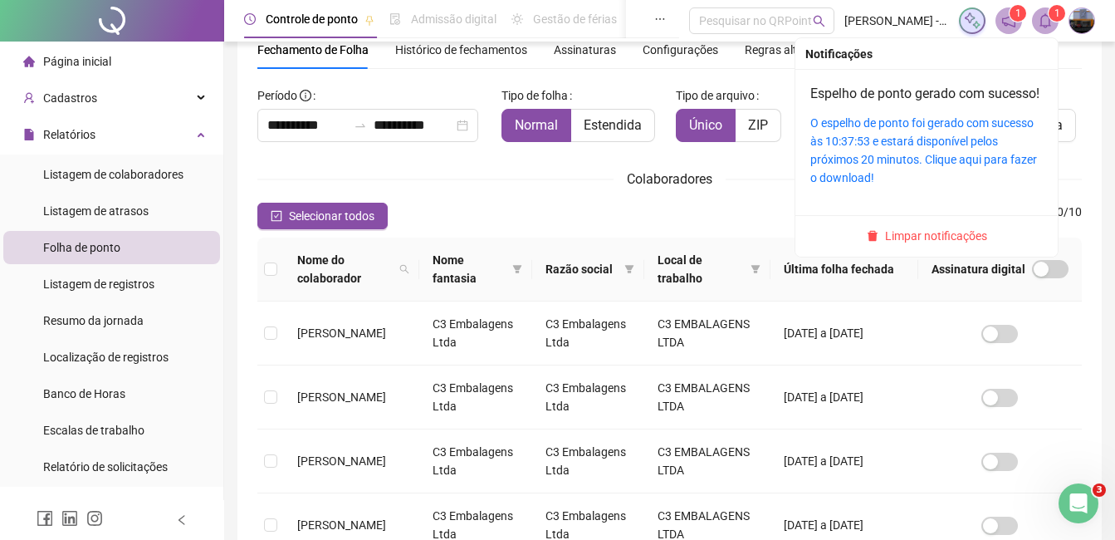
click at [1042, 20] on icon "bell" at bounding box center [1045, 20] width 15 height 15
click at [917, 170] on div "O espelho de ponto foi gerado com sucesso às 10:37:53 e estará disponível pelos…" at bounding box center [926, 150] width 232 height 73
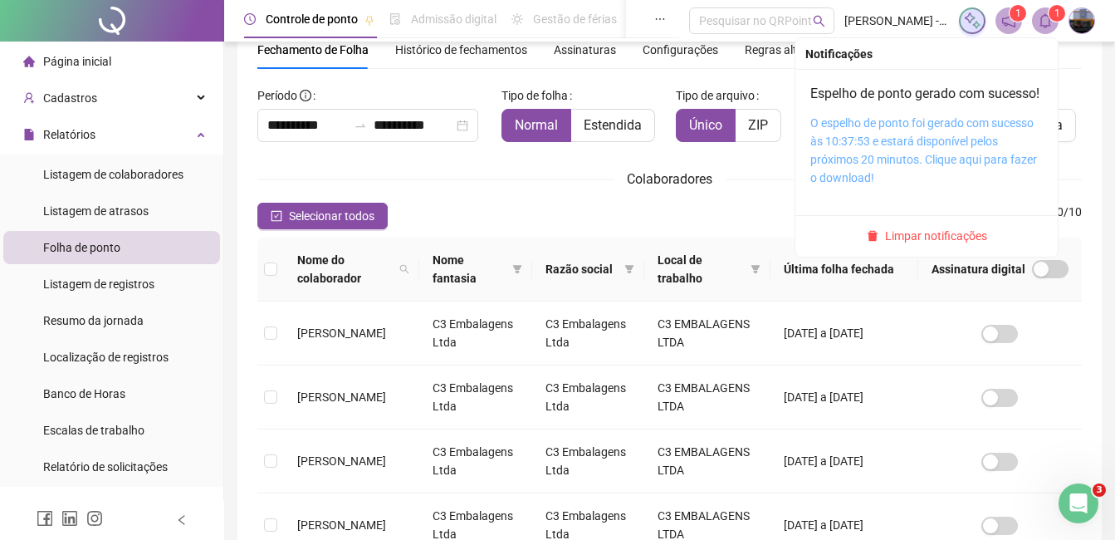
click at [845, 159] on link "O espelho de ponto foi gerado com sucesso às 10:37:53 e estará disponível pelos…" at bounding box center [923, 150] width 227 height 68
